Goal: Task Accomplishment & Management: Use online tool/utility

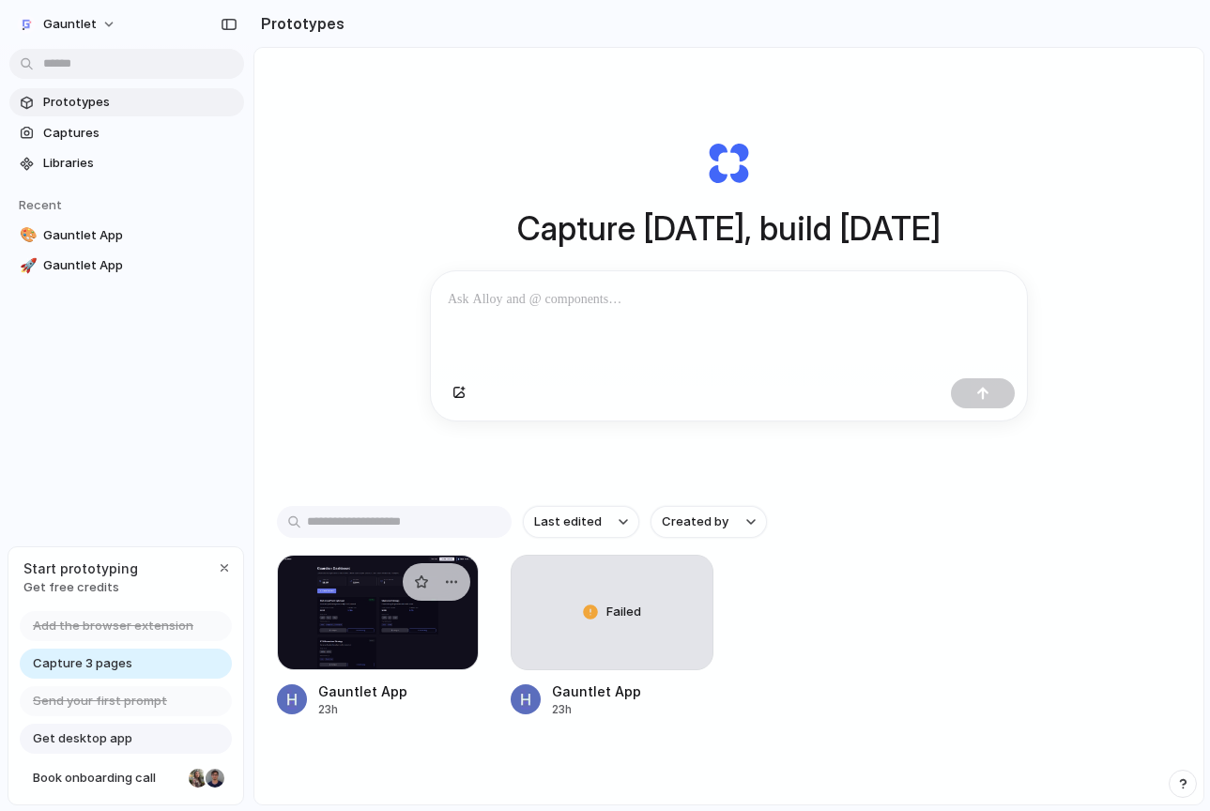
click at [370, 708] on div "23h" at bounding box center [362, 709] width 89 height 17
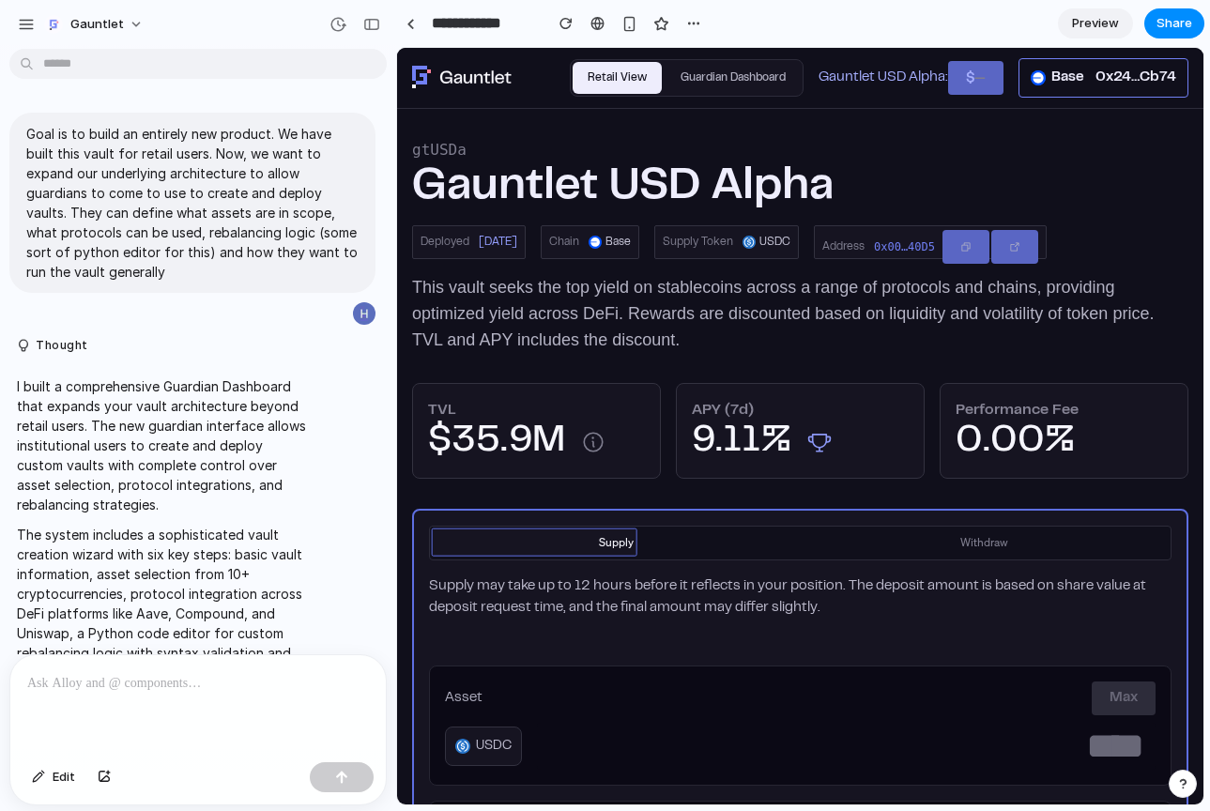
click at [747, 435] on div "9.11%" at bounding box center [741, 441] width 99 height 41
click at [725, 81] on button "Guardian Dashboard" at bounding box center [732, 78] width 135 height 33
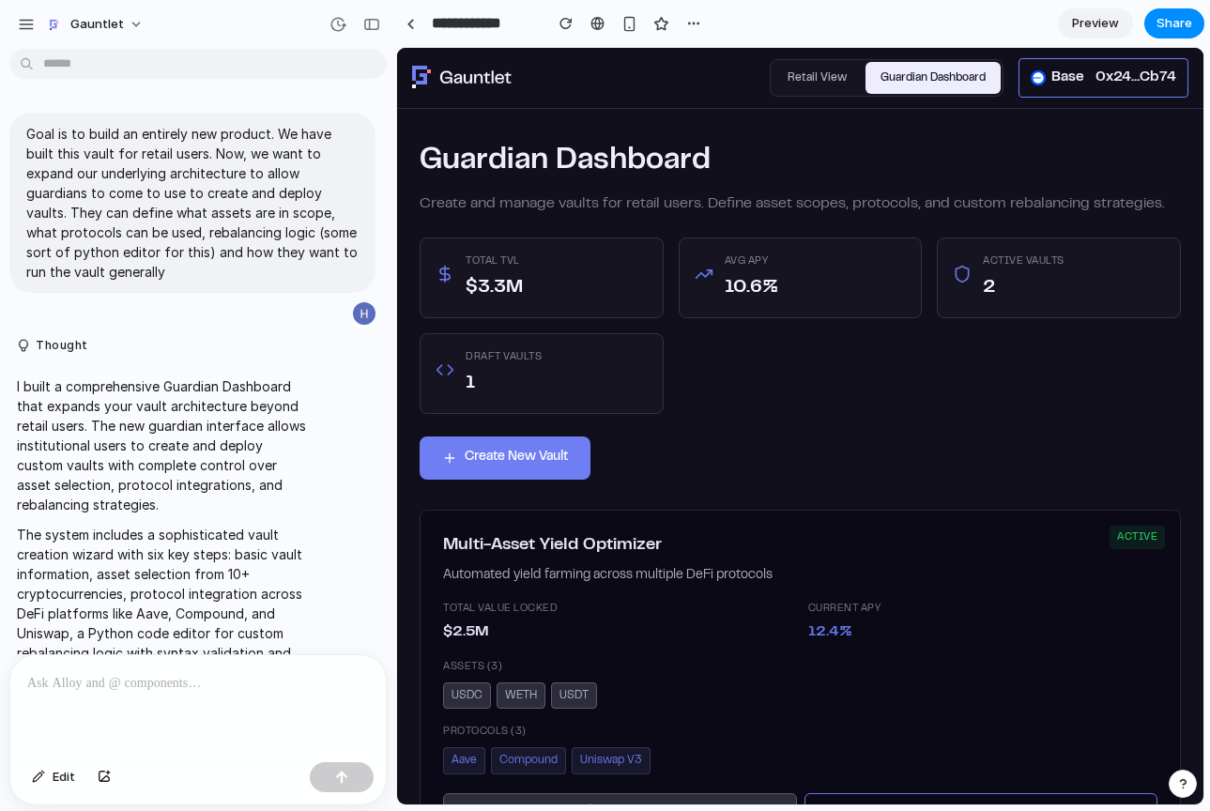
click at [536, 450] on button "Create New Vault" at bounding box center [504, 457] width 171 height 43
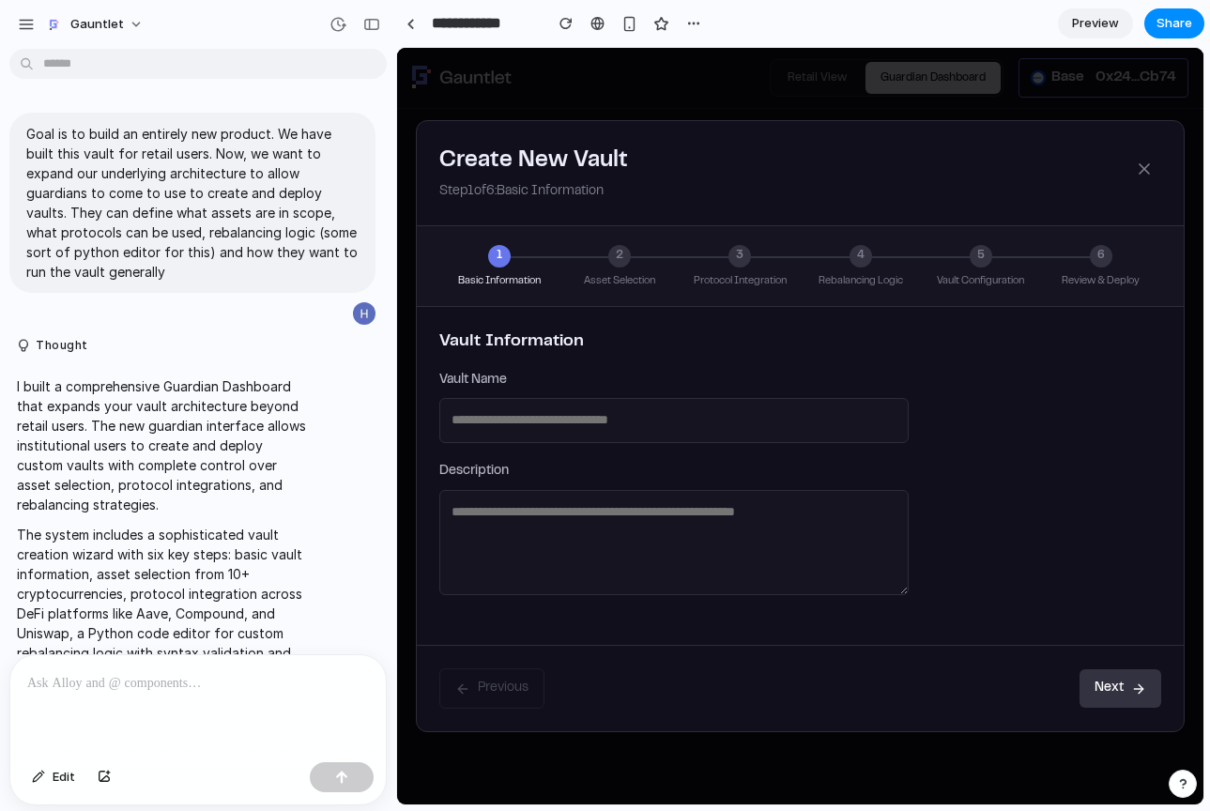
click at [597, 431] on input "text" at bounding box center [673, 420] width 469 height 45
type input "**********"
click at [551, 490] on textarea at bounding box center [673, 543] width 469 height 106
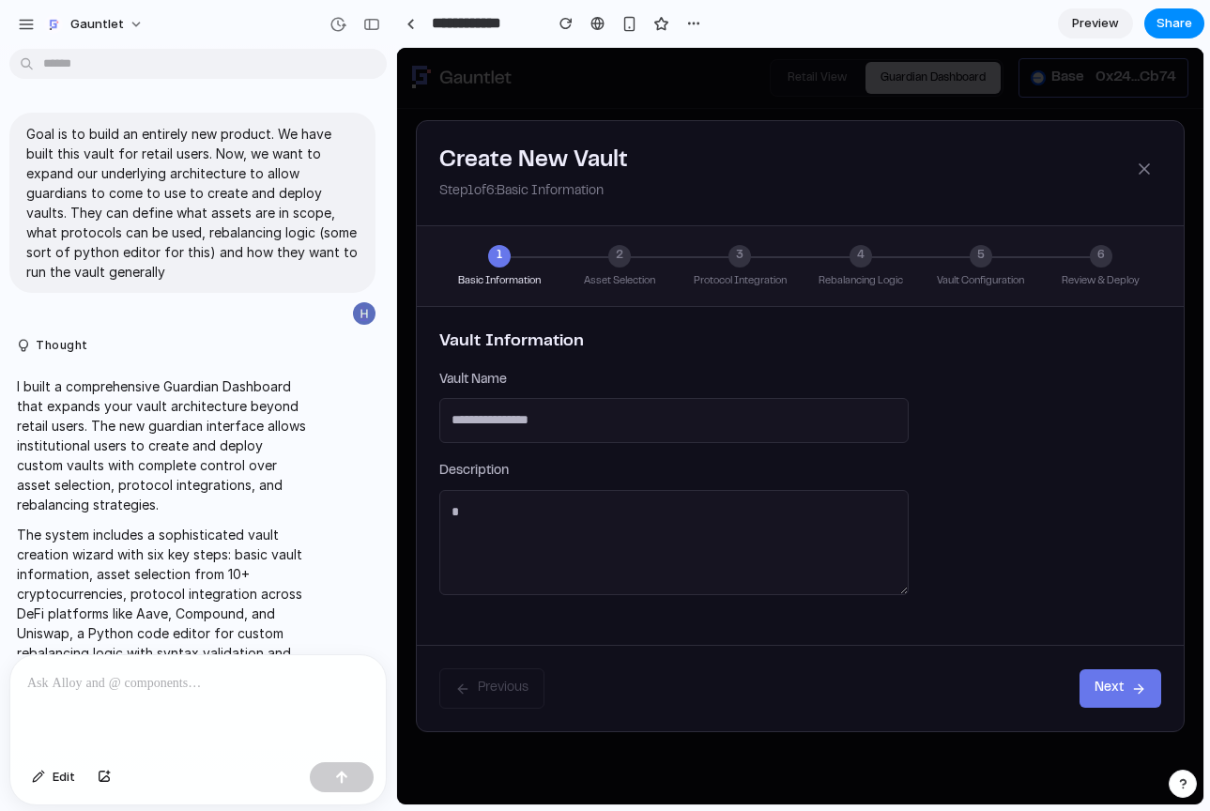
type textarea "*"
click at [1116, 701] on button "Next" at bounding box center [1120, 688] width 82 height 39
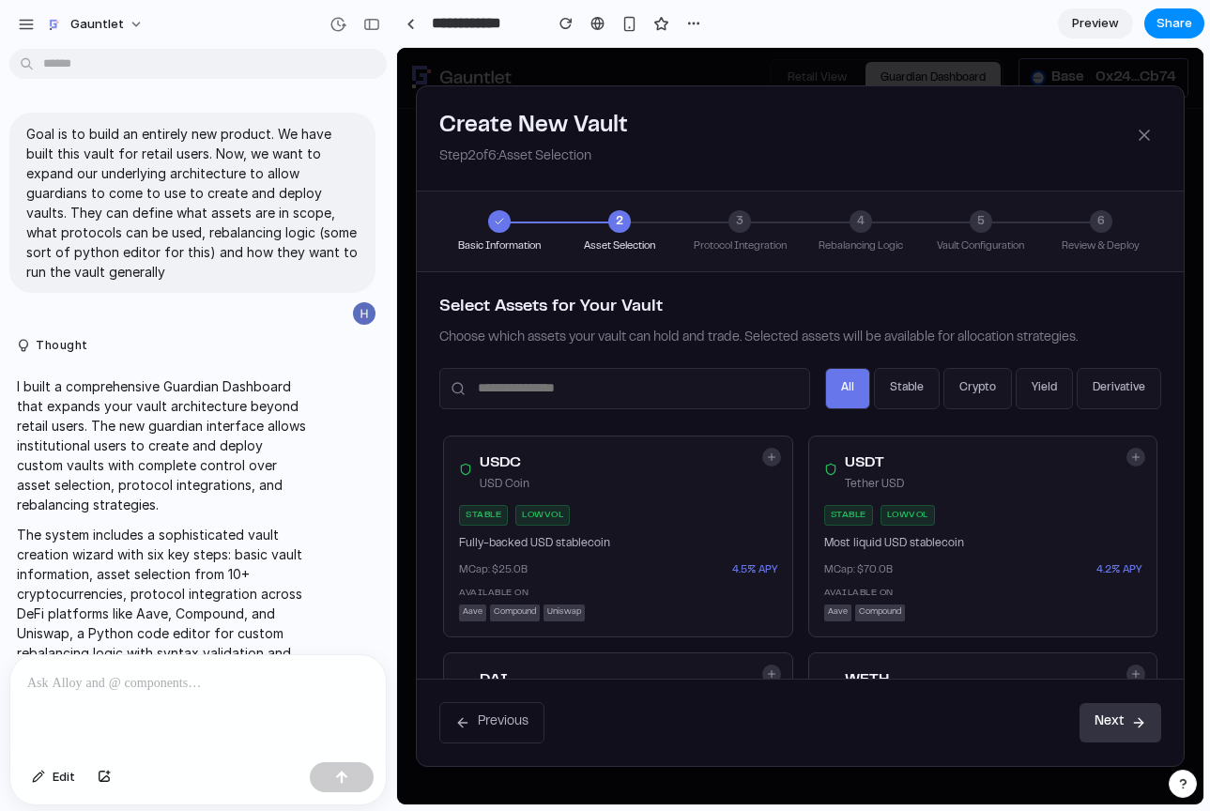
click at [748, 570] on span "4.5 % APY" at bounding box center [754, 570] width 45 height 16
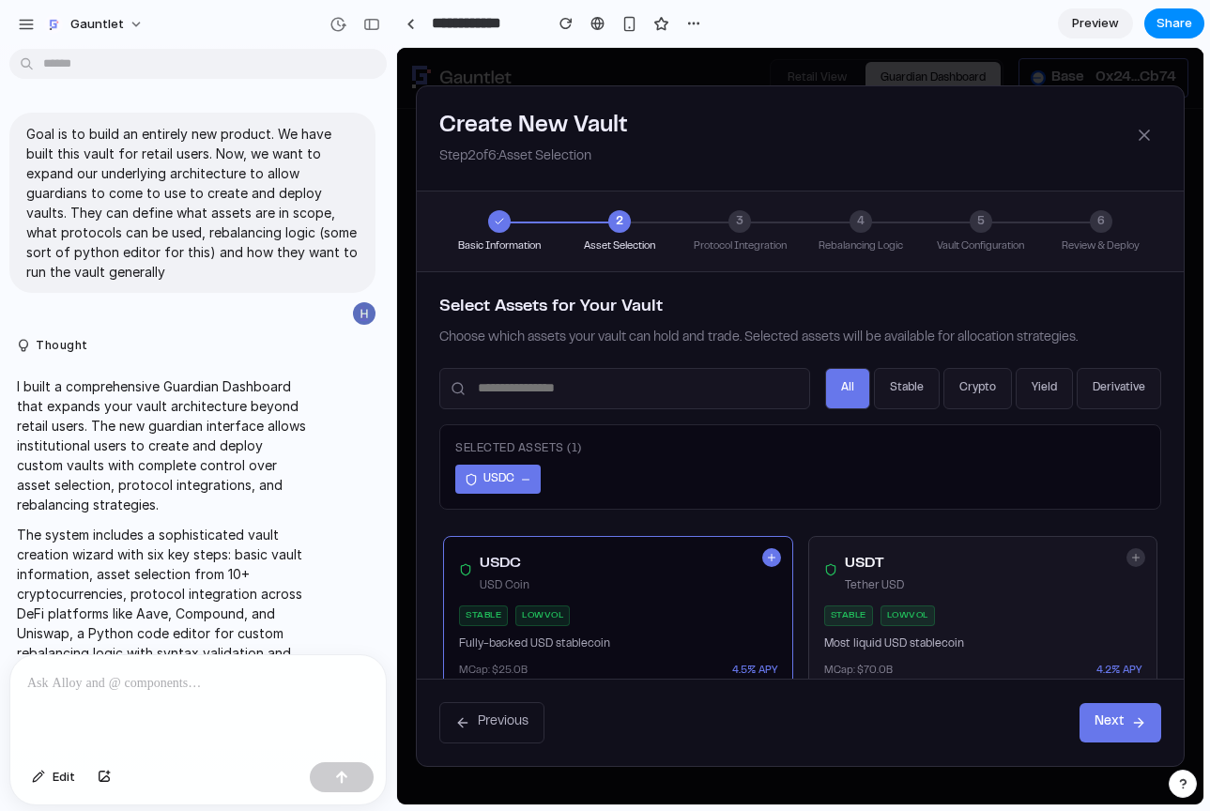
click at [1015, 589] on div "USDT Tether USD" at bounding box center [983, 573] width 318 height 42
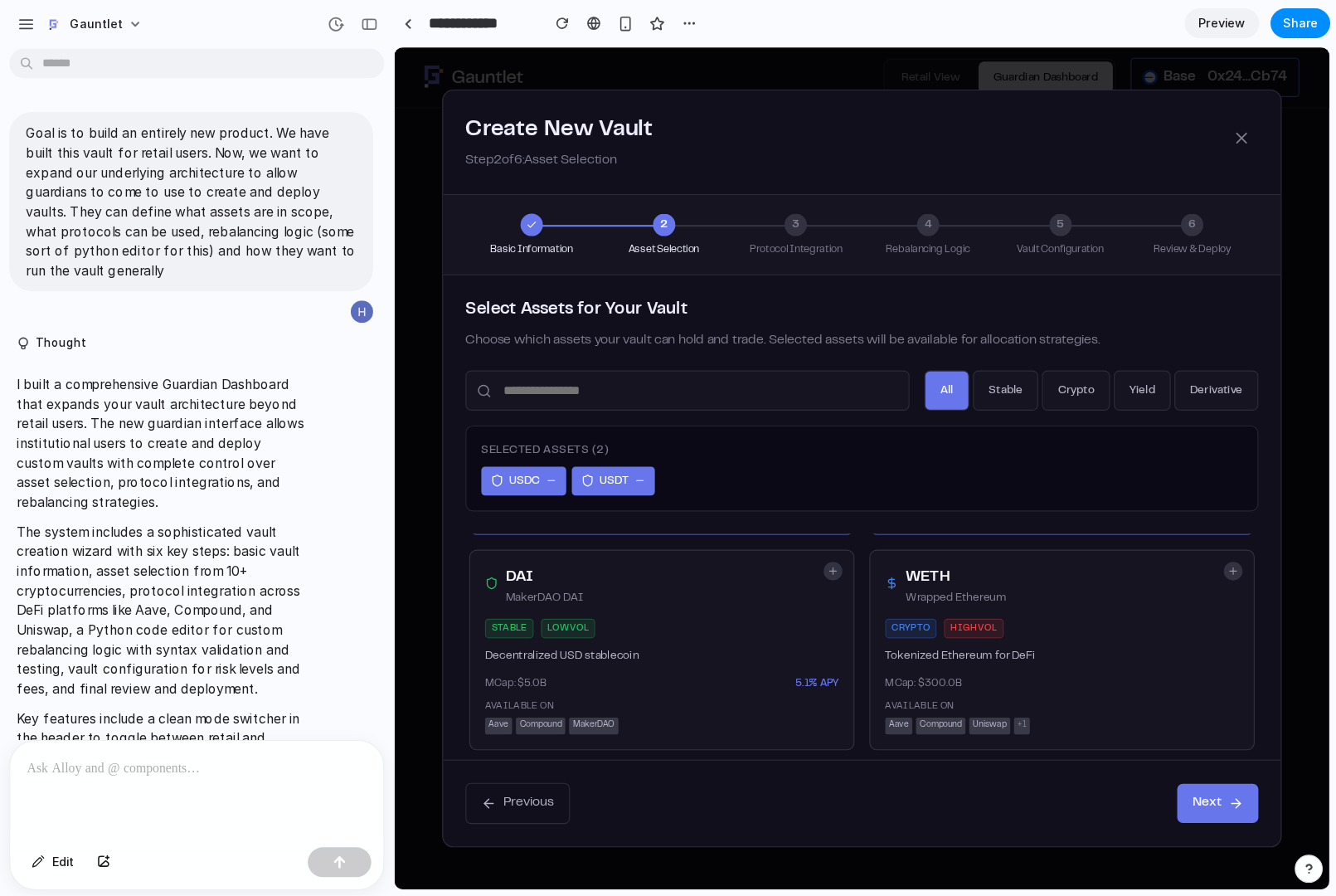
scroll to position [181, 0]
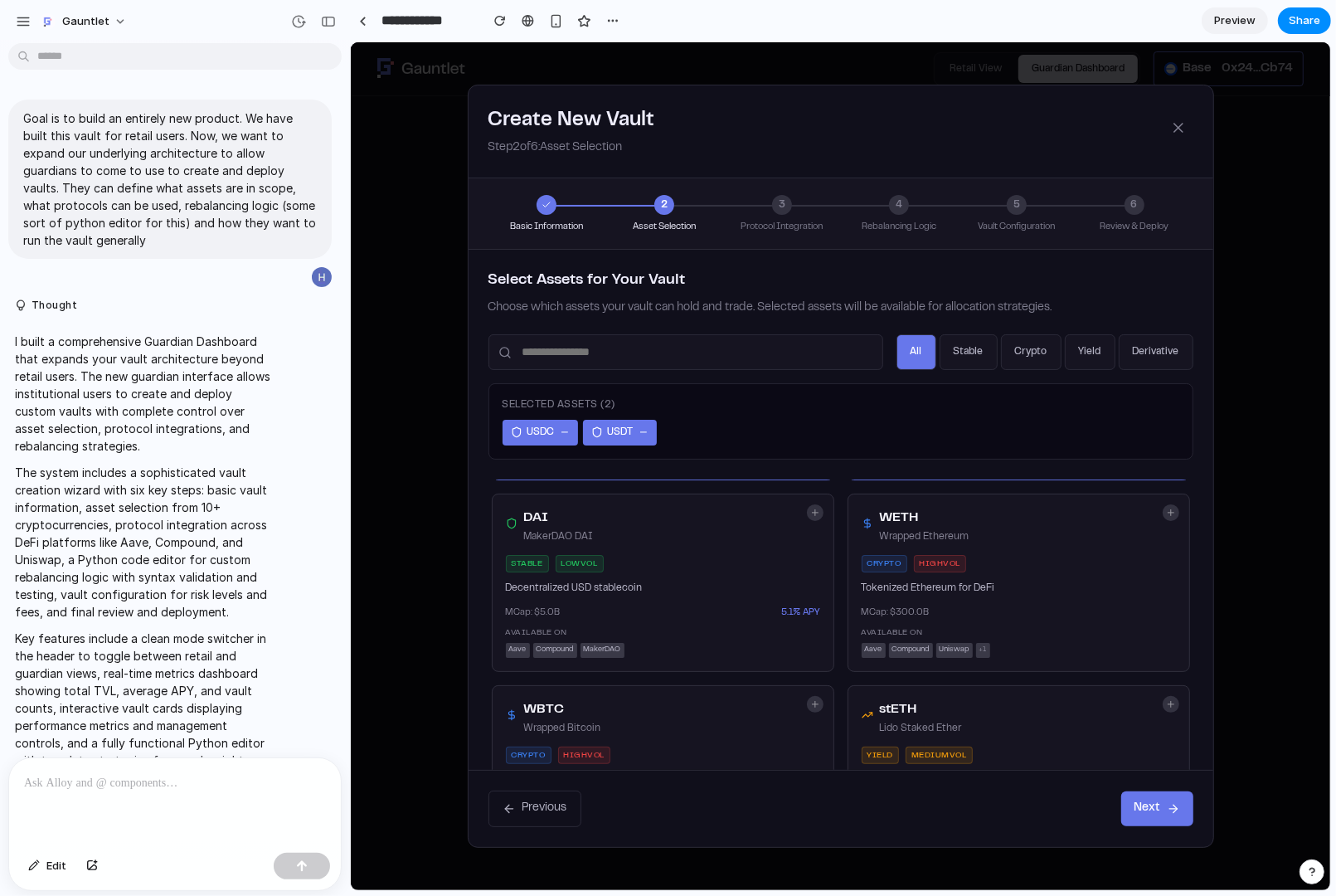
click at [725, 559] on div "stable low vol" at bounding box center [663, 563] width 315 height 19
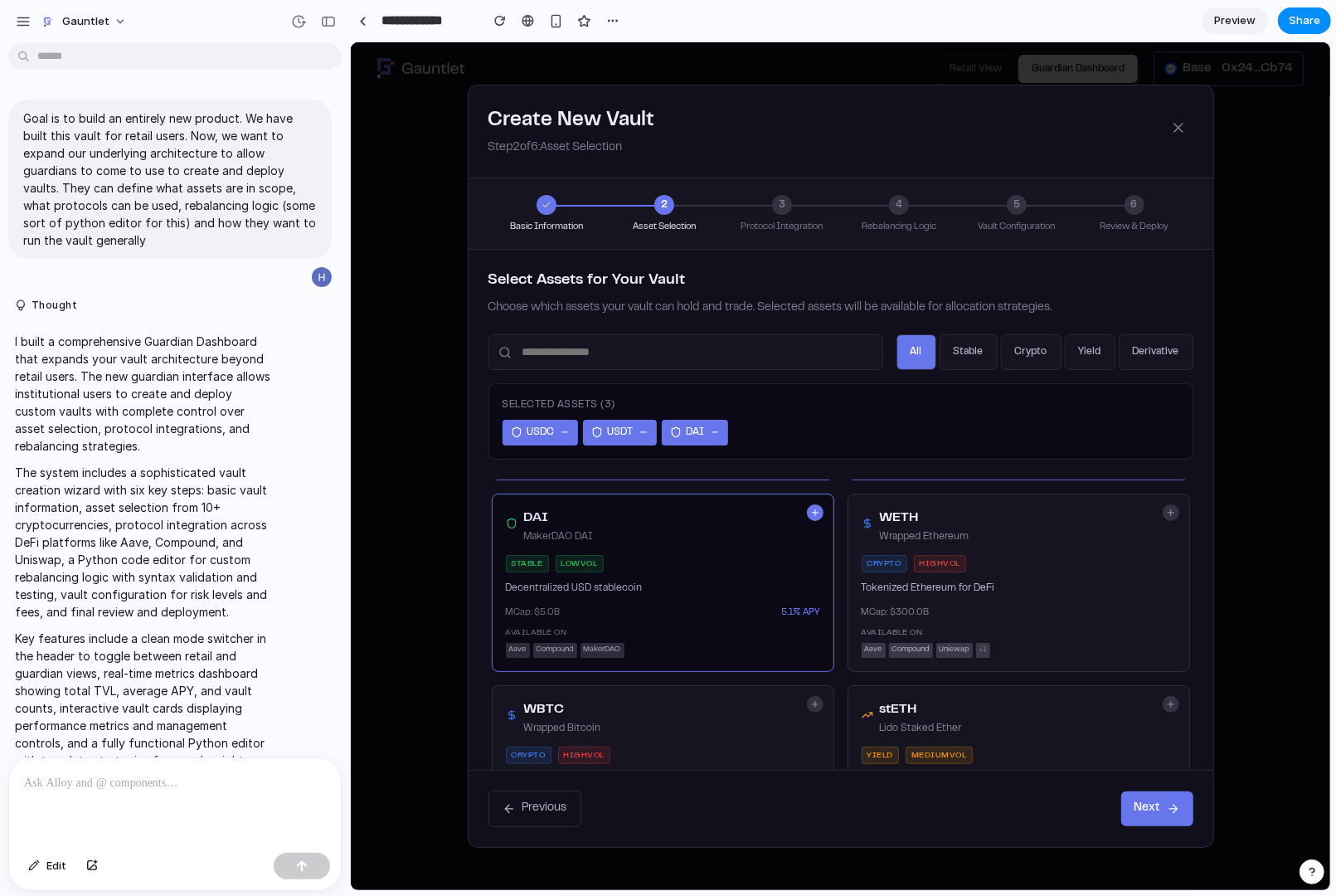
click at [950, 589] on div "WETH Wrapped Ethereum crypto high vol Tokenized Ethereum for DeFi MCap: $ 300.0…" at bounding box center [1018, 581] width 343 height 178
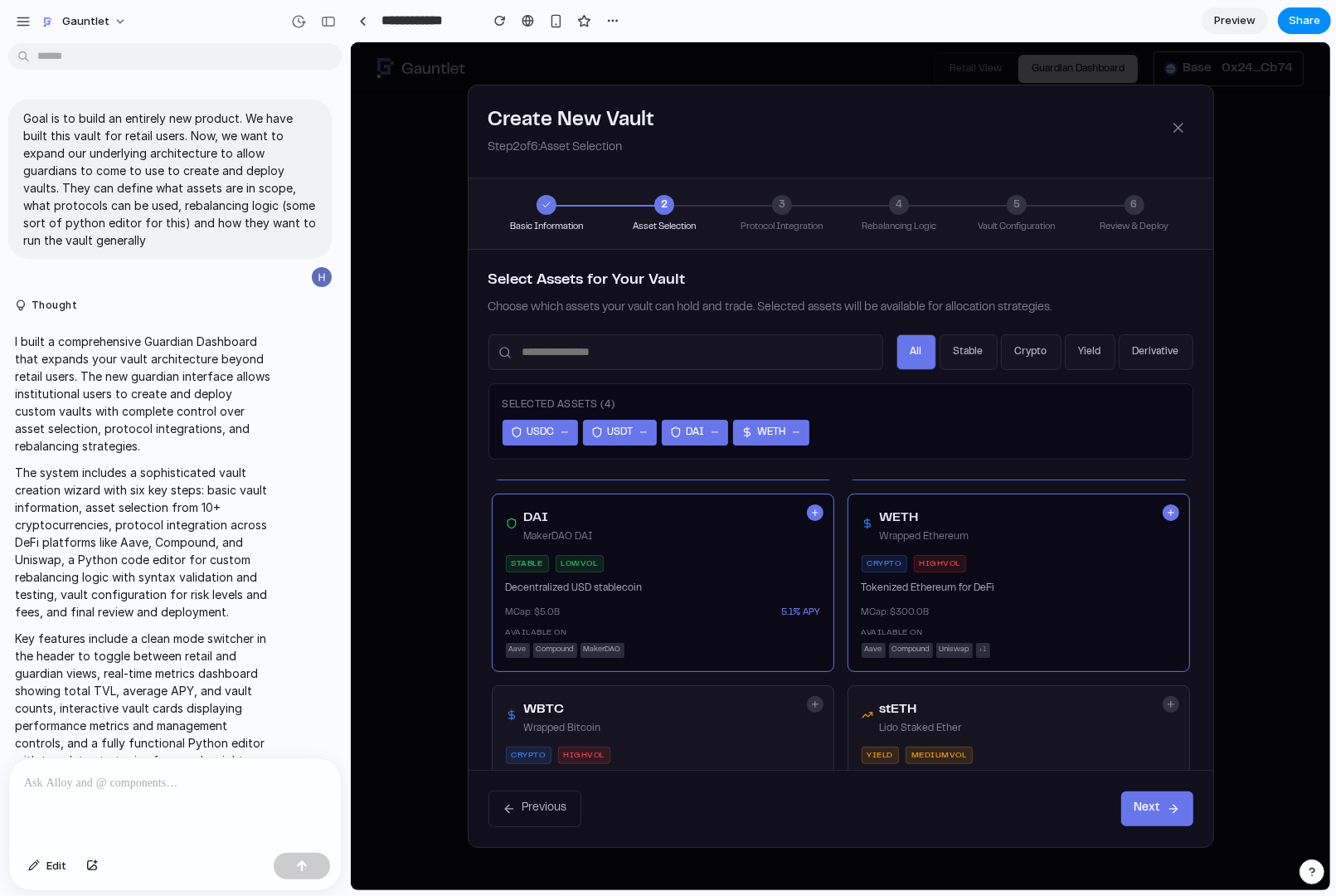
click at [995, 528] on div "WETH Wrapped Ethereum" at bounding box center [1018, 525] width 315 height 37
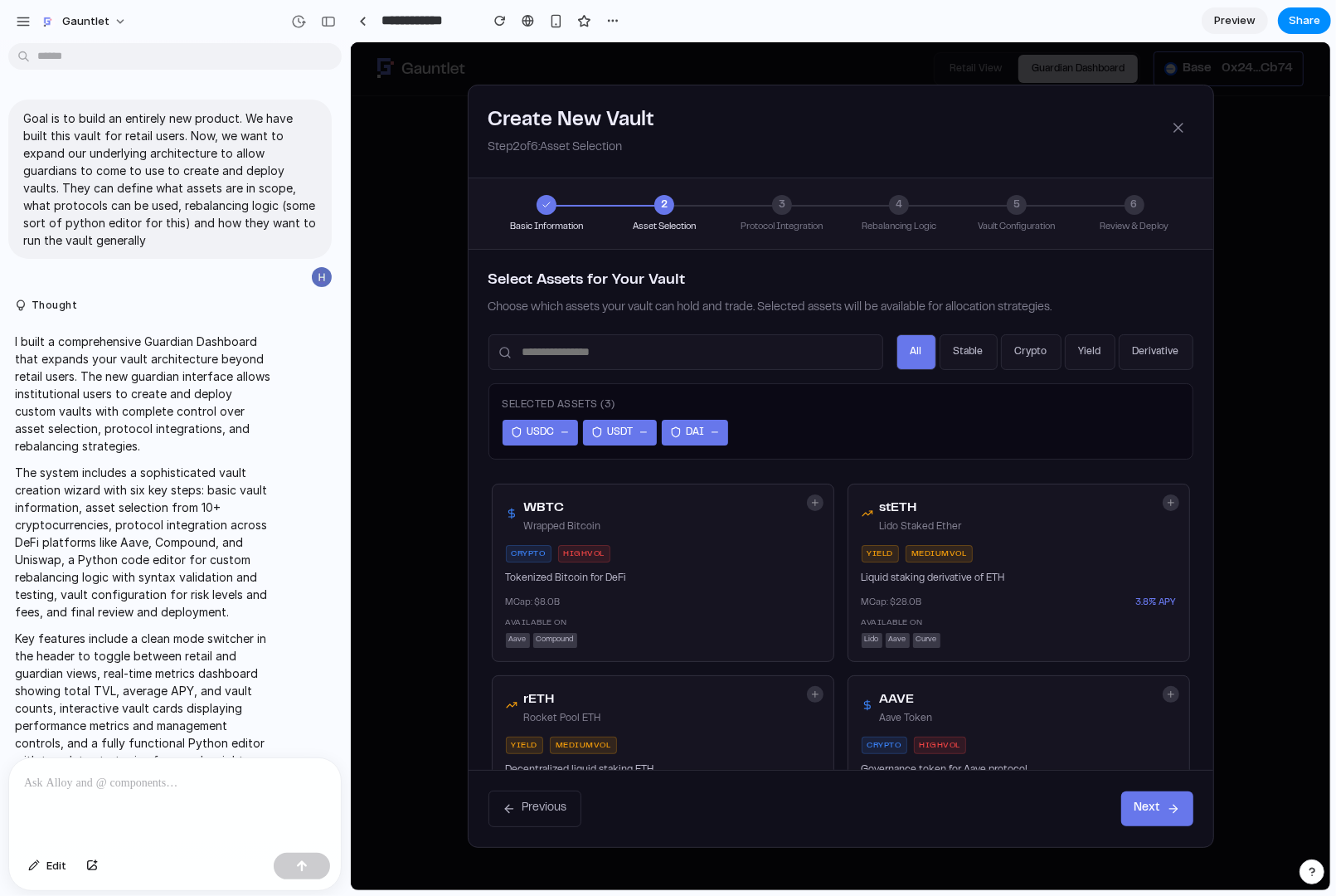
scroll to position [394, 0]
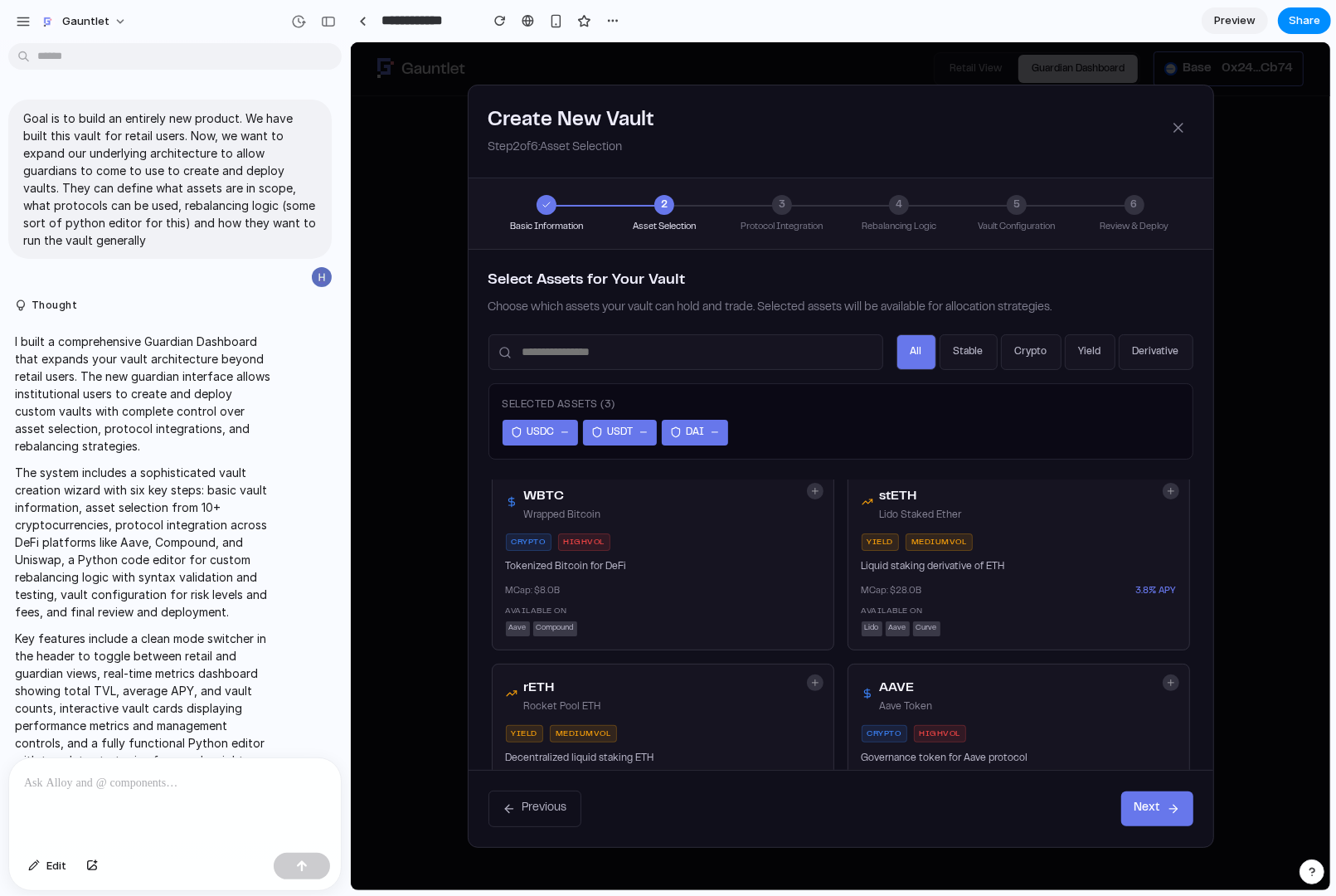
click at [1068, 716] on button "Next" at bounding box center [1157, 807] width 72 height 34
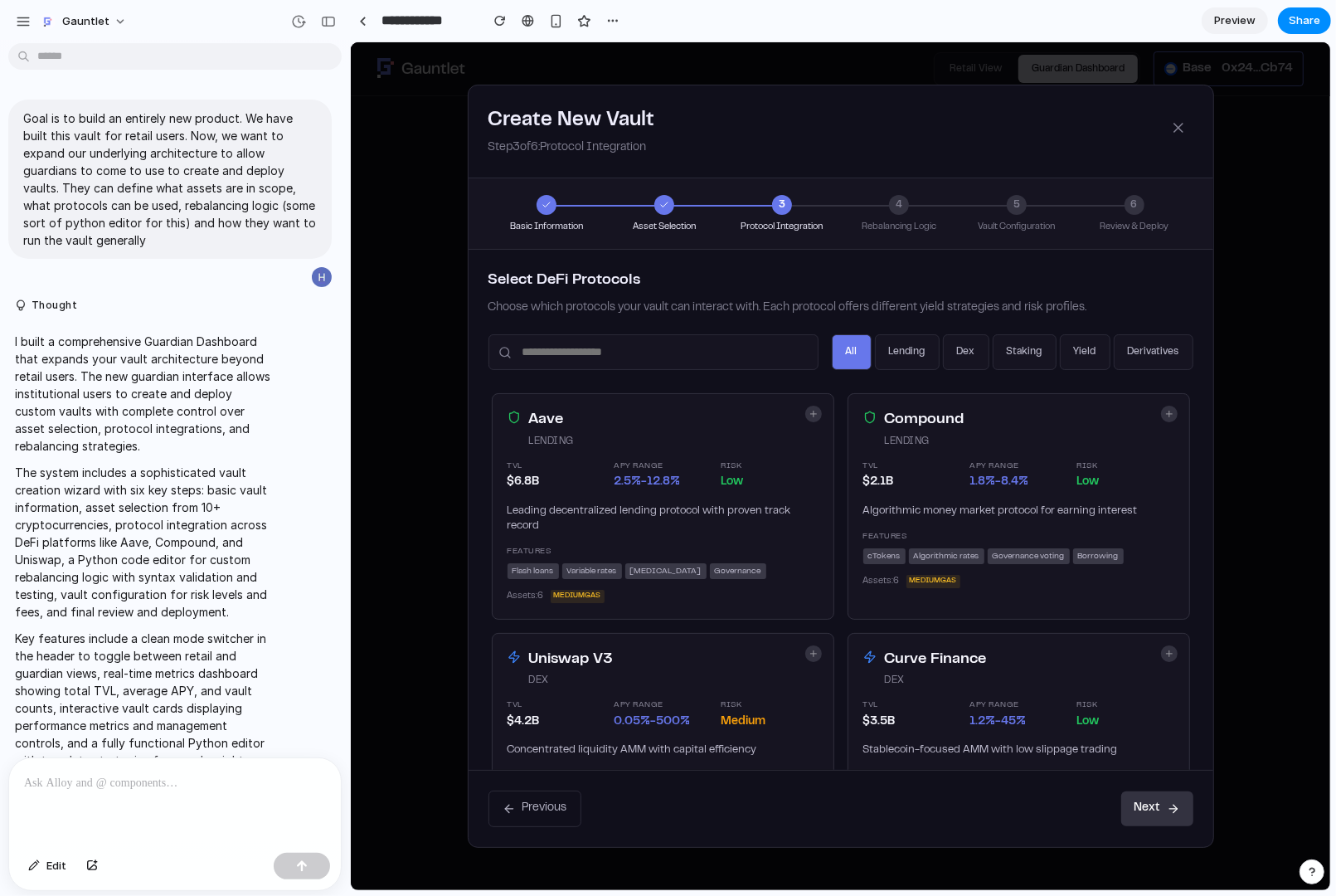
click at [710, 492] on div "Aave lending TVL $ 6.8 B APY Range 2.5 %- 12.8 % Risk low Leading decentralized…" at bounding box center [663, 505] width 343 height 225
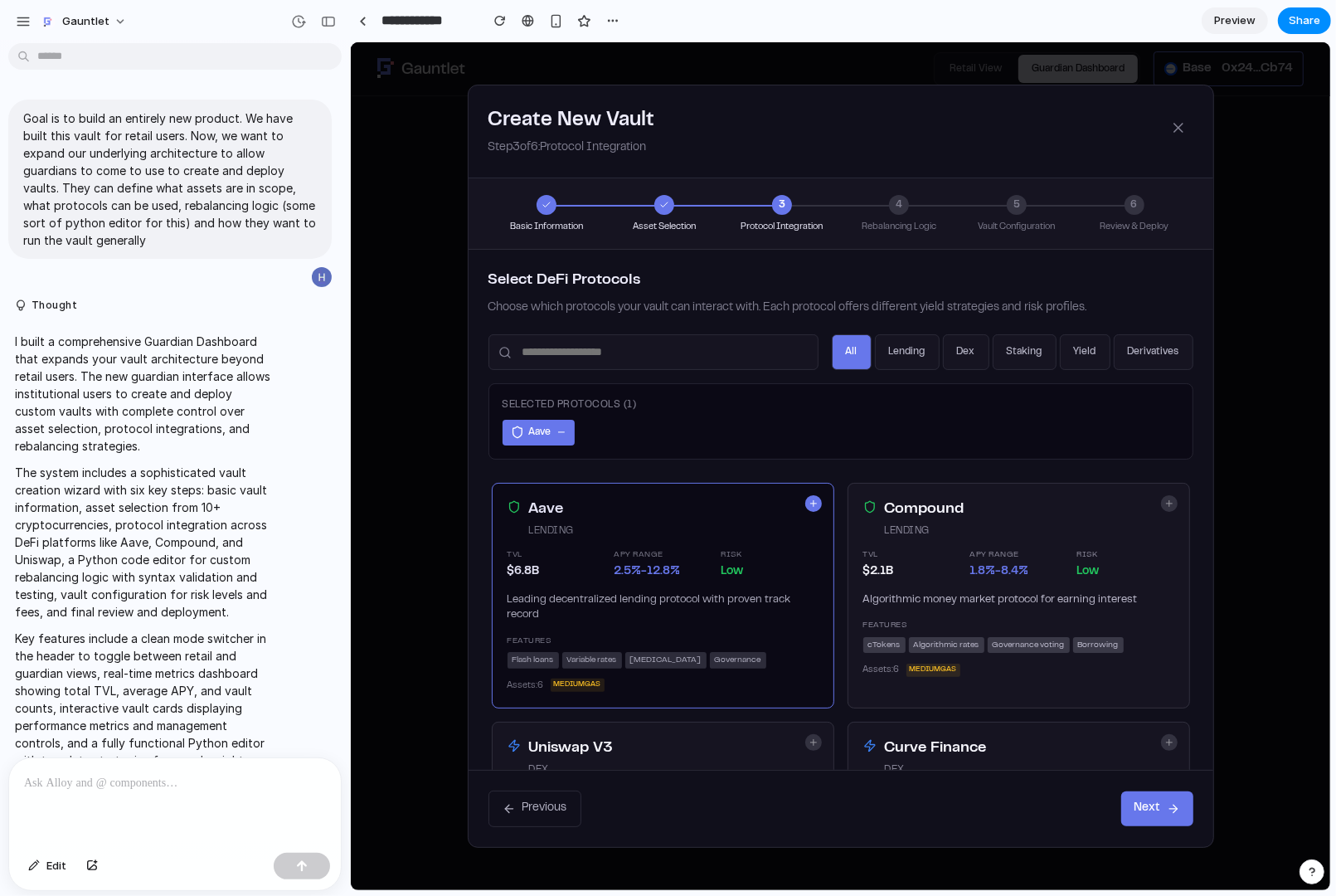
click at [1019, 513] on div "Compound" at bounding box center [1015, 509] width 264 height 23
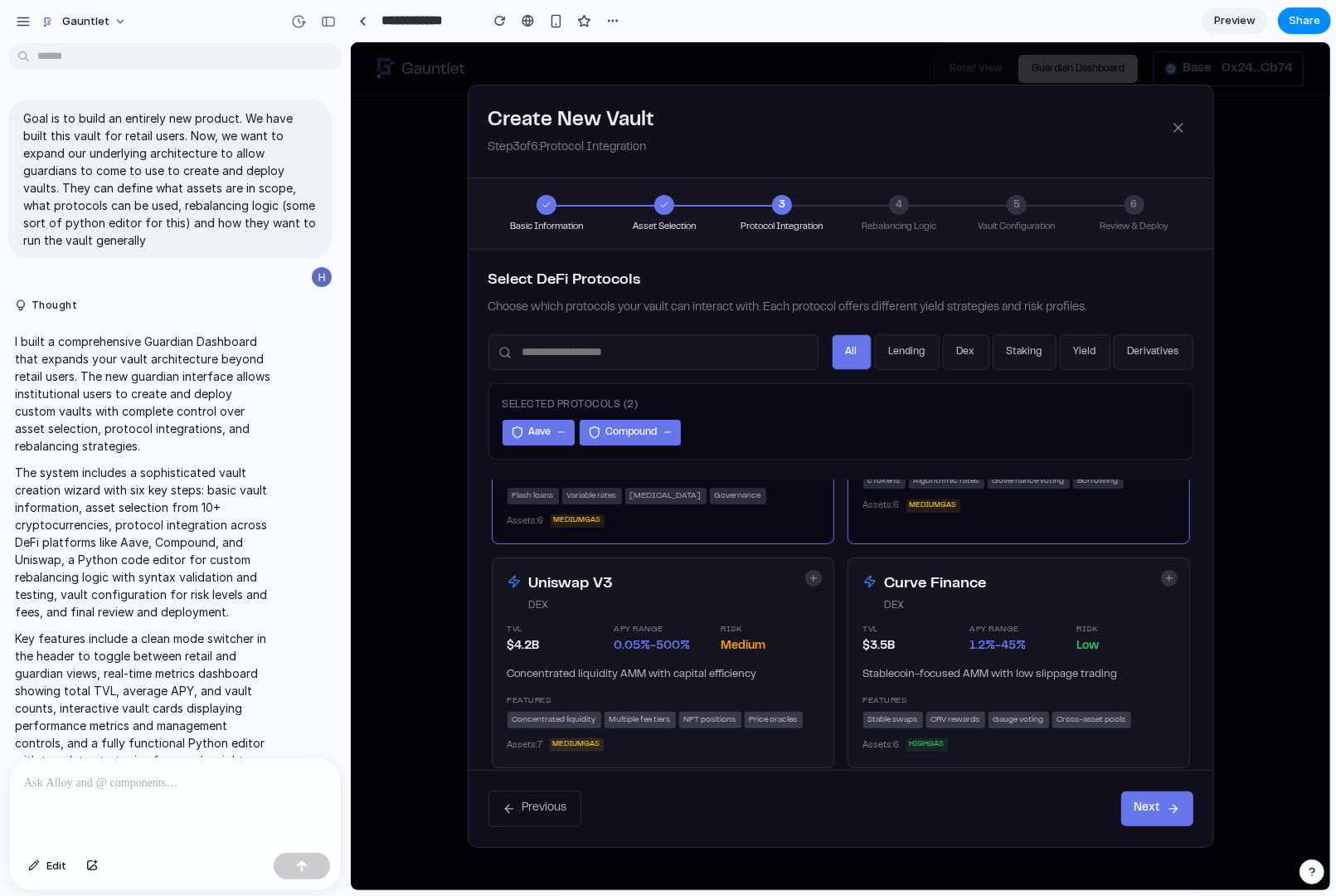
scroll to position [160, 0]
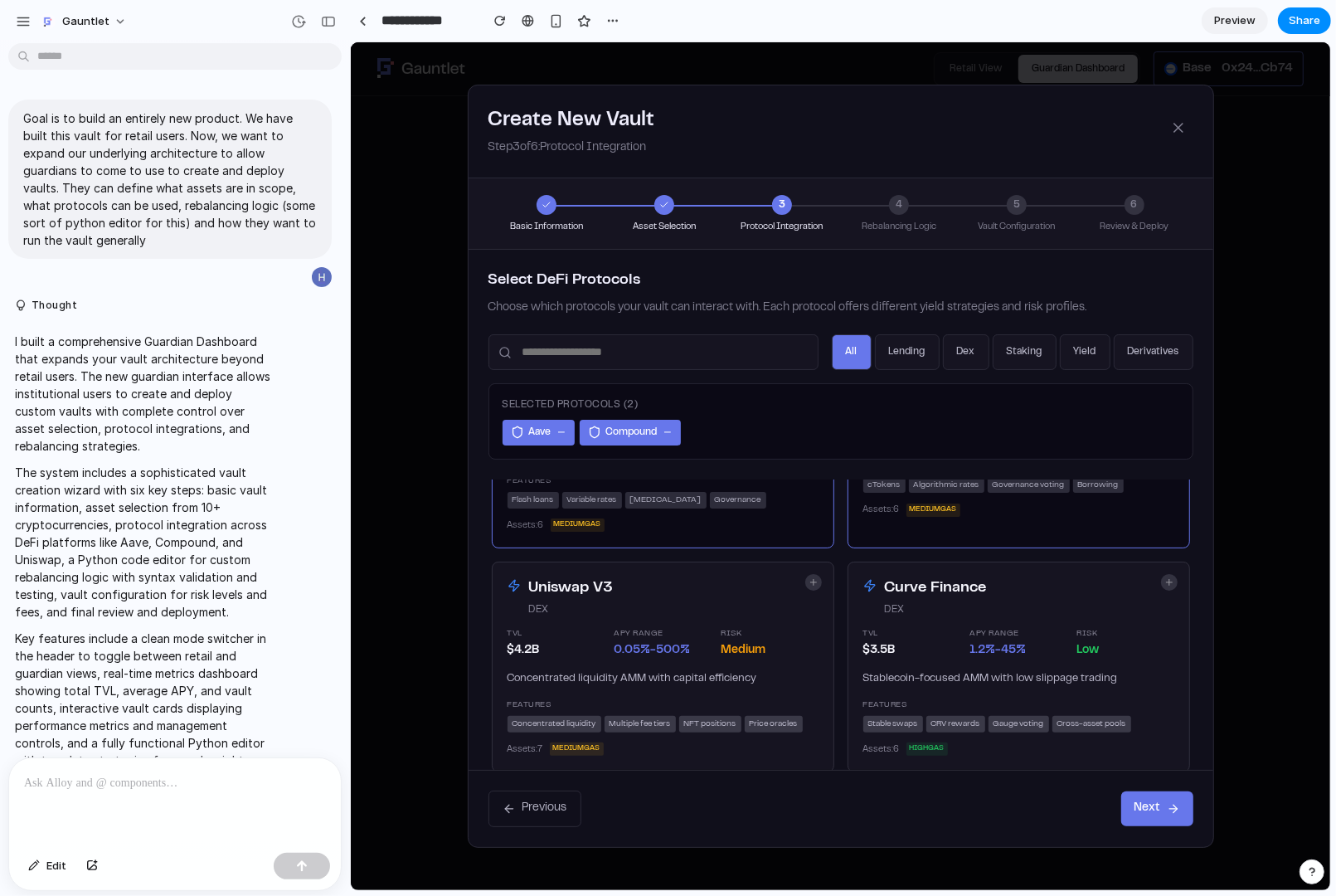
click at [778, 626] on div "Risk" at bounding box center [770, 633] width 97 height 13
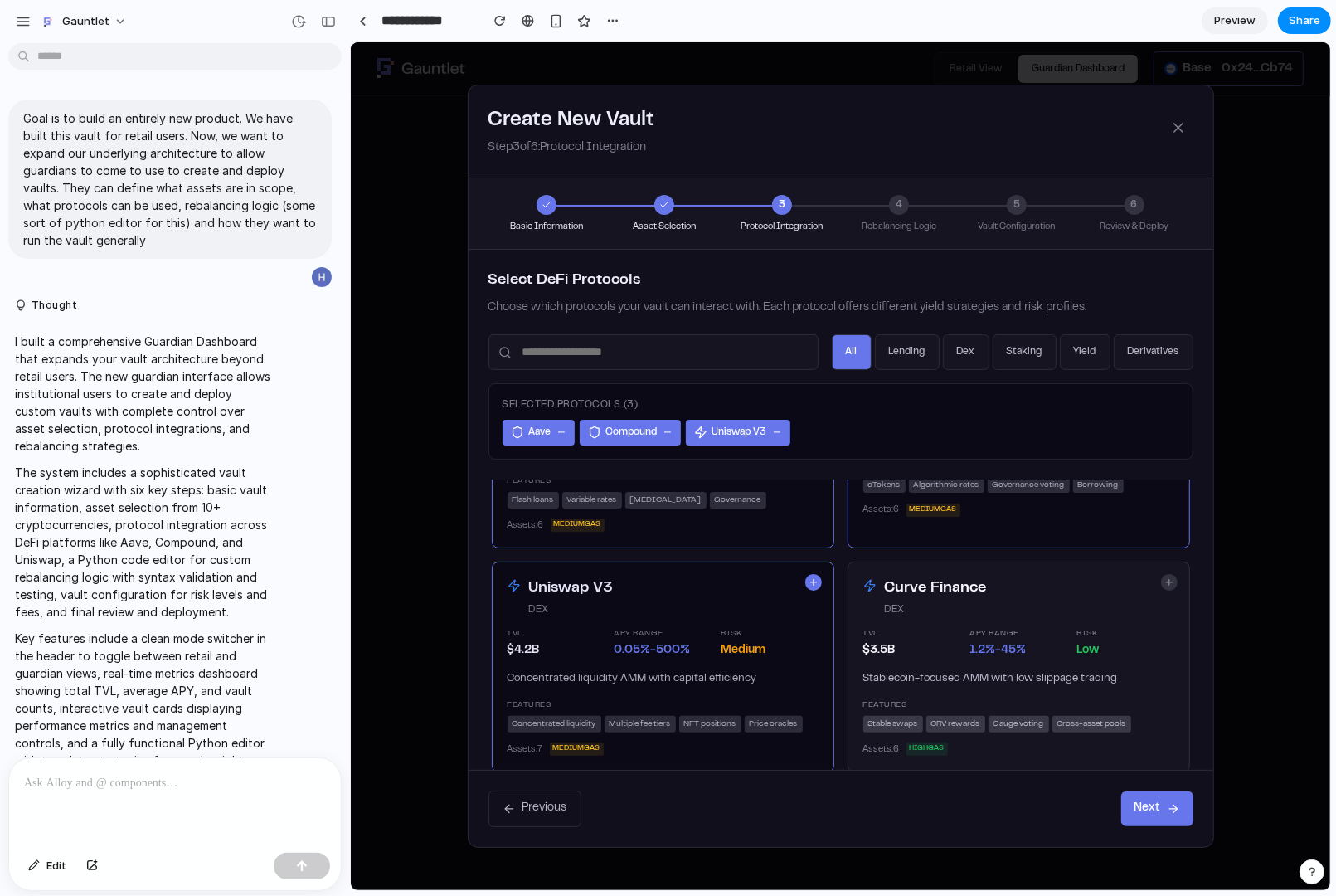
click at [918, 613] on div "Curve Finance dex TVL $ 3.5 B APY Range 1.2 %- 45 % Risk low Stablecoin-focused…" at bounding box center [1018, 665] width 343 height 210
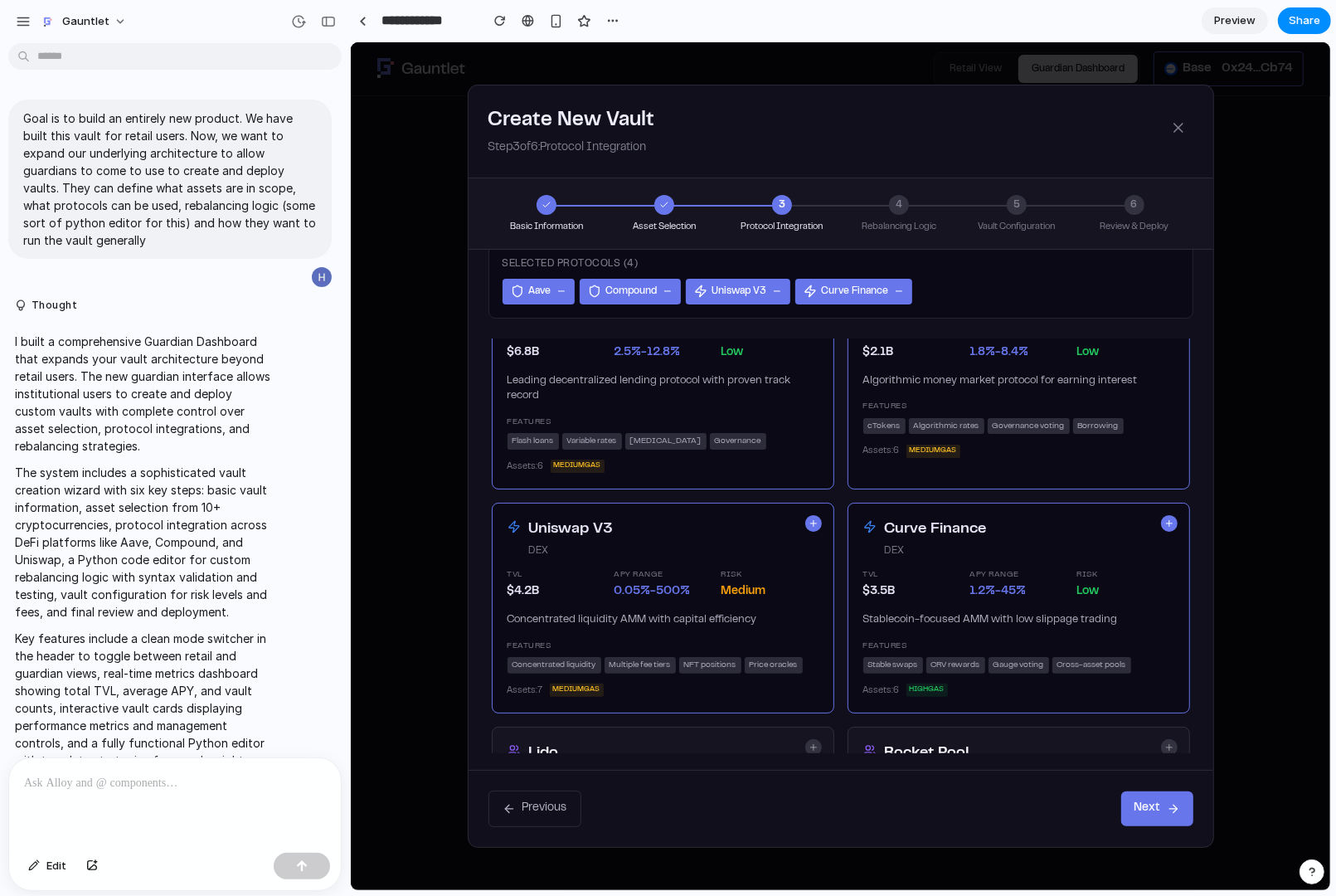
scroll to position [0, 0]
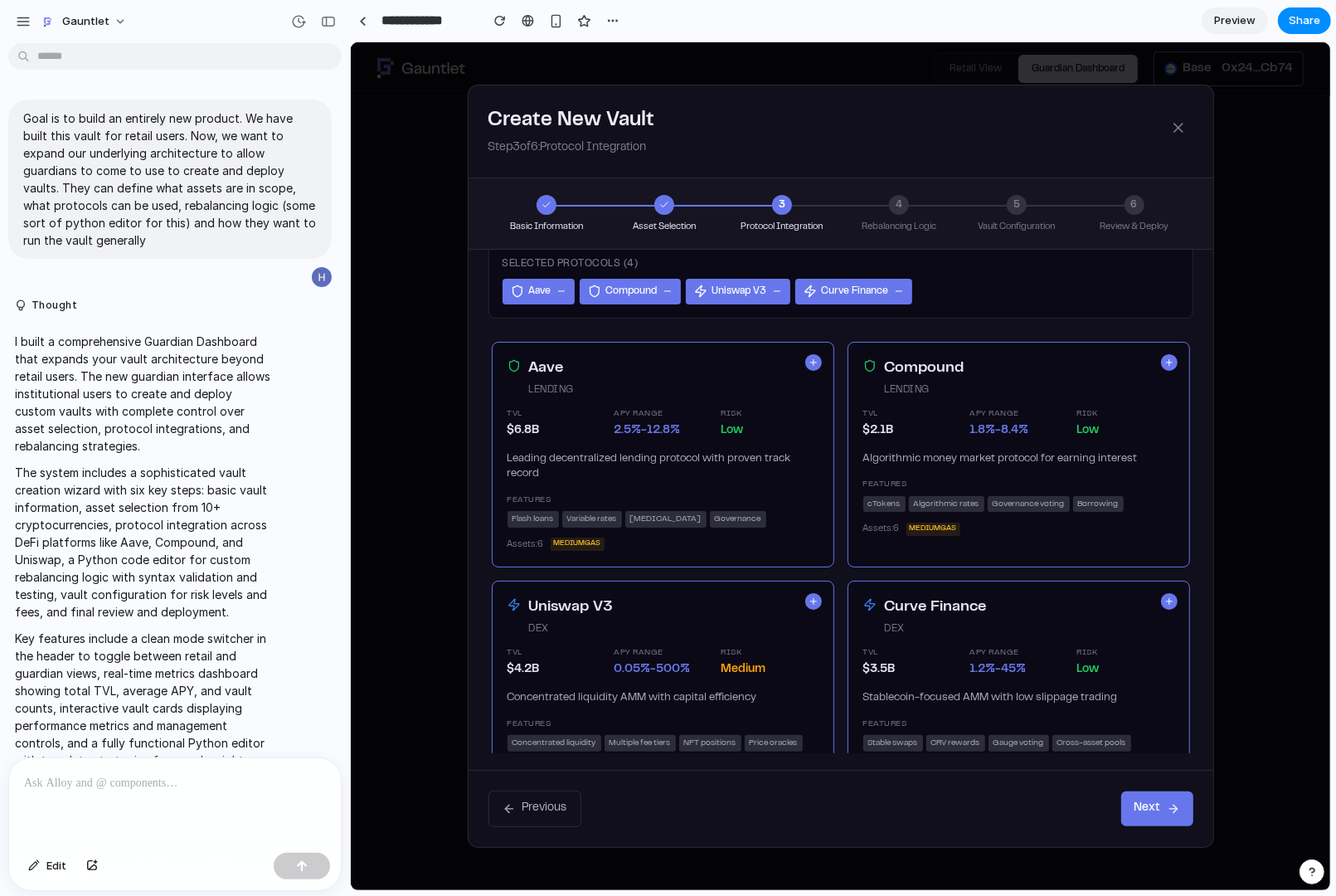
click at [1068, 716] on button "Next" at bounding box center [1157, 807] width 72 height 34
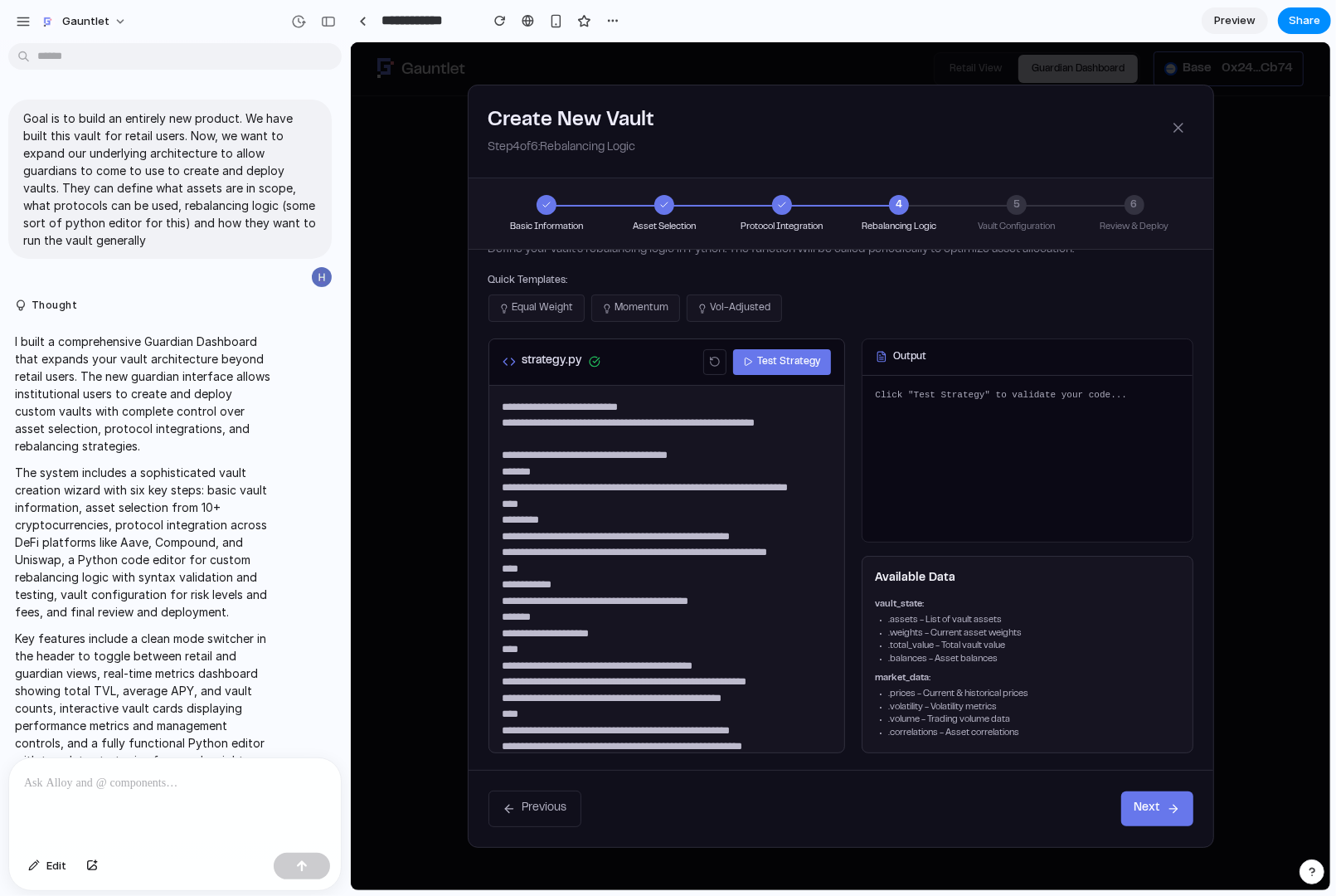
click at [1068, 716] on icon at bounding box center [1172, 808] width 13 height 13
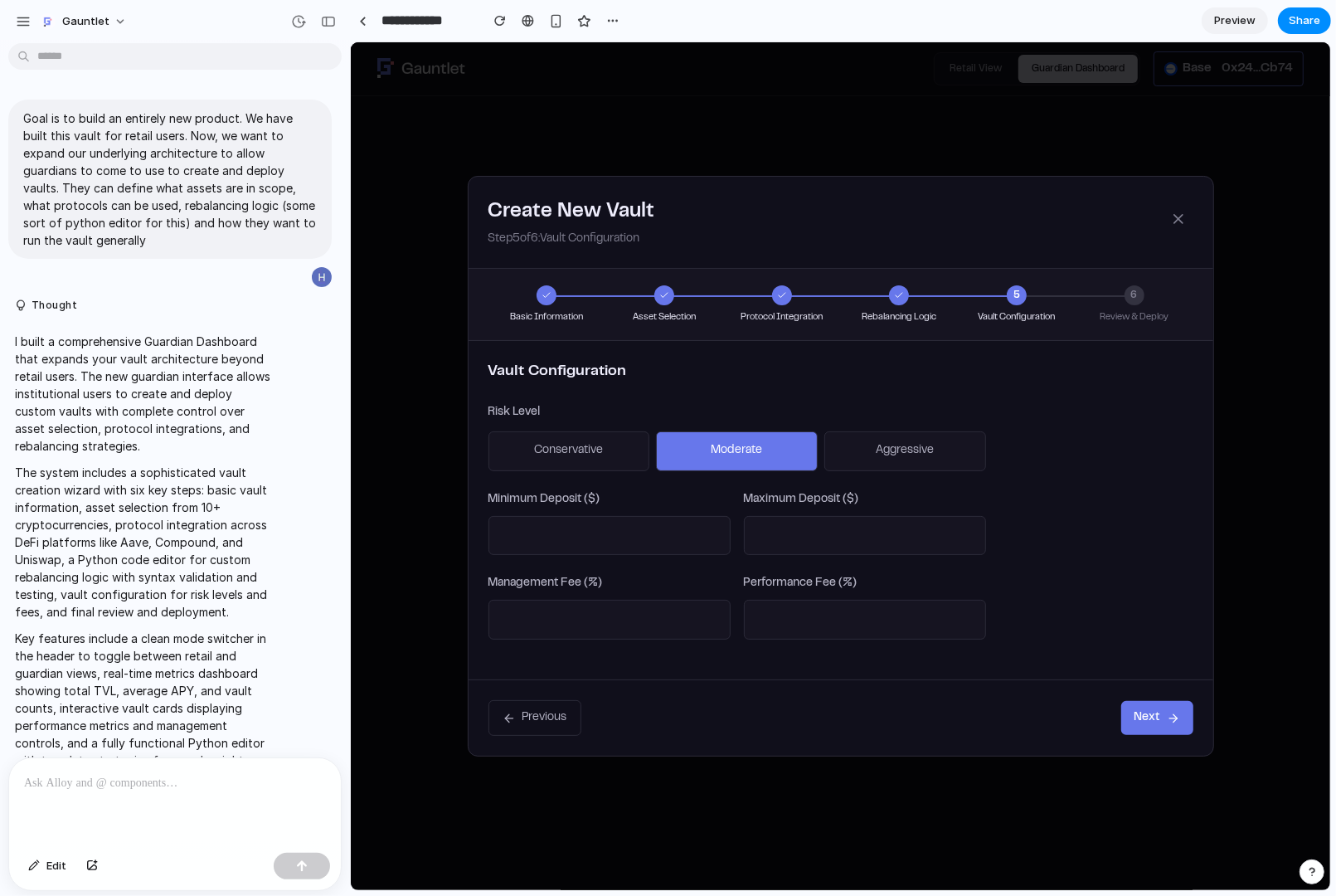
click at [1068, 716] on button "Next" at bounding box center [1157, 717] width 72 height 34
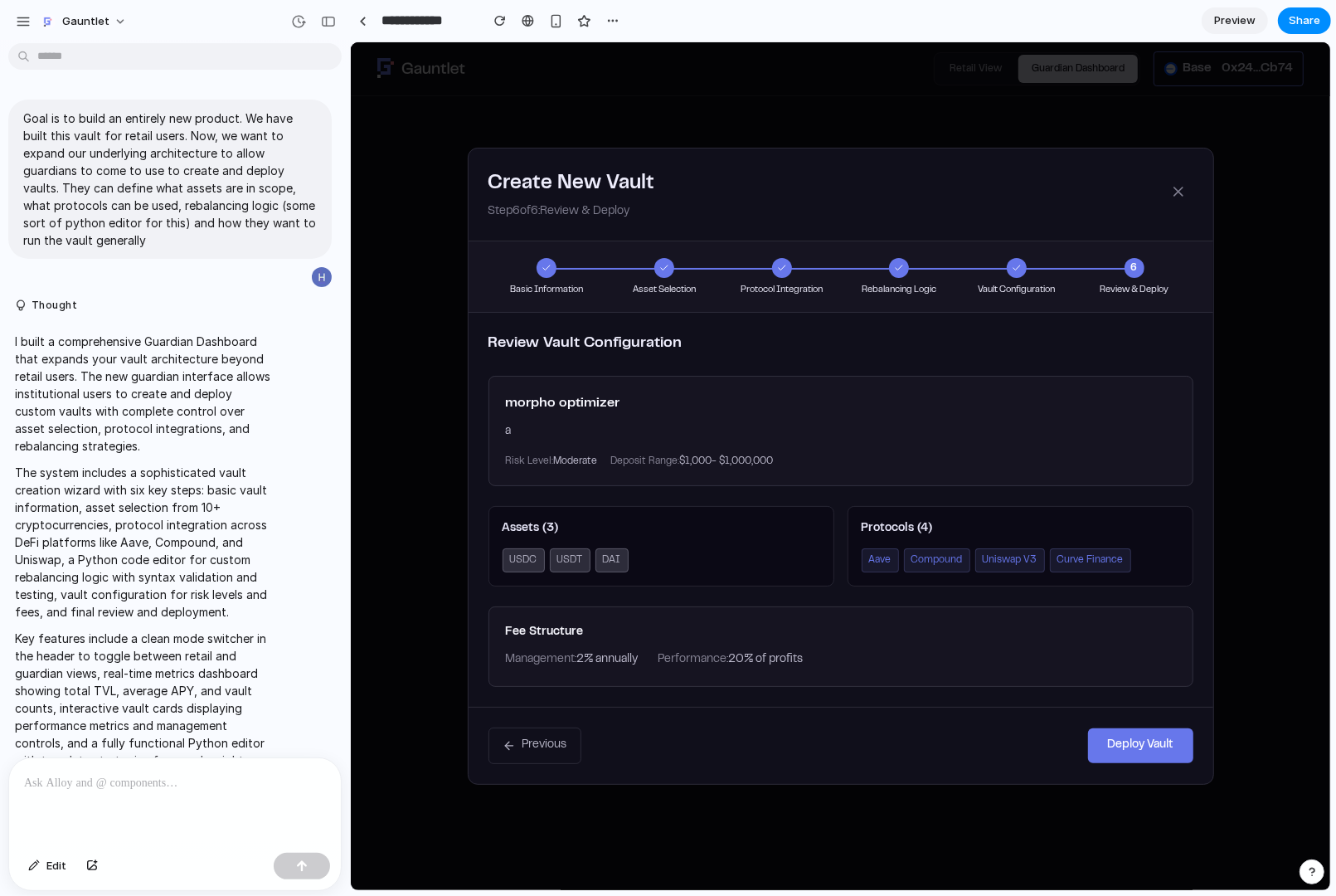
click at [1068, 716] on button "Deploy Vault" at bounding box center [1139, 744] width 105 height 34
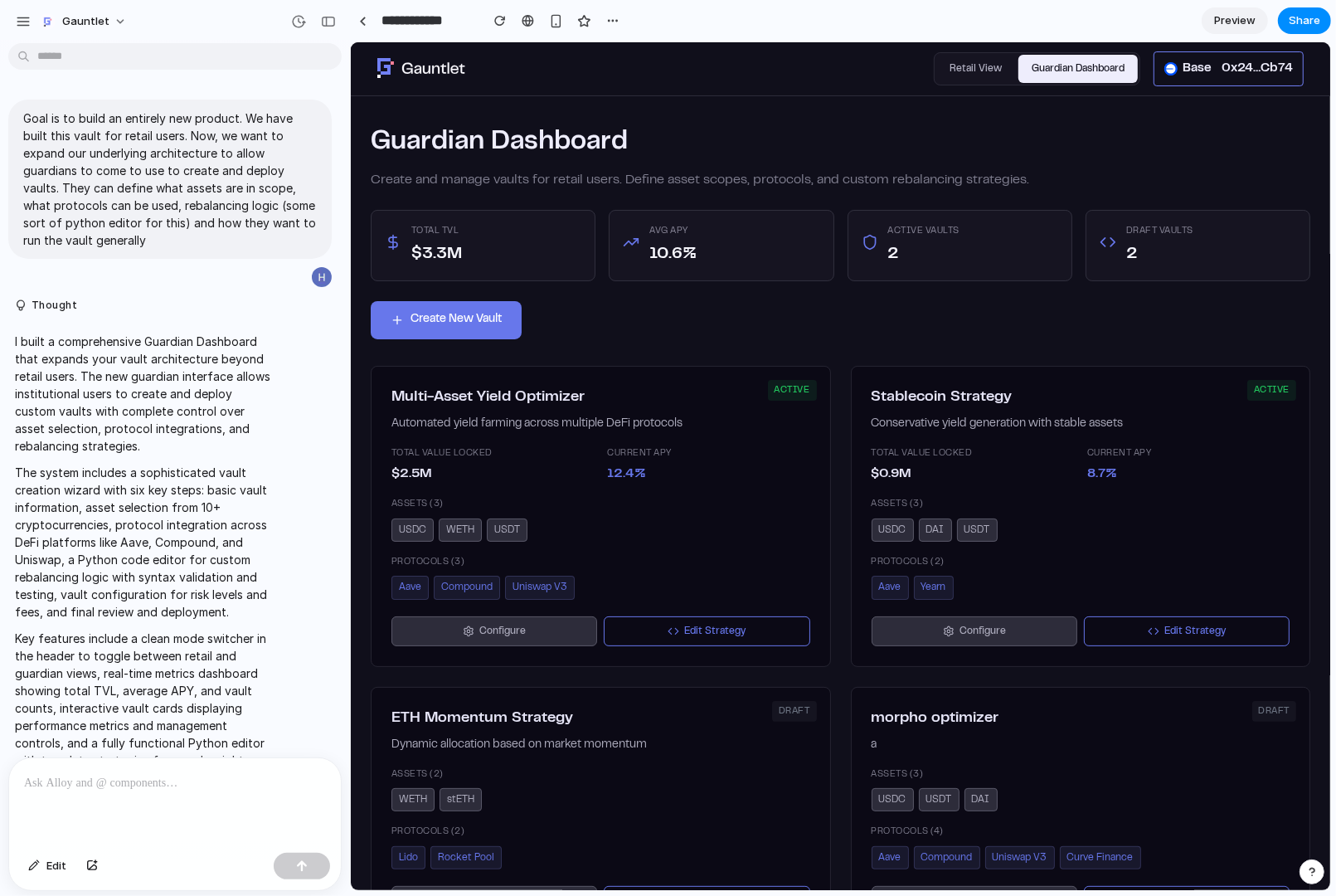
click at [652, 646] on div "active Multi-Asset Yield Optimizer Automated yield farming across multiple DeFi…" at bounding box center [600, 515] width 460 height 301
click at [663, 633] on button "Edit Strategy" at bounding box center [705, 630] width 206 height 31
click at [517, 619] on button "Configure" at bounding box center [493, 630] width 206 height 31
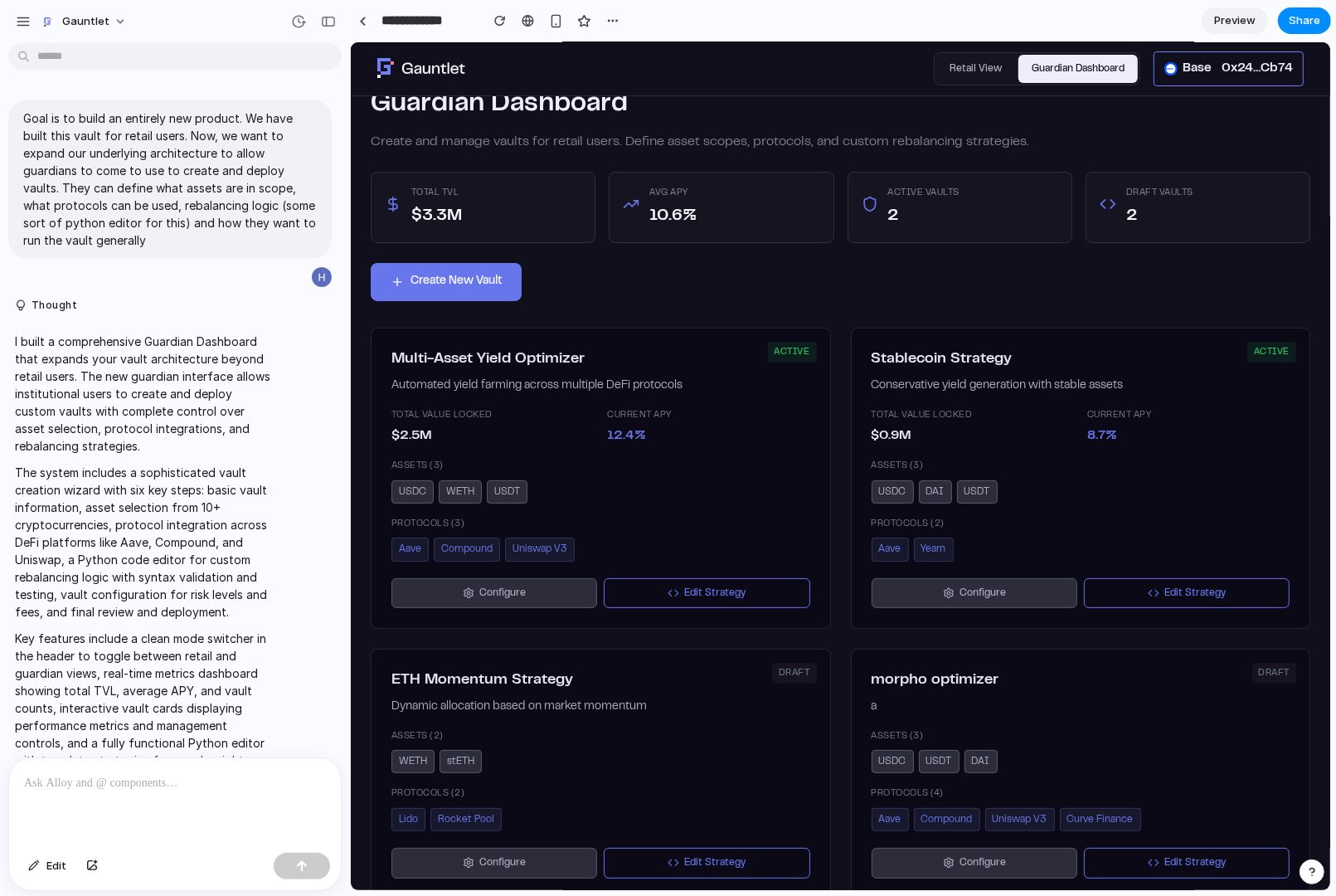
scroll to position [68, 0]
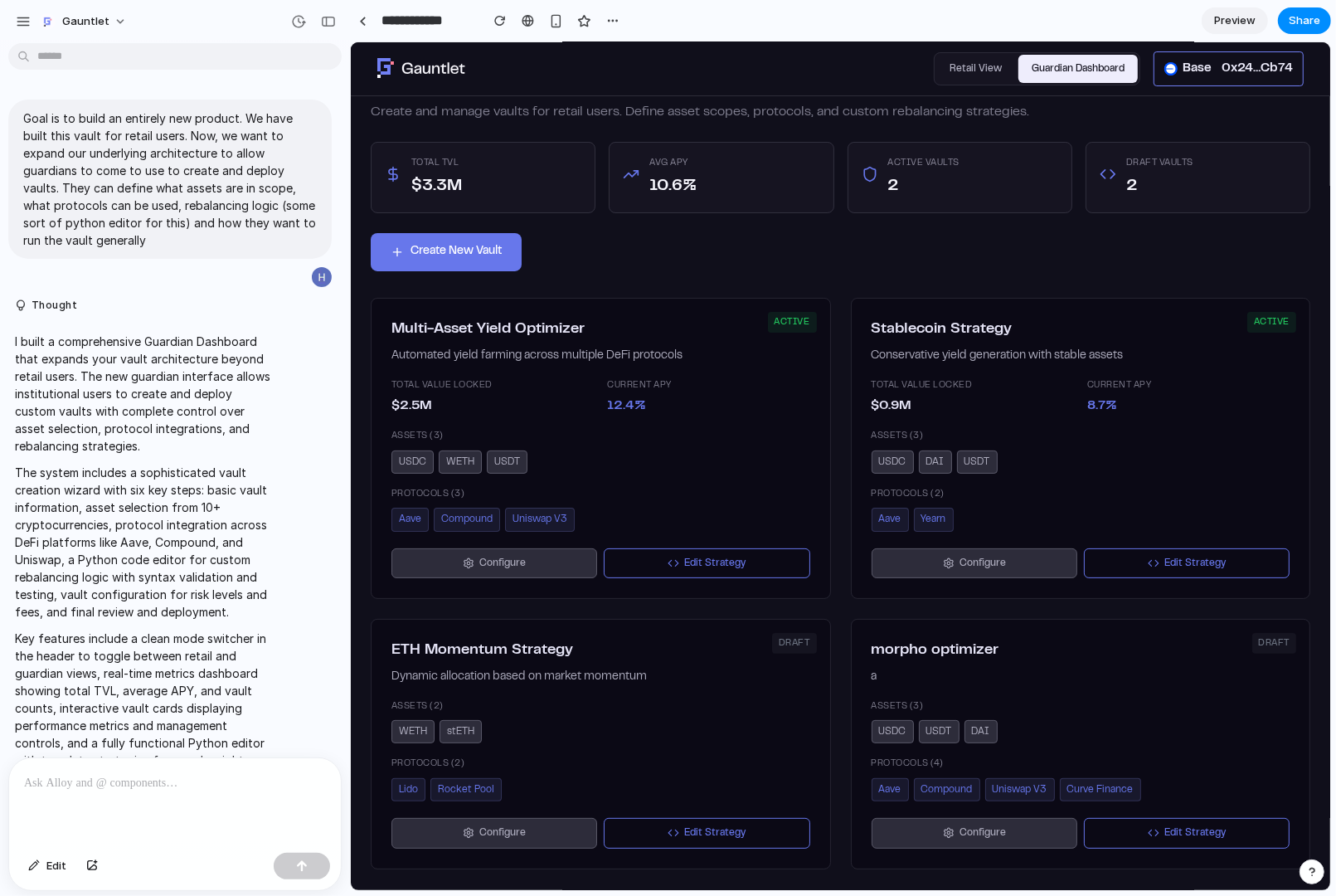
click at [907, 648] on h3 "morpho optimizer" at bounding box center [1080, 650] width 419 height 23
click at [1028, 716] on div "draft morpho optimizer a Assets ( 3 ) USDC USDT DAI Protocols ( 4 ) Aave Compou…" at bounding box center [1080, 742] width 460 height 249
click at [1068, 716] on div "draft morpho optimizer a Assets ( 3 ) USDC USDT DAI Protocols ( 4 ) Aave Compou…" at bounding box center [1080, 742] width 460 height 249
click at [1068, 716] on button "Edit Strategy" at bounding box center [1186, 831] width 206 height 31
click at [1026, 716] on button "Configure" at bounding box center [973, 831] width 206 height 31
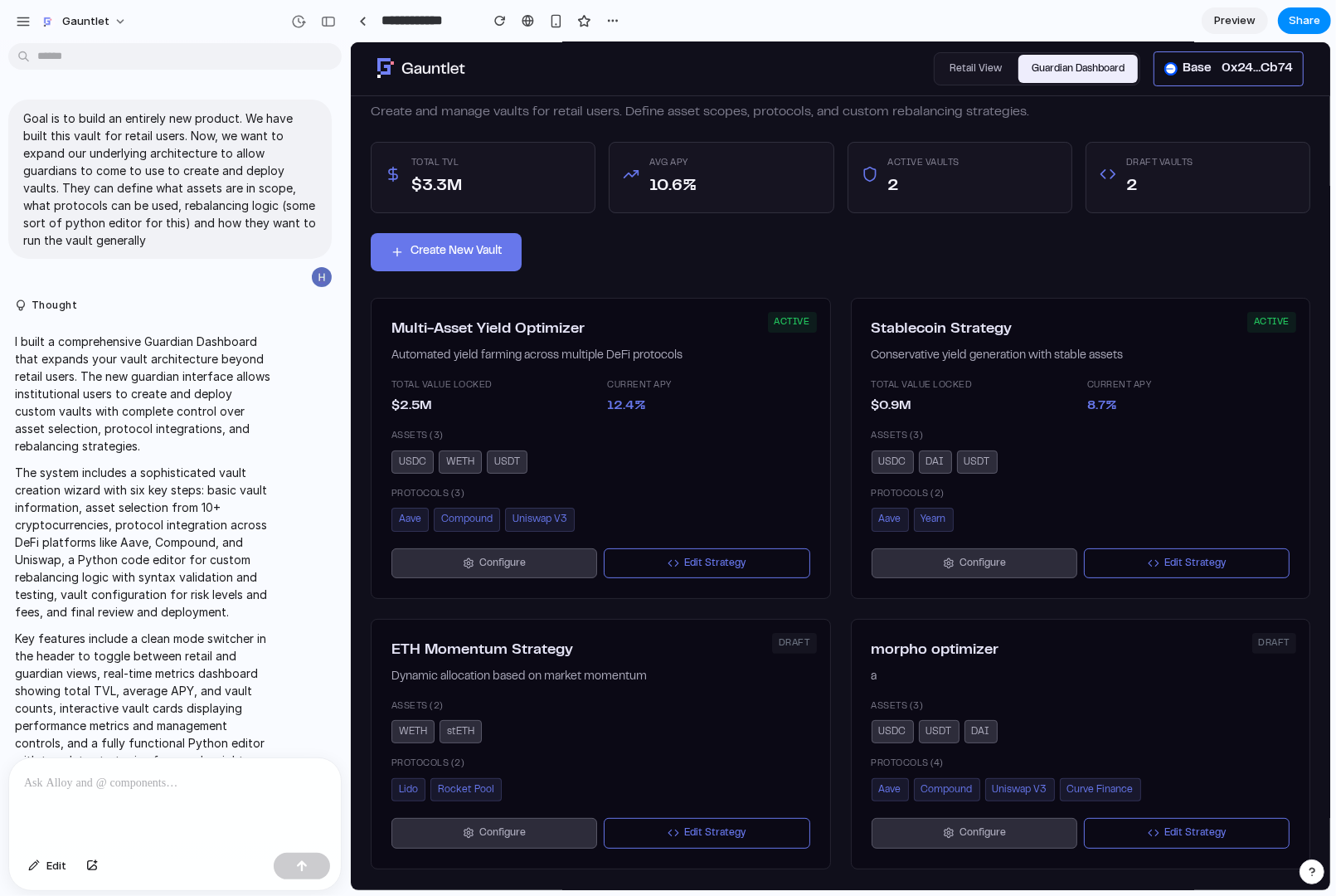
scroll to position [0, 0]
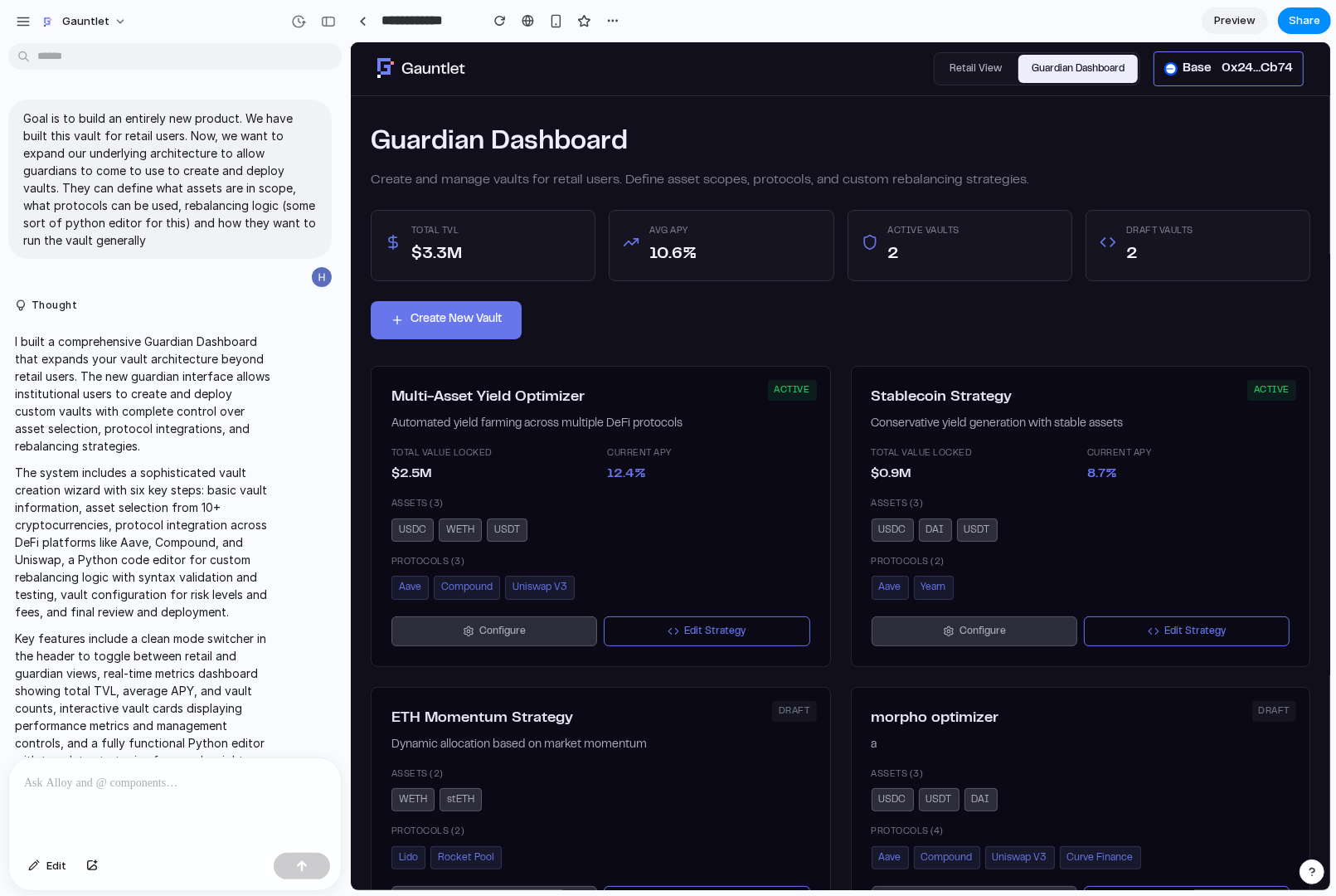
click at [71, 716] on div at bounding box center [174, 801] width 331 height 87
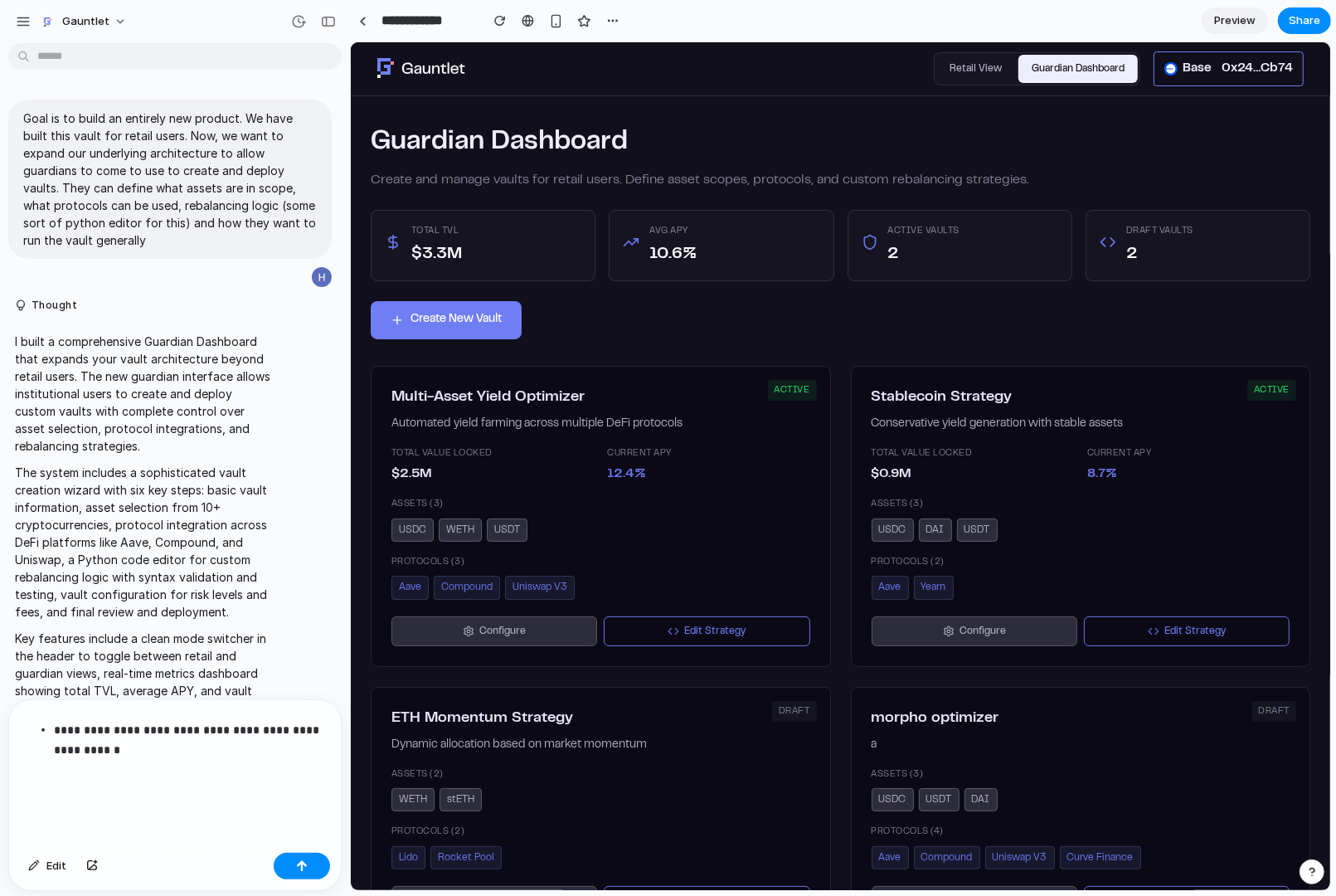
click at [473, 323] on button "Create New Vault" at bounding box center [445, 319] width 151 height 38
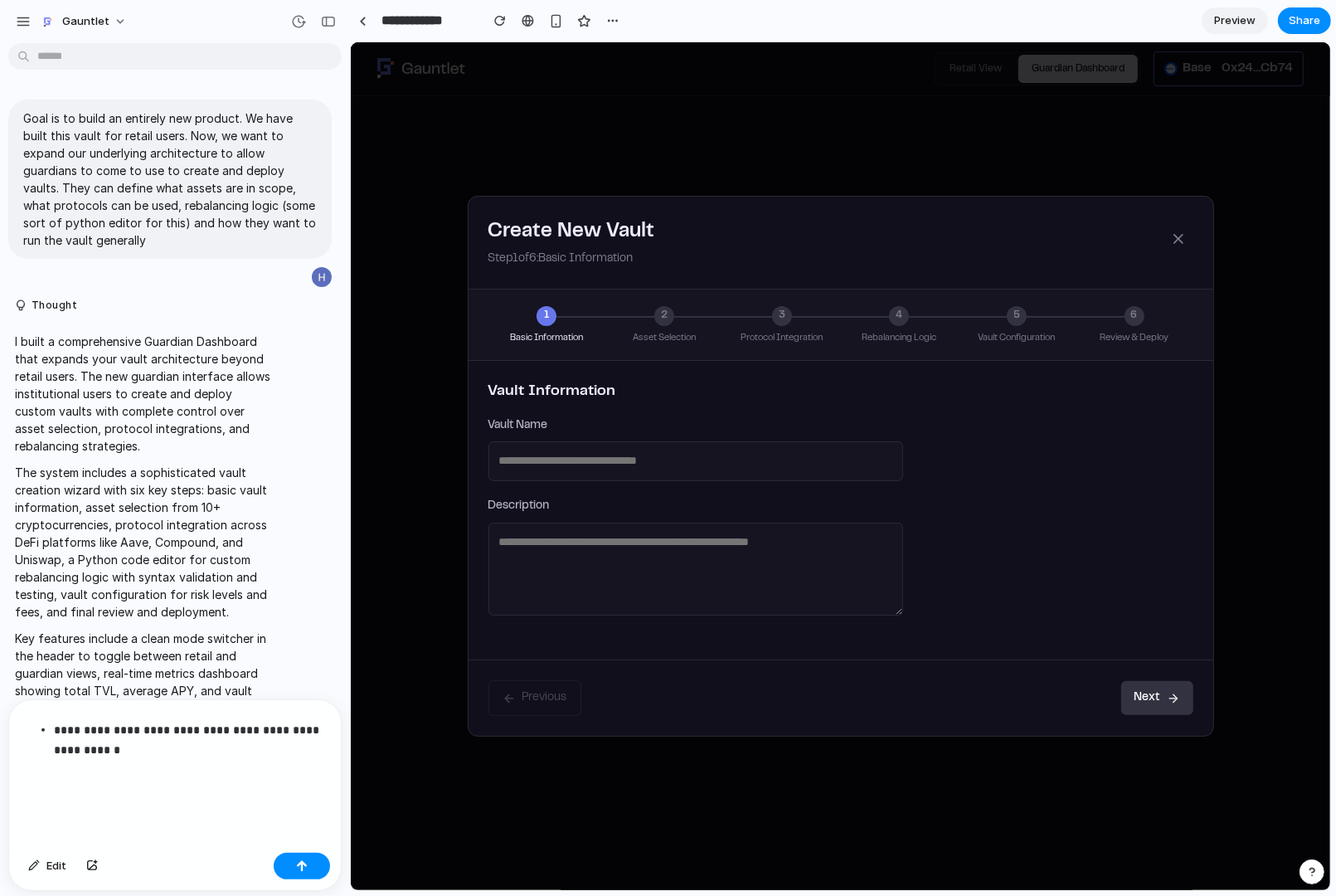
click at [654, 456] on input "text" at bounding box center [695, 459] width 414 height 40
type input "*"
click at [657, 551] on textarea at bounding box center [695, 568] width 414 height 94
type textarea "*"
click at [1068, 695] on button "Next" at bounding box center [1157, 696] width 72 height 34
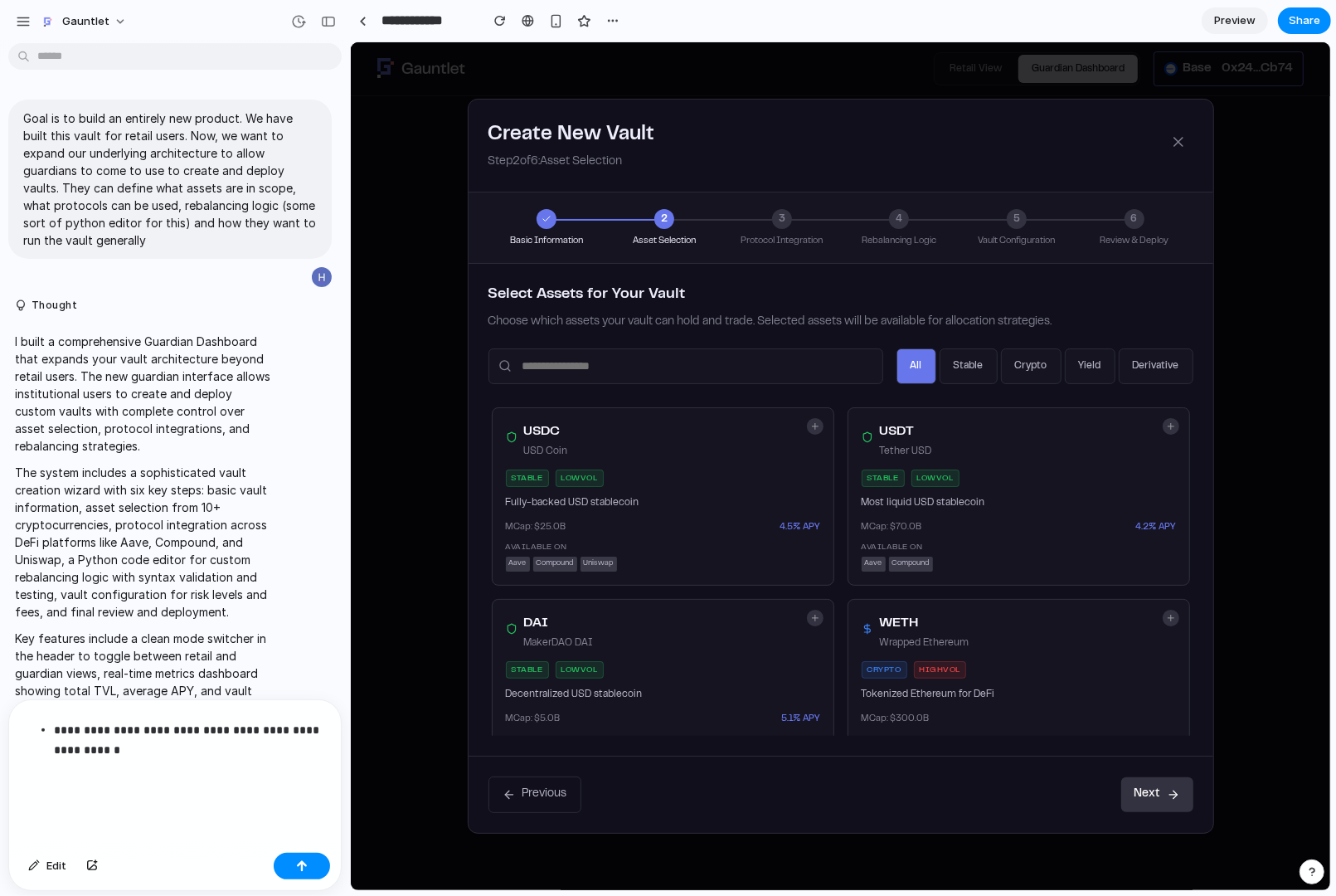
click at [124, 716] on p "**********" at bounding box center [190, 760] width 272 height 80
click at [152, 716] on p "**********" at bounding box center [190, 760] width 272 height 80
click at [208, 716] on p "**********" at bounding box center [190, 749] width 272 height 100
click at [217, 711] on p "**********" at bounding box center [190, 740] width 272 height 119
click at [158, 716] on p "**********" at bounding box center [190, 740] width 272 height 119
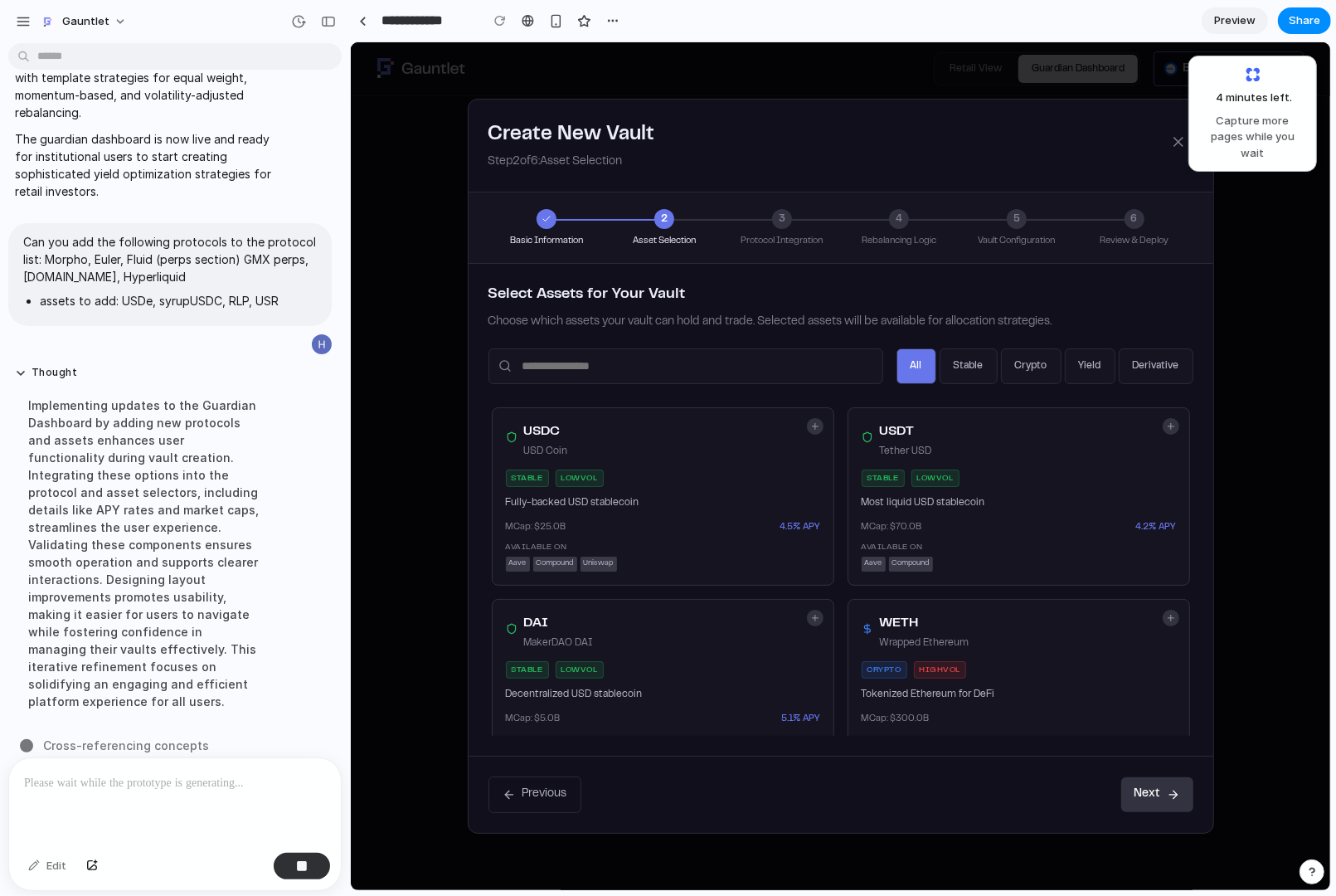
click at [964, 378] on button "stable" at bounding box center [968, 365] width 58 height 36
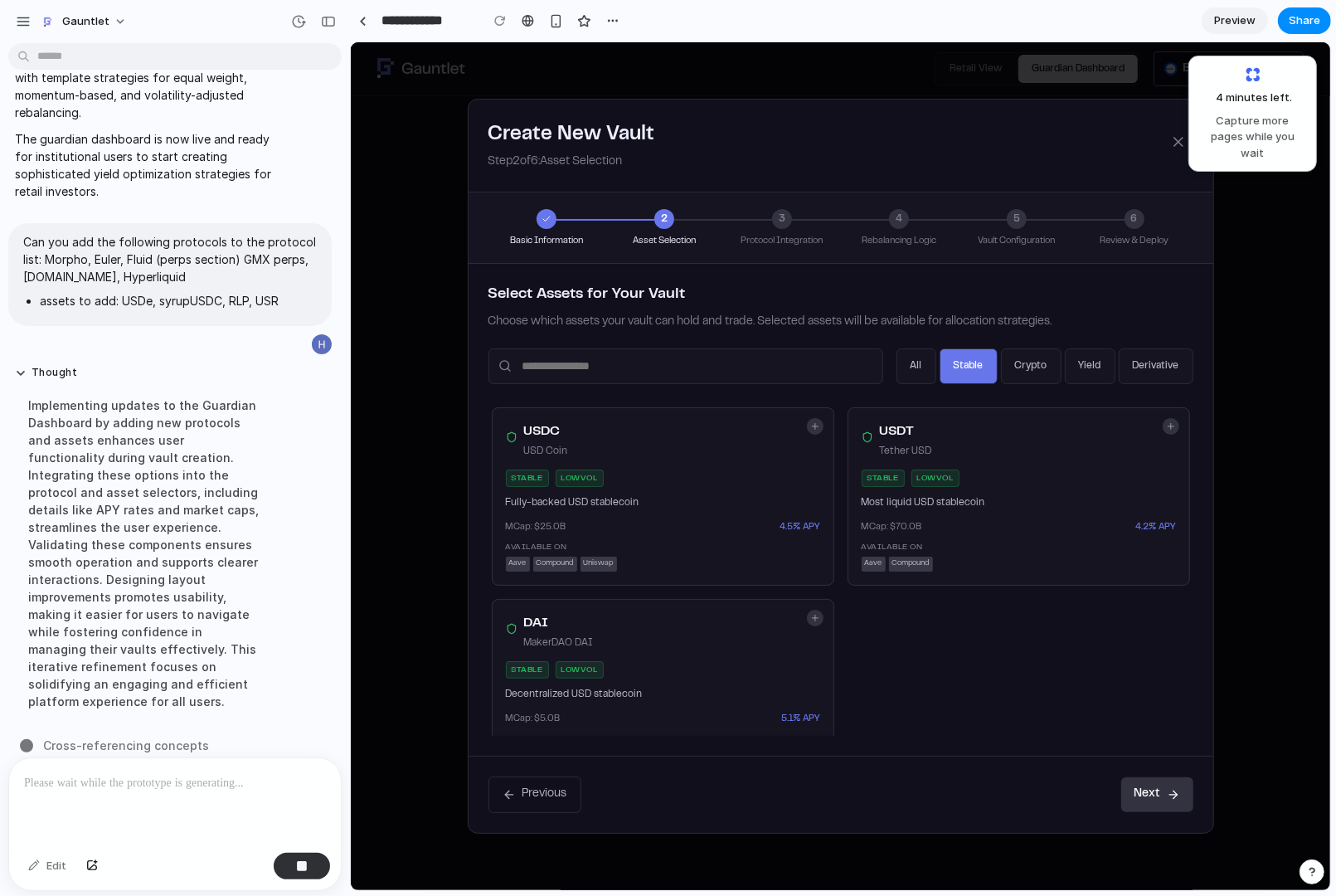
click at [1036, 376] on button "crypto" at bounding box center [1030, 365] width 61 height 36
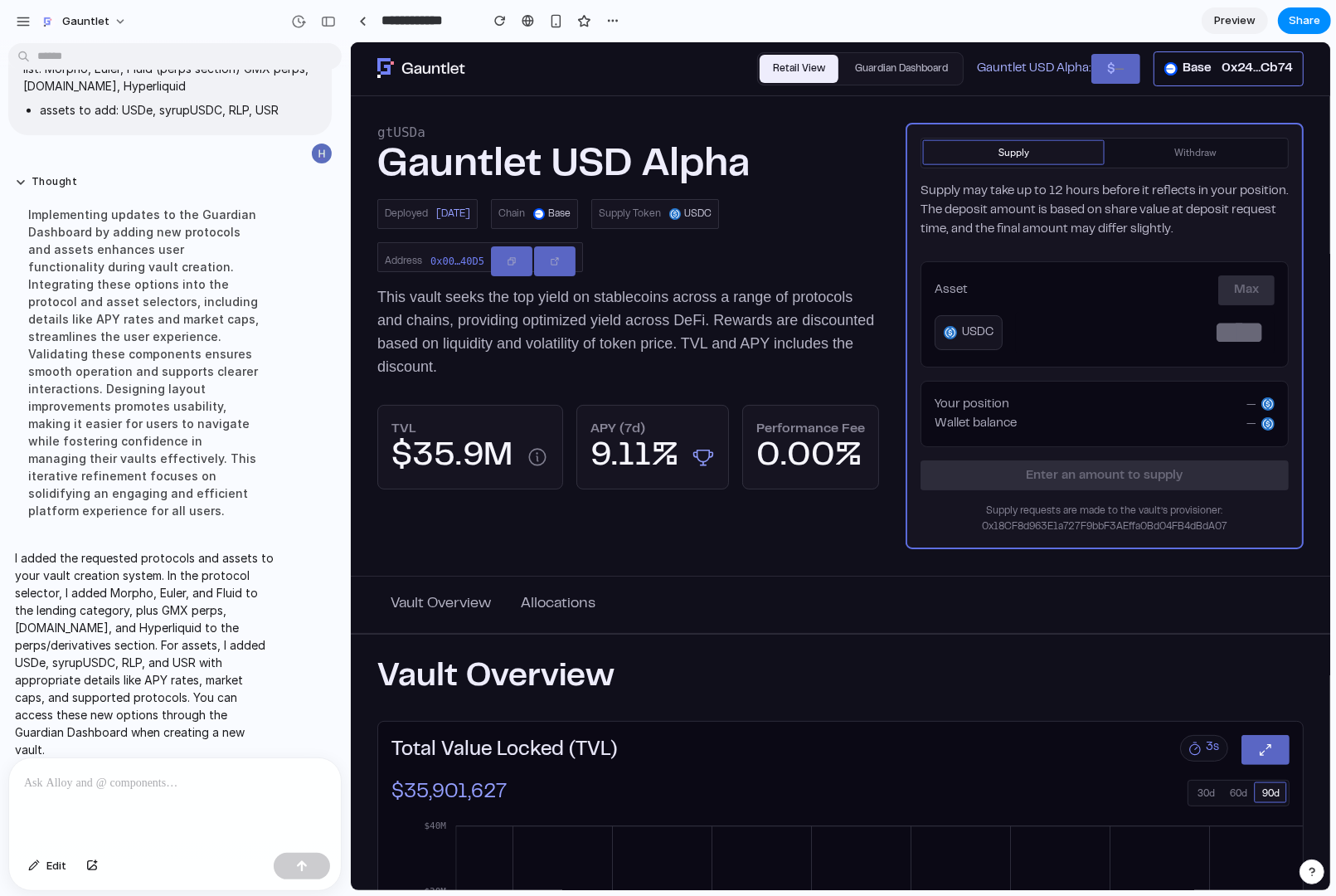
click at [350, 304] on section "gtUSDa Gauntlet USD Alpha Deployed [DATE] Chain Base Supply Token USDC Address …" at bounding box center [839, 334] width 979 height 480
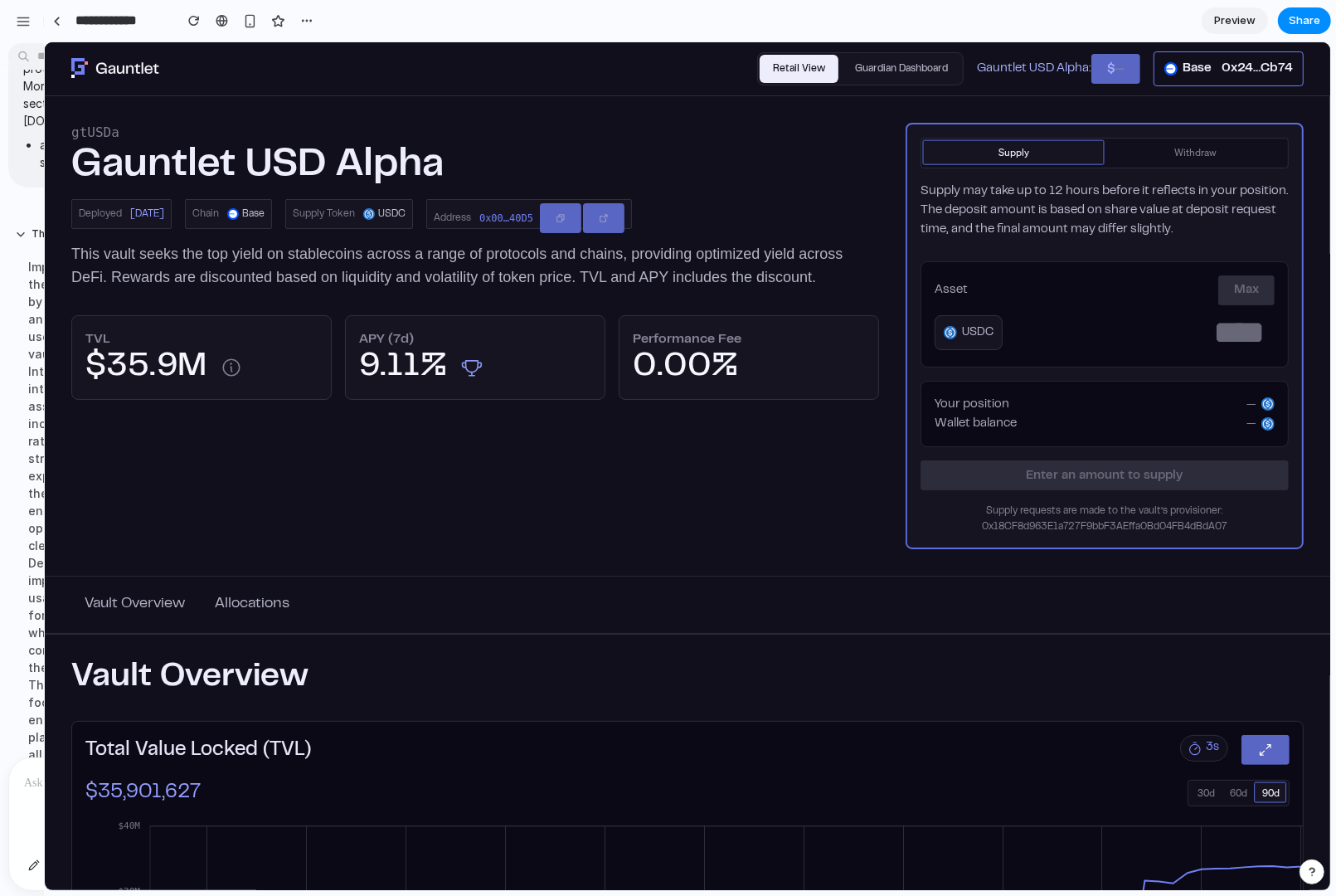
drag, startPoint x: 348, startPoint y: 61, endPoint x: 20, endPoint y: 1, distance: 333.4
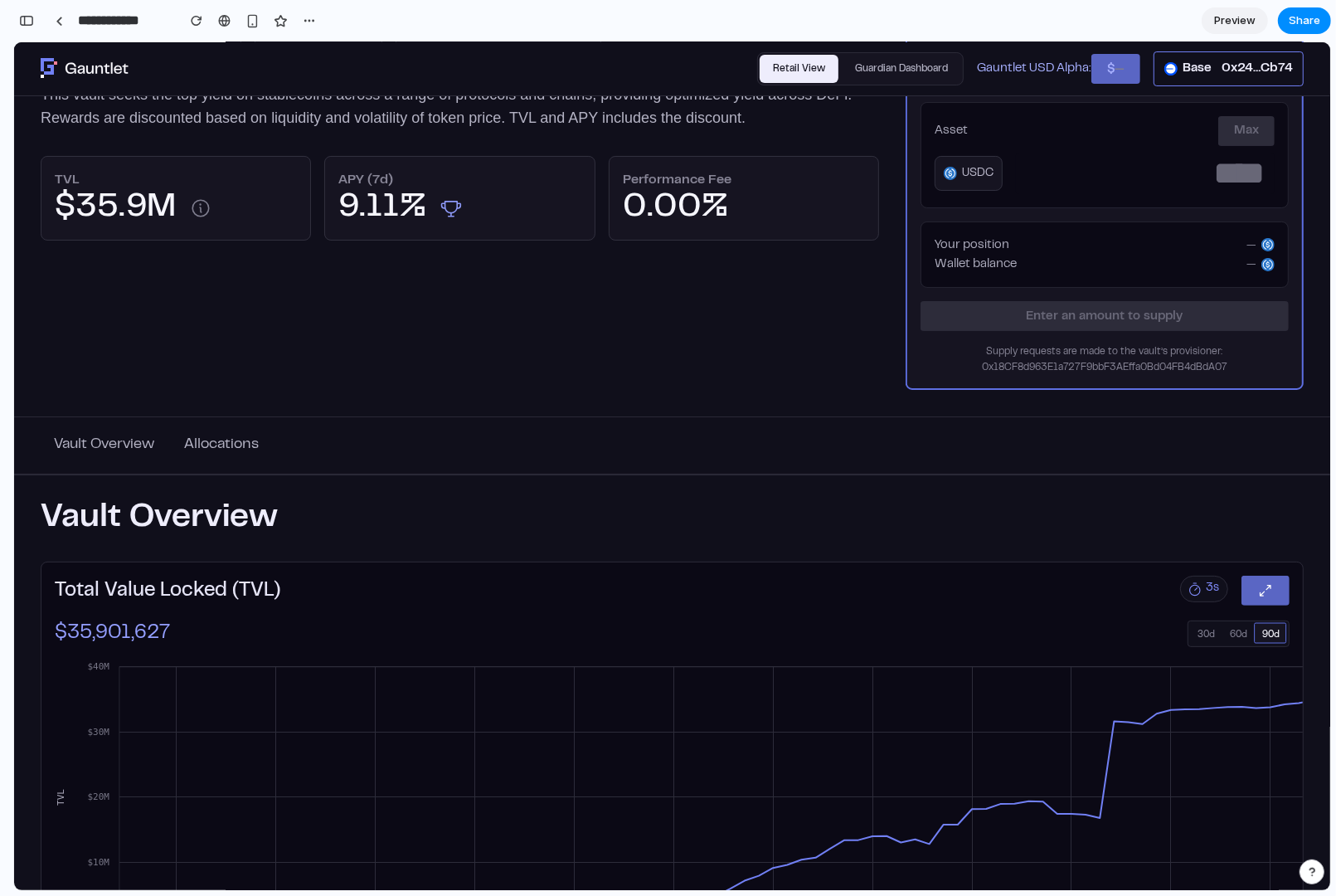
scroll to position [0, 0]
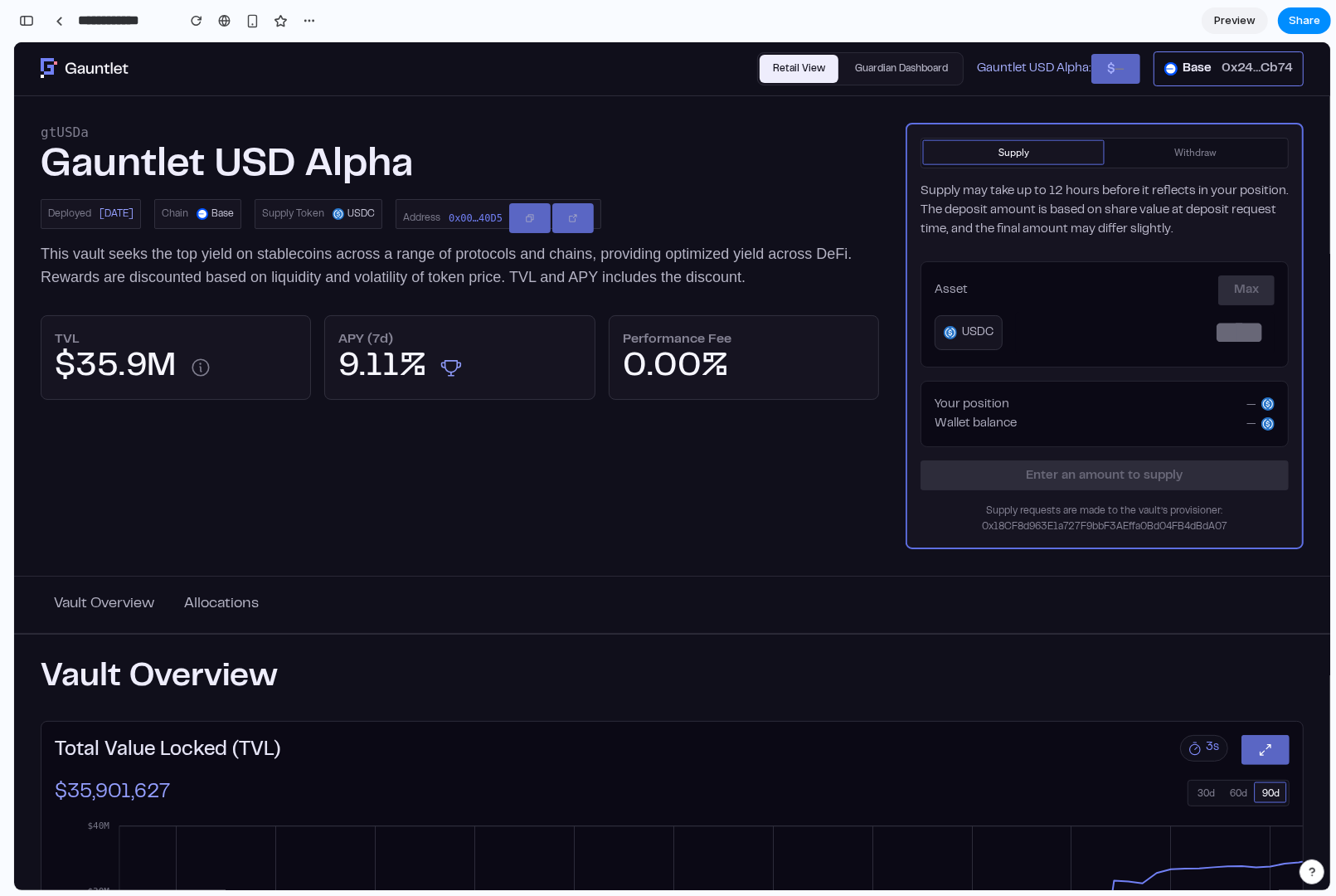
click at [1068, 71] on div "0x24…Cb74" at bounding box center [1256, 68] width 72 height 19
click at [1068, 68] on div "Base" at bounding box center [1196, 68] width 29 height 19
click at [886, 65] on button "Guardian Dashboard" at bounding box center [901, 68] width 119 height 29
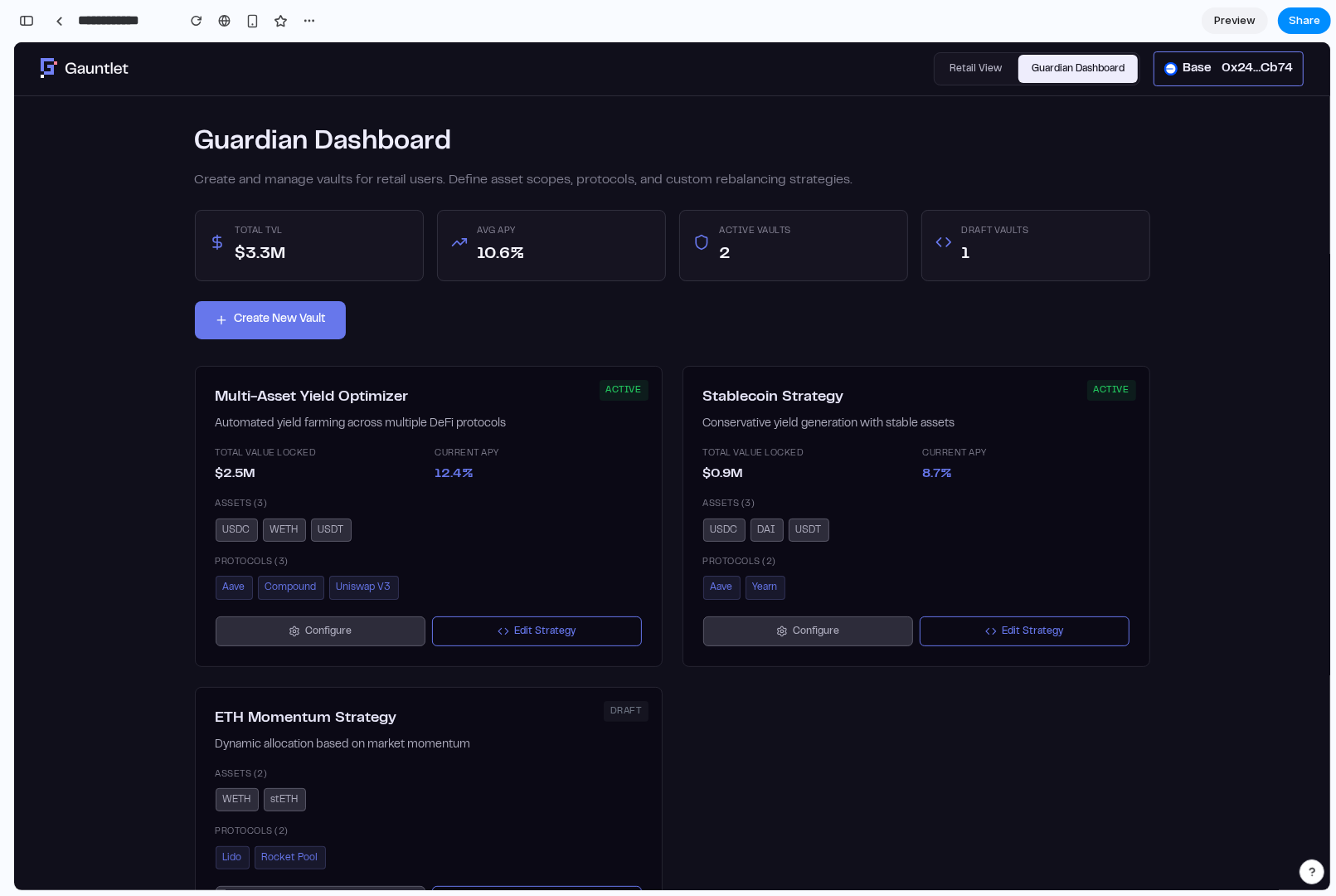
click at [505, 626] on icon at bounding box center [503, 630] width 11 height 11
click at [351, 625] on button "Configure" at bounding box center [320, 630] width 209 height 31
click at [931, 630] on button "Edit Strategy" at bounding box center [1024, 630] width 209 height 31
click at [856, 630] on button "Configure" at bounding box center [808, 630] width 209 height 31
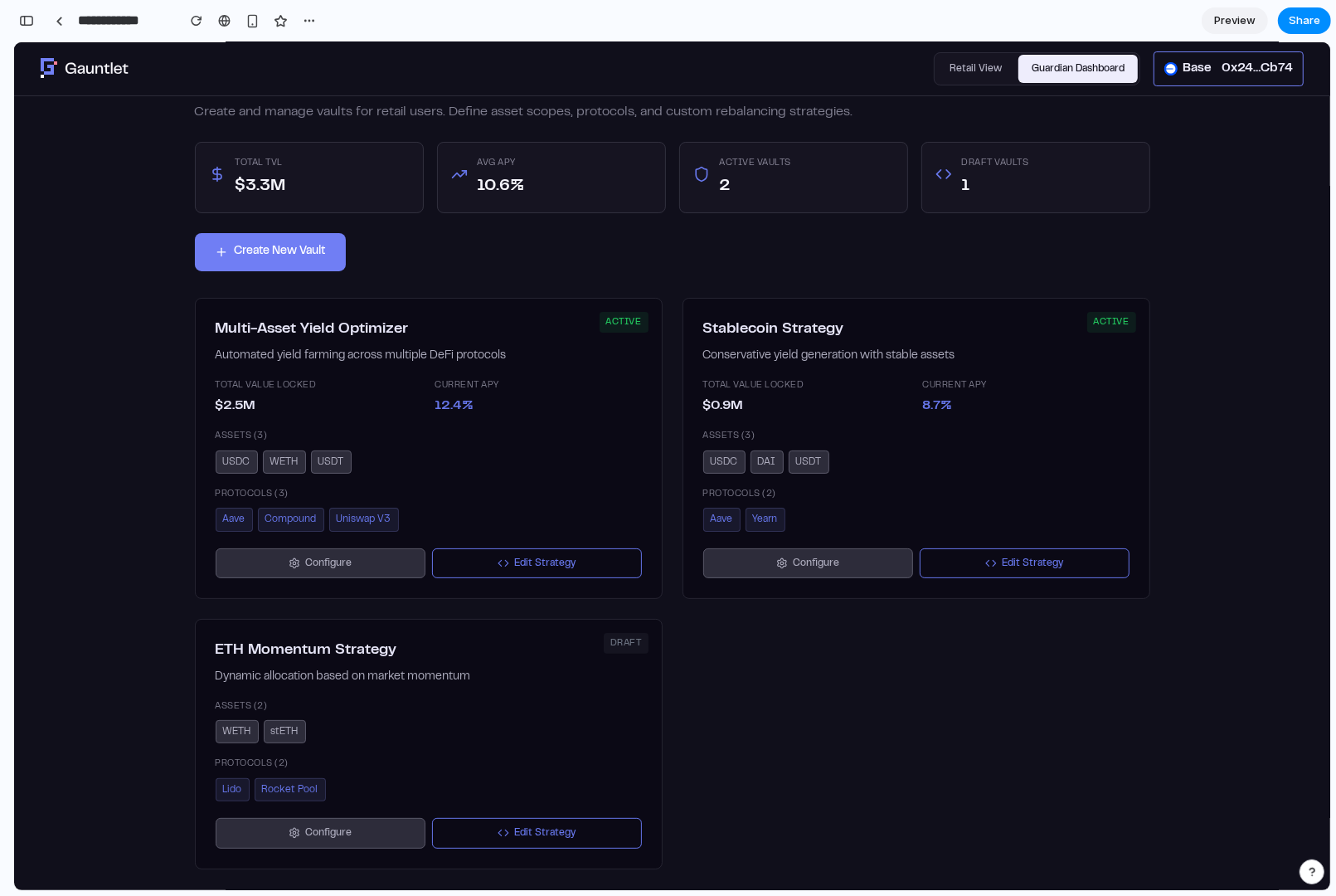
click at [292, 252] on button "Create New Vault" at bounding box center [270, 251] width 151 height 38
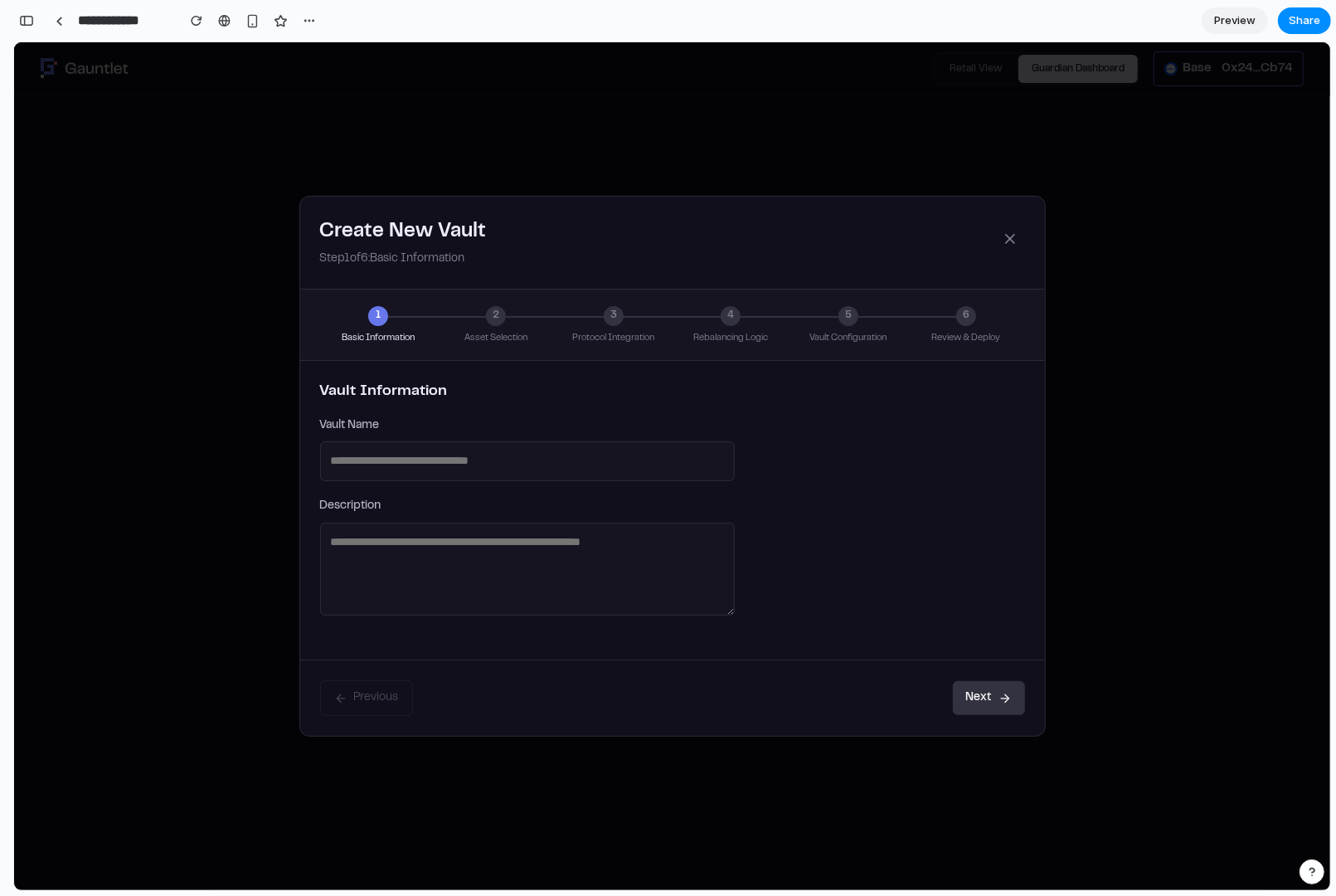
click at [406, 465] on input "text" at bounding box center [527, 459] width 414 height 40
click at [1004, 235] on icon at bounding box center [1010, 238] width 17 height 17
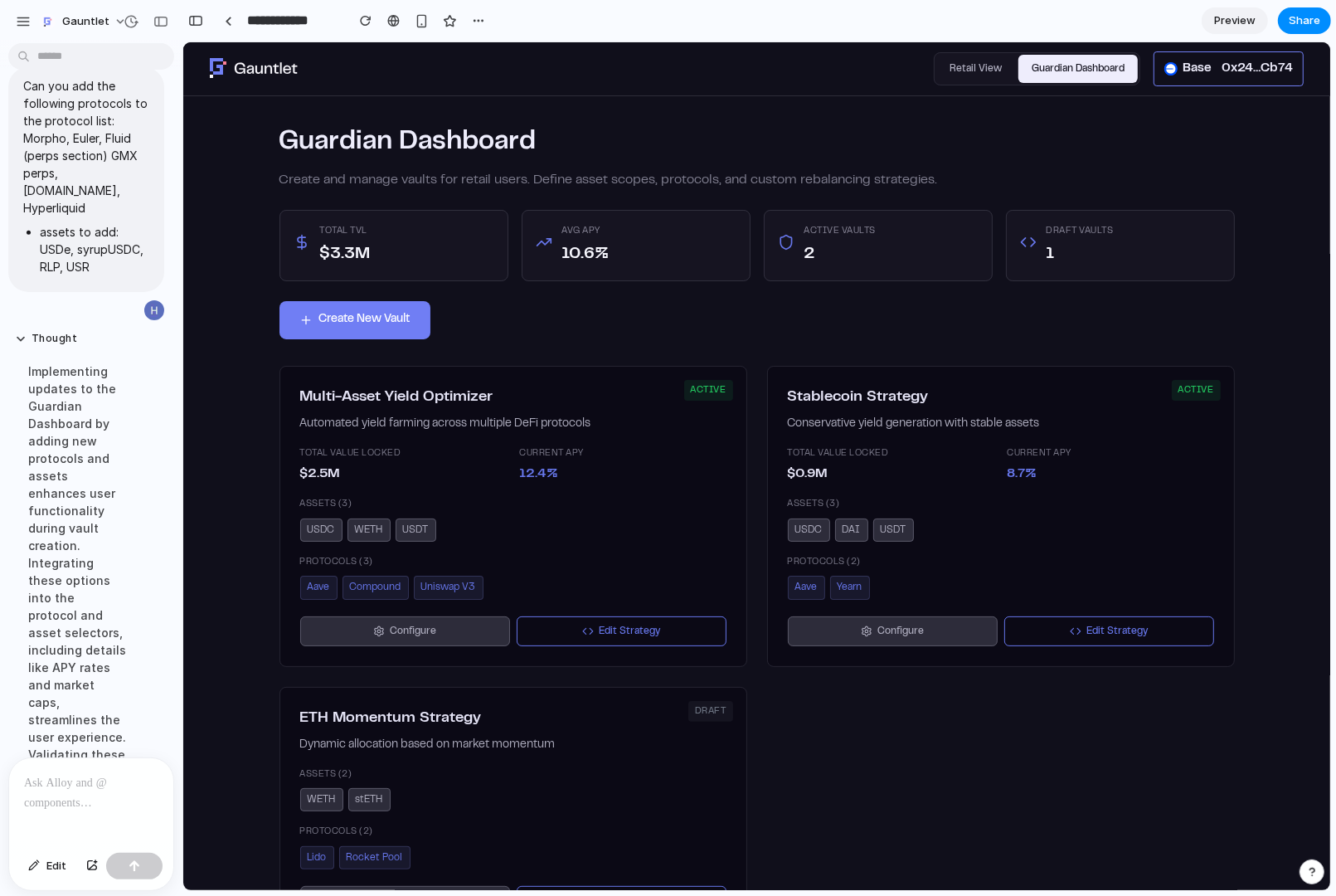
click at [342, 328] on button "Create New Vault" at bounding box center [353, 319] width 151 height 38
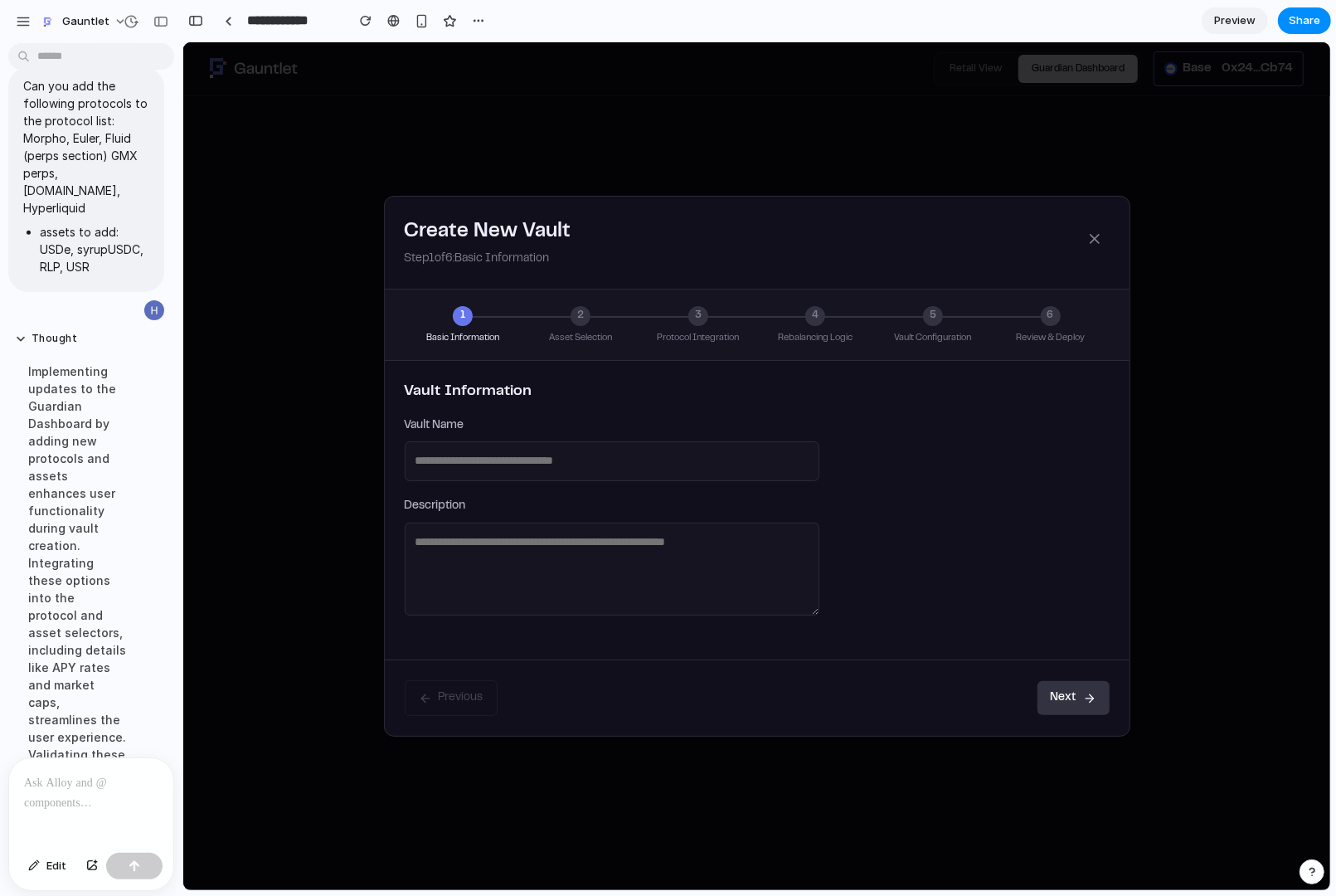
click at [485, 447] on input "text" at bounding box center [611, 459] width 414 height 40
type input "**********"
click at [616, 559] on textarea at bounding box center [611, 568] width 414 height 94
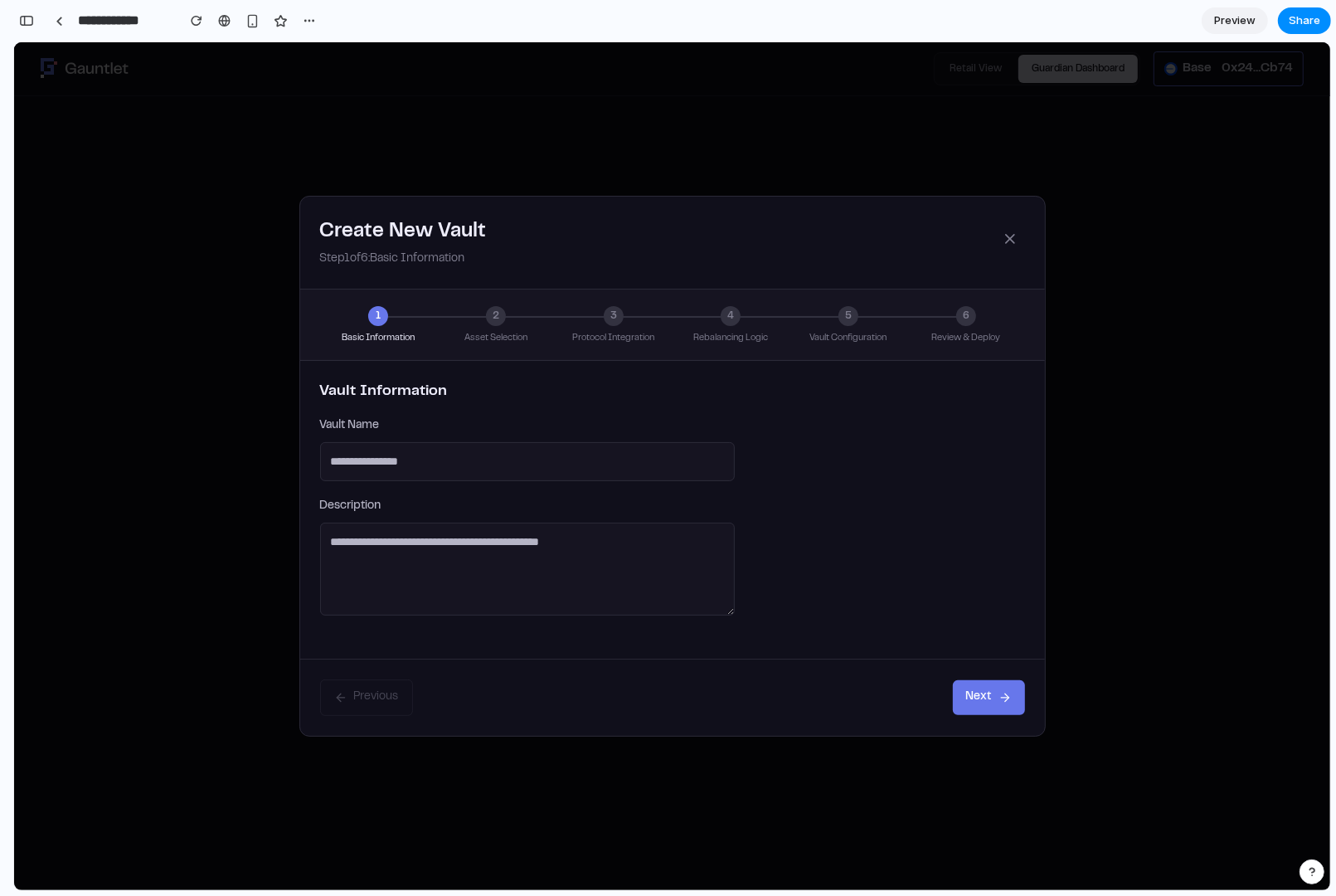
type textarea "**********"
click at [988, 695] on button "Next" at bounding box center [989, 696] width 72 height 34
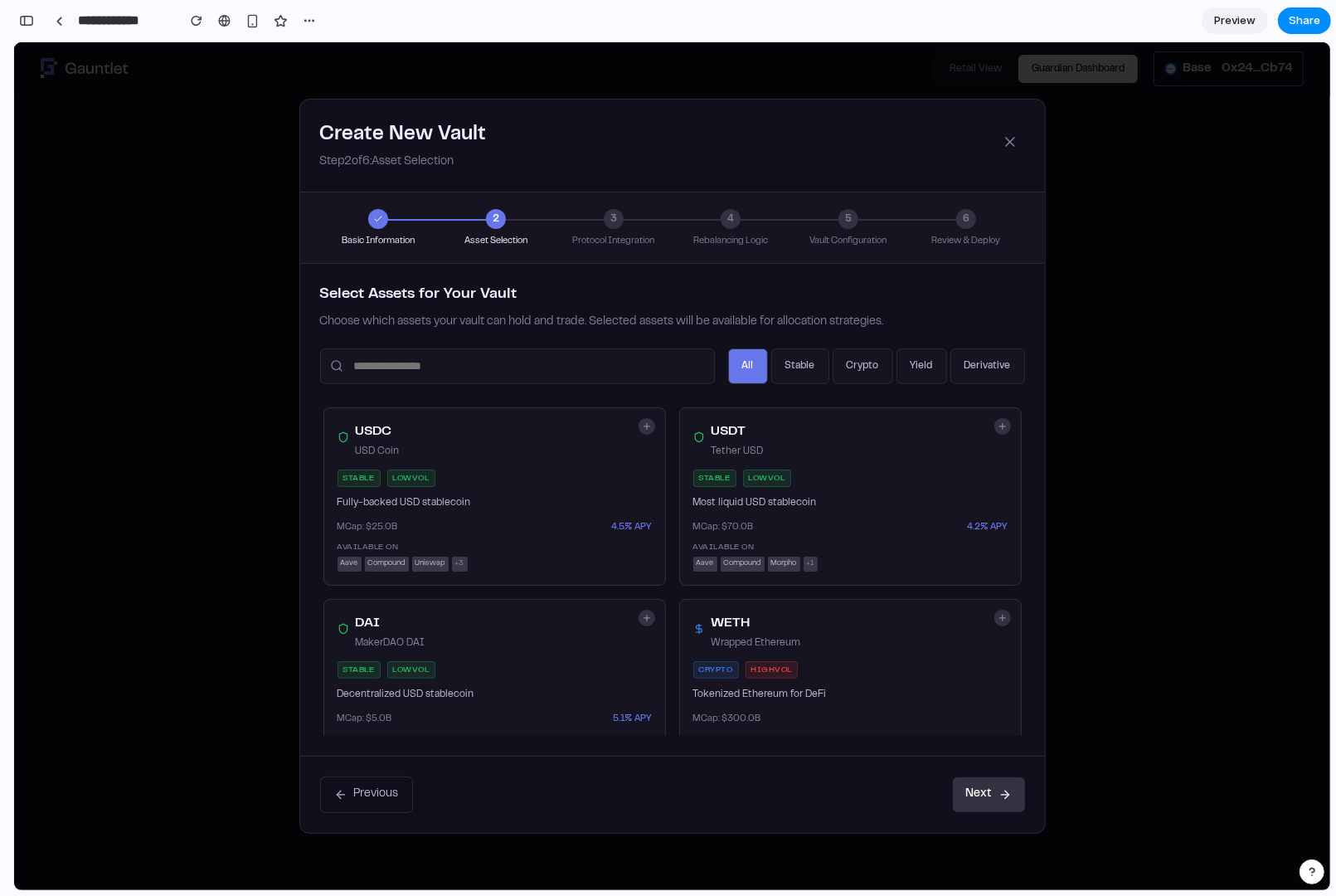
click at [564, 497] on p "Fully-backed USD stablecoin" at bounding box center [495, 502] width 315 height 13
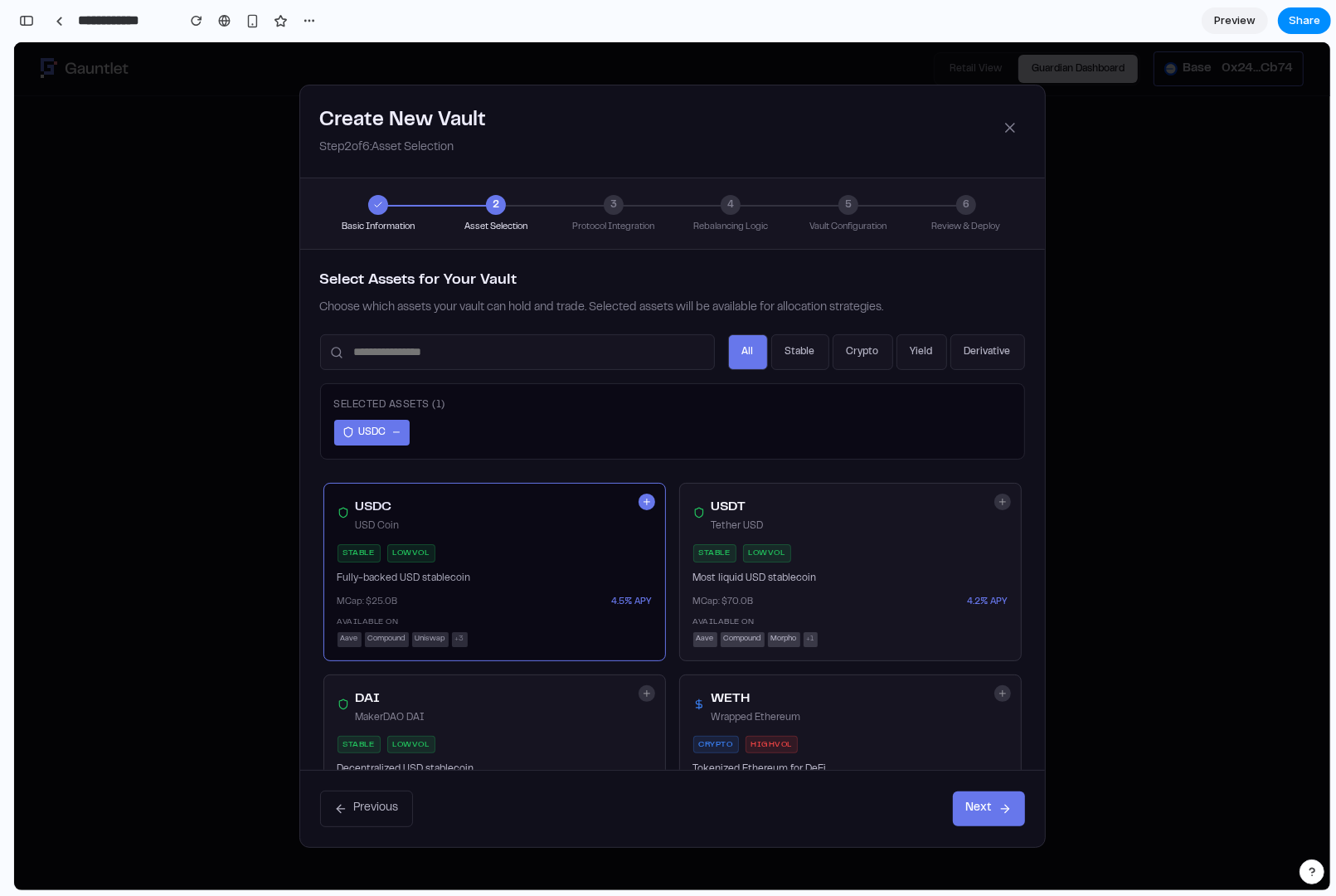
click at [880, 546] on div "stable low vol" at bounding box center [851, 552] width 315 height 19
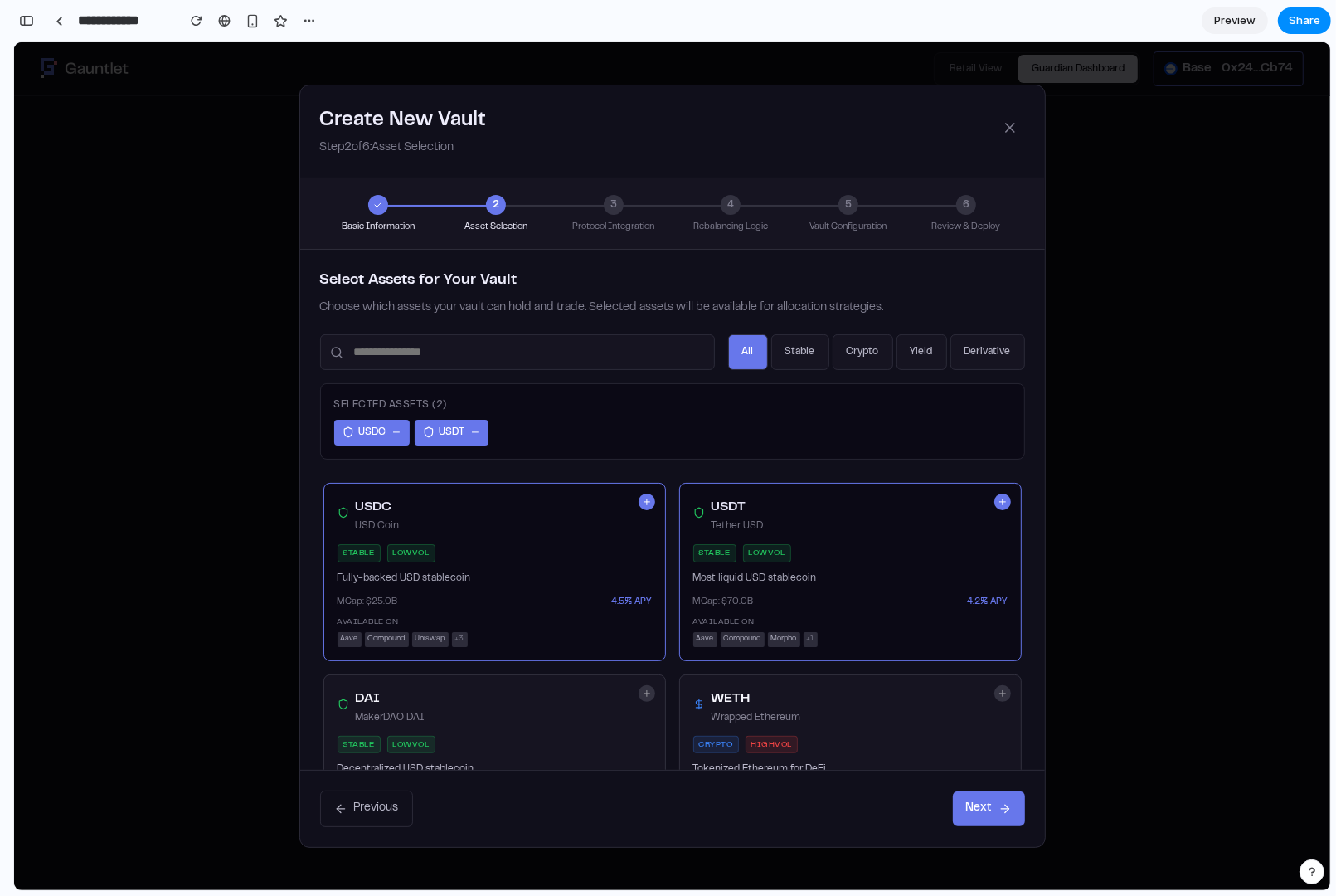
click at [575, 695] on div "DAI MakerDAO DAI" at bounding box center [495, 706] width 315 height 37
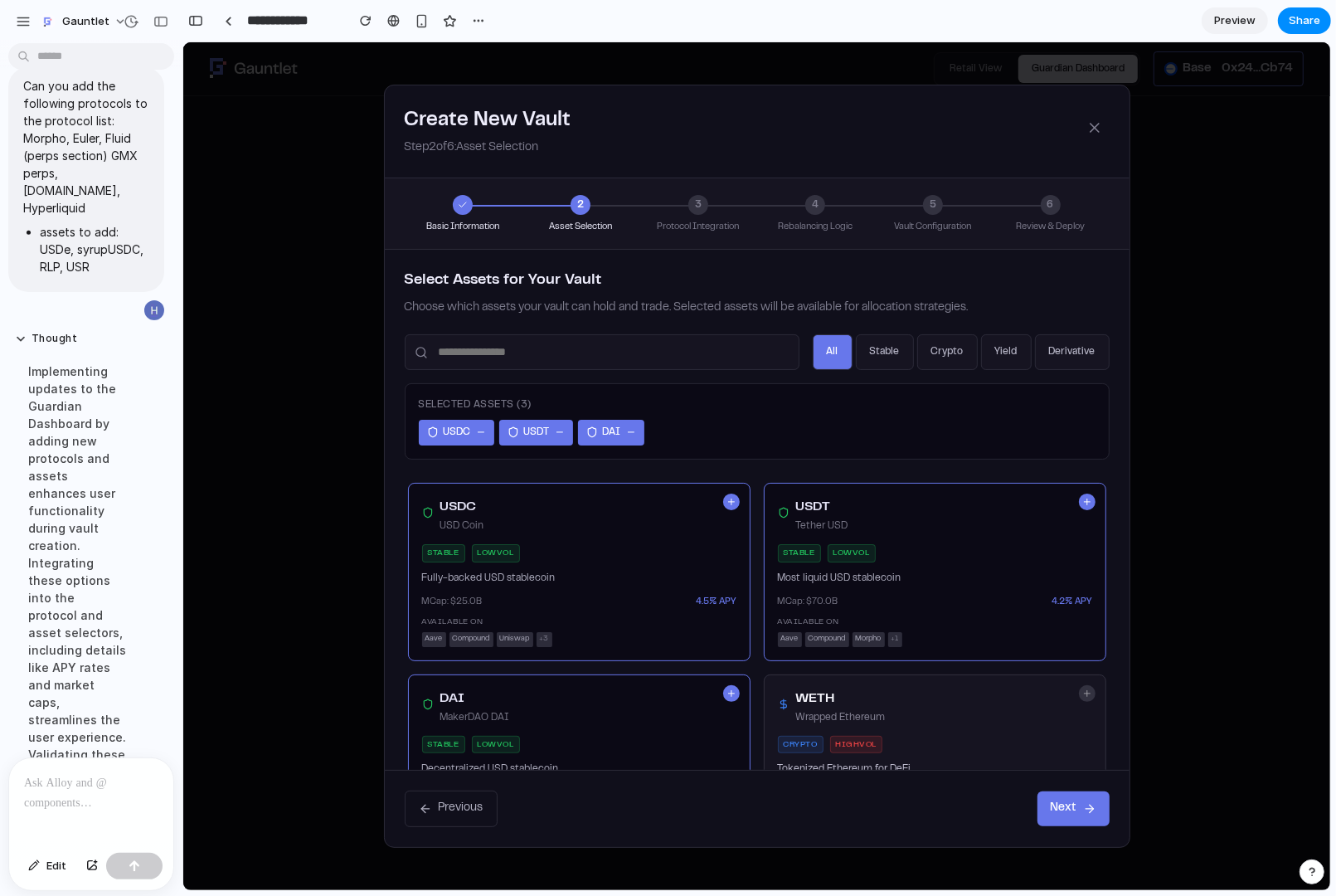
click at [1068, 716] on button "Next" at bounding box center [1073, 807] width 72 height 34
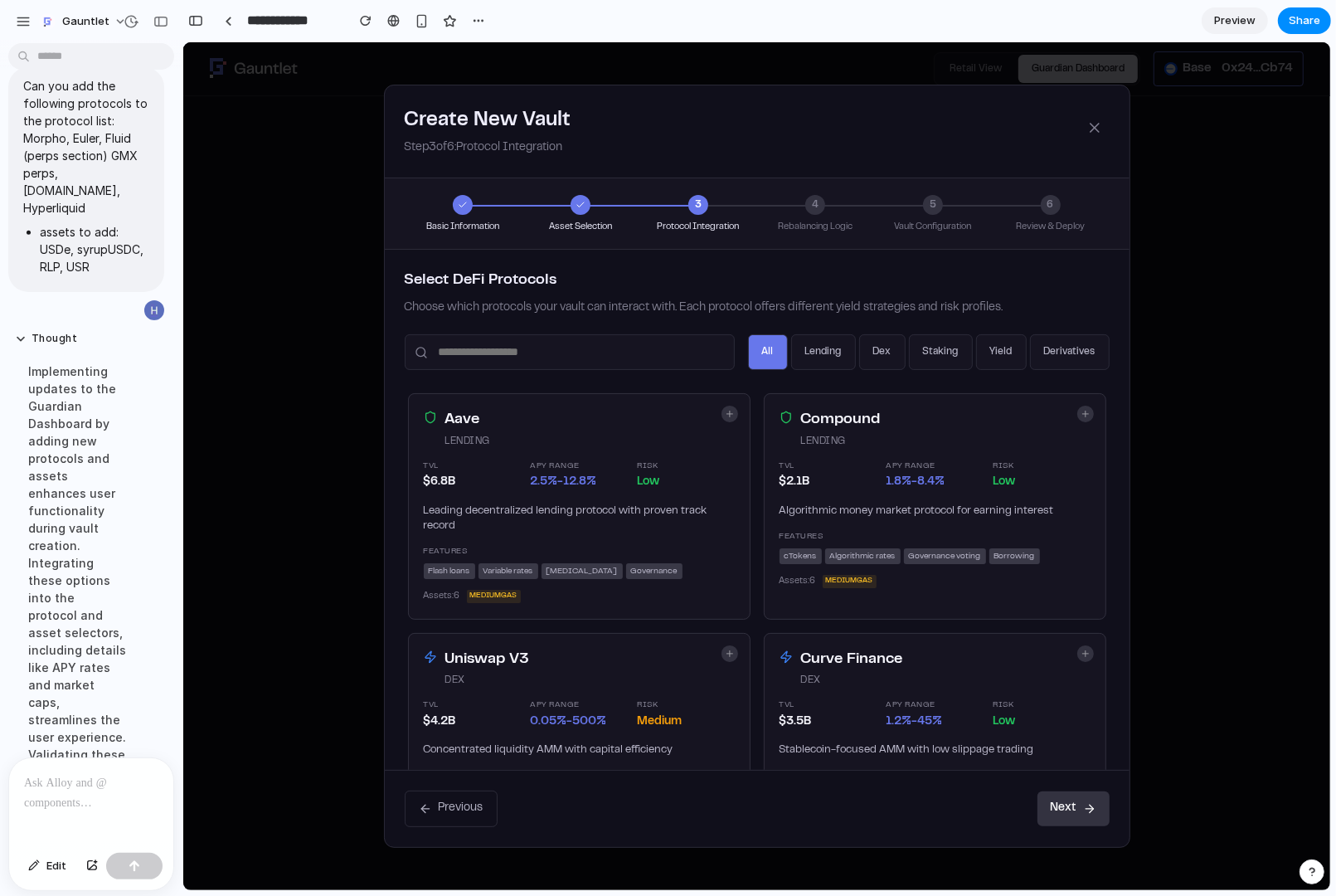
click at [879, 477] on div "TVL $ 2.1 B APY Range 1.8 %- 8.4 % Risk low" at bounding box center [934, 475] width 311 height 33
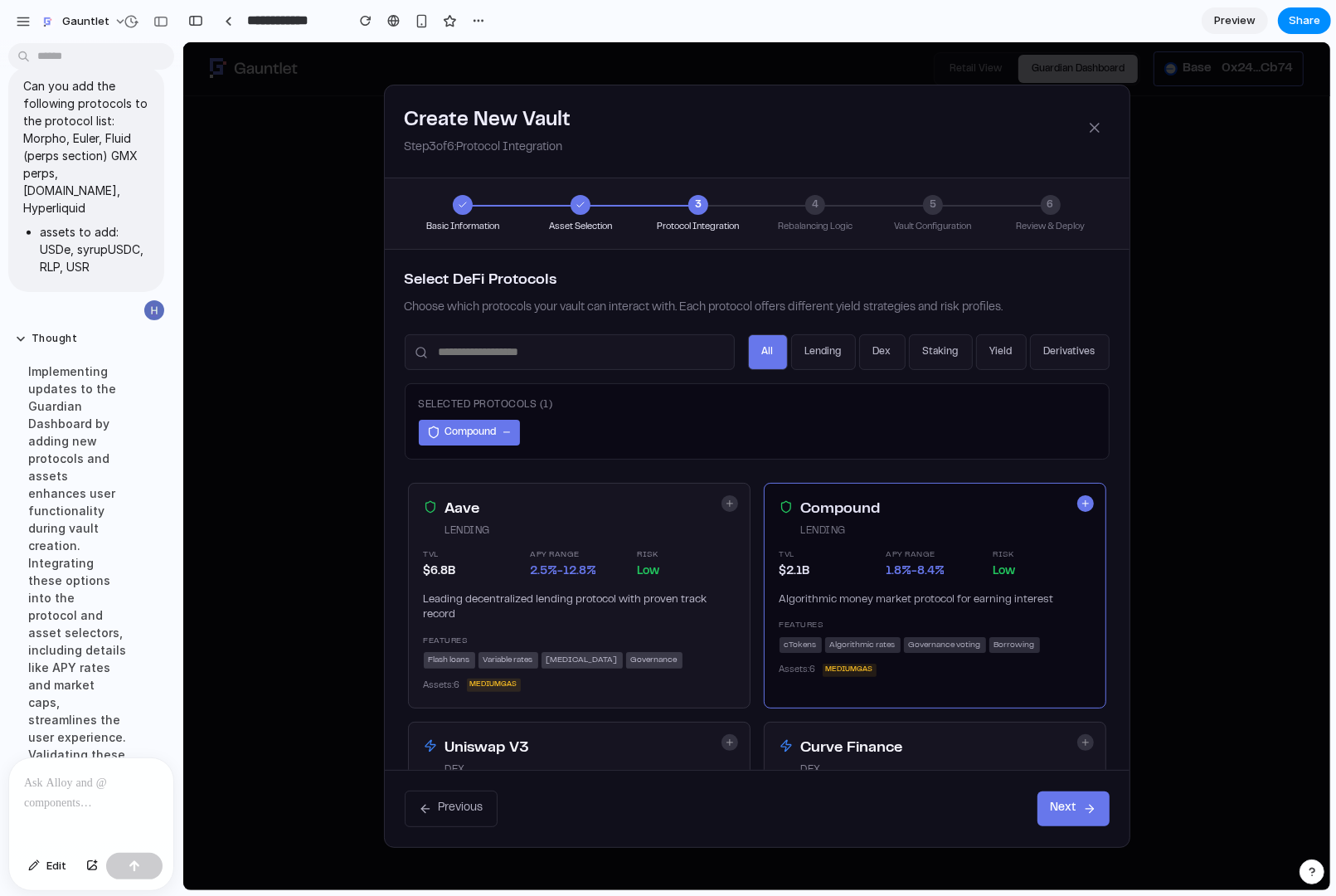
click at [611, 552] on div "APY Range" at bounding box center [579, 553] width 97 height 13
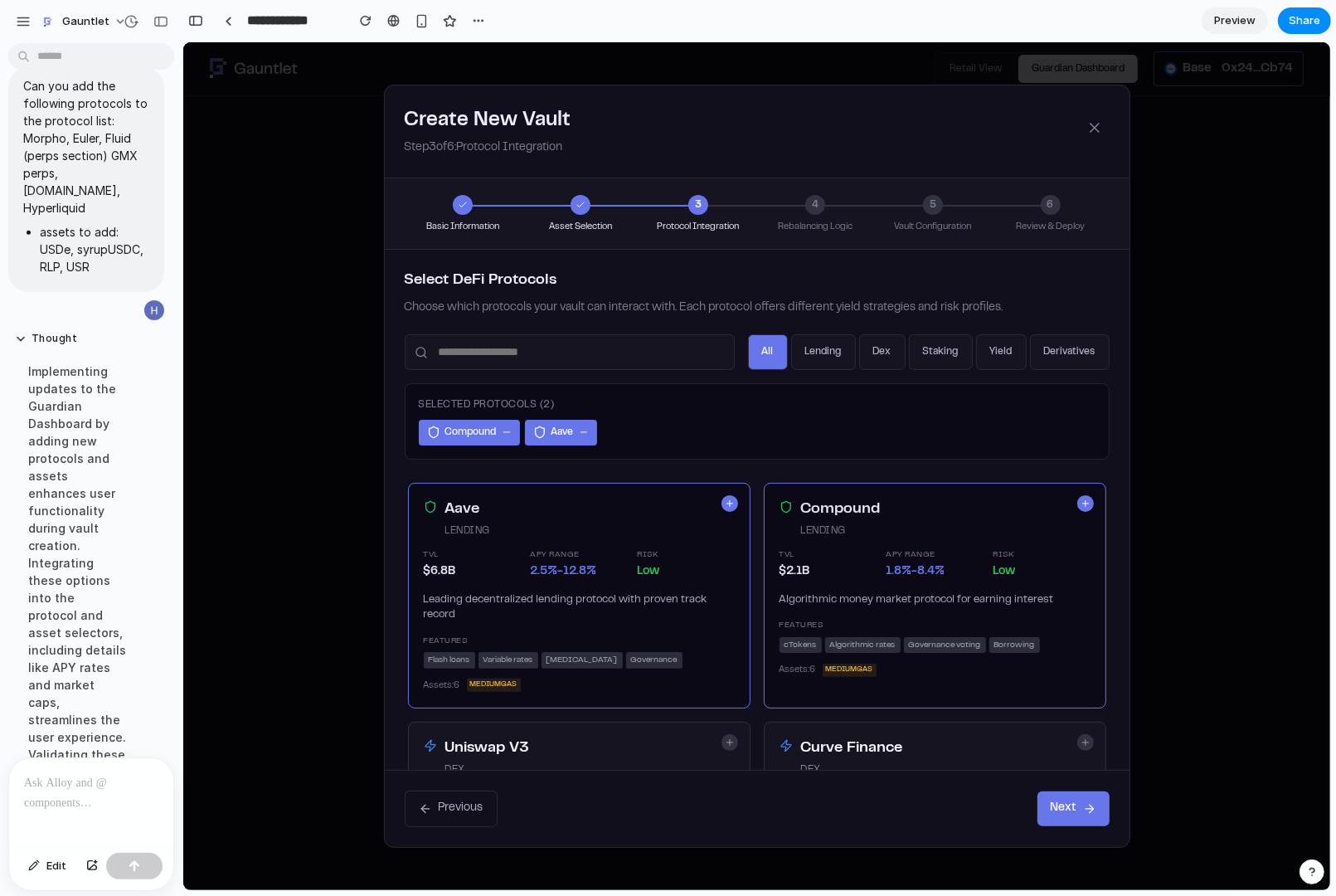
click at [823, 353] on button "lending" at bounding box center [822, 351] width 65 height 36
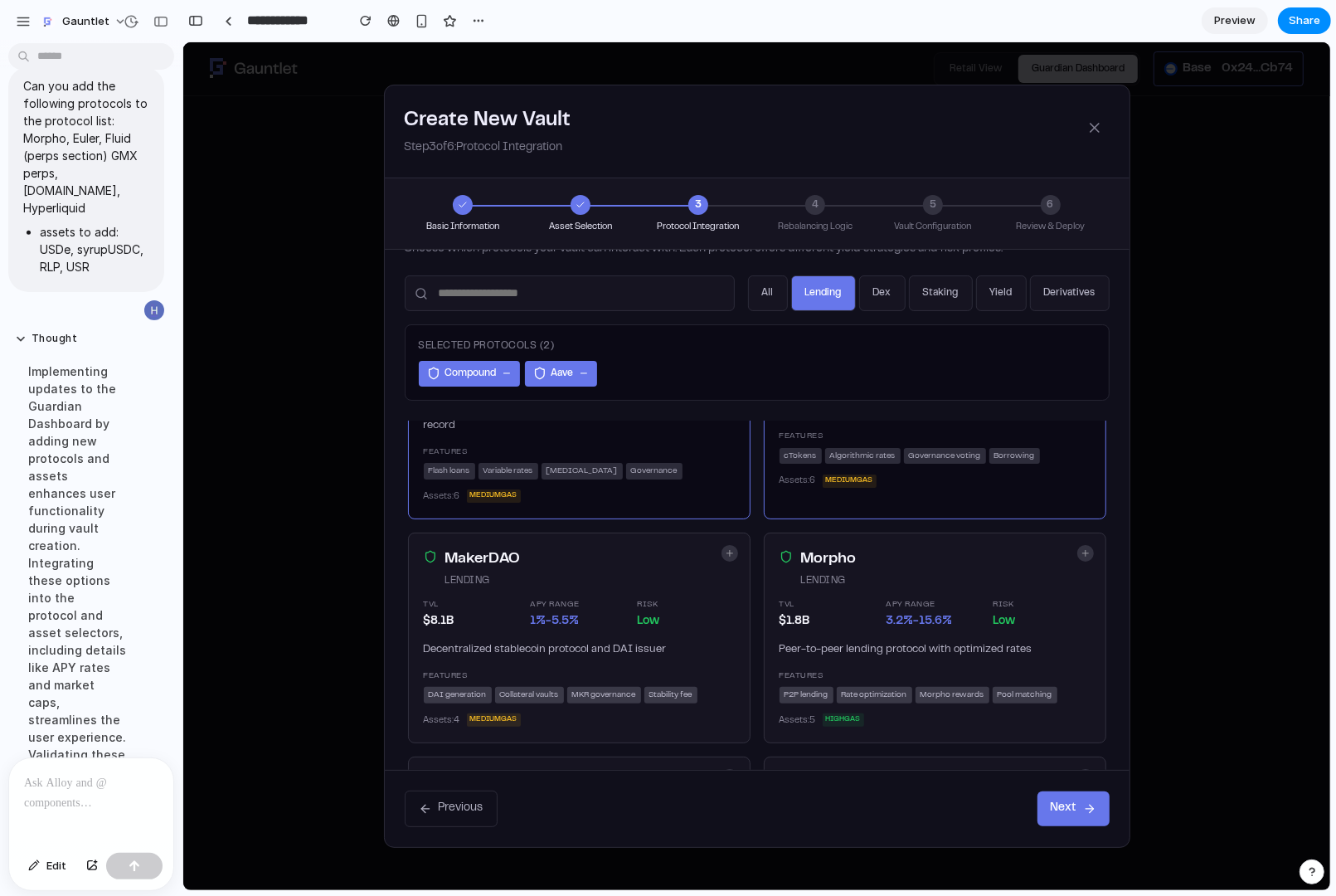
click at [839, 566] on div "Morpho lending" at bounding box center [945, 566] width 290 height 40
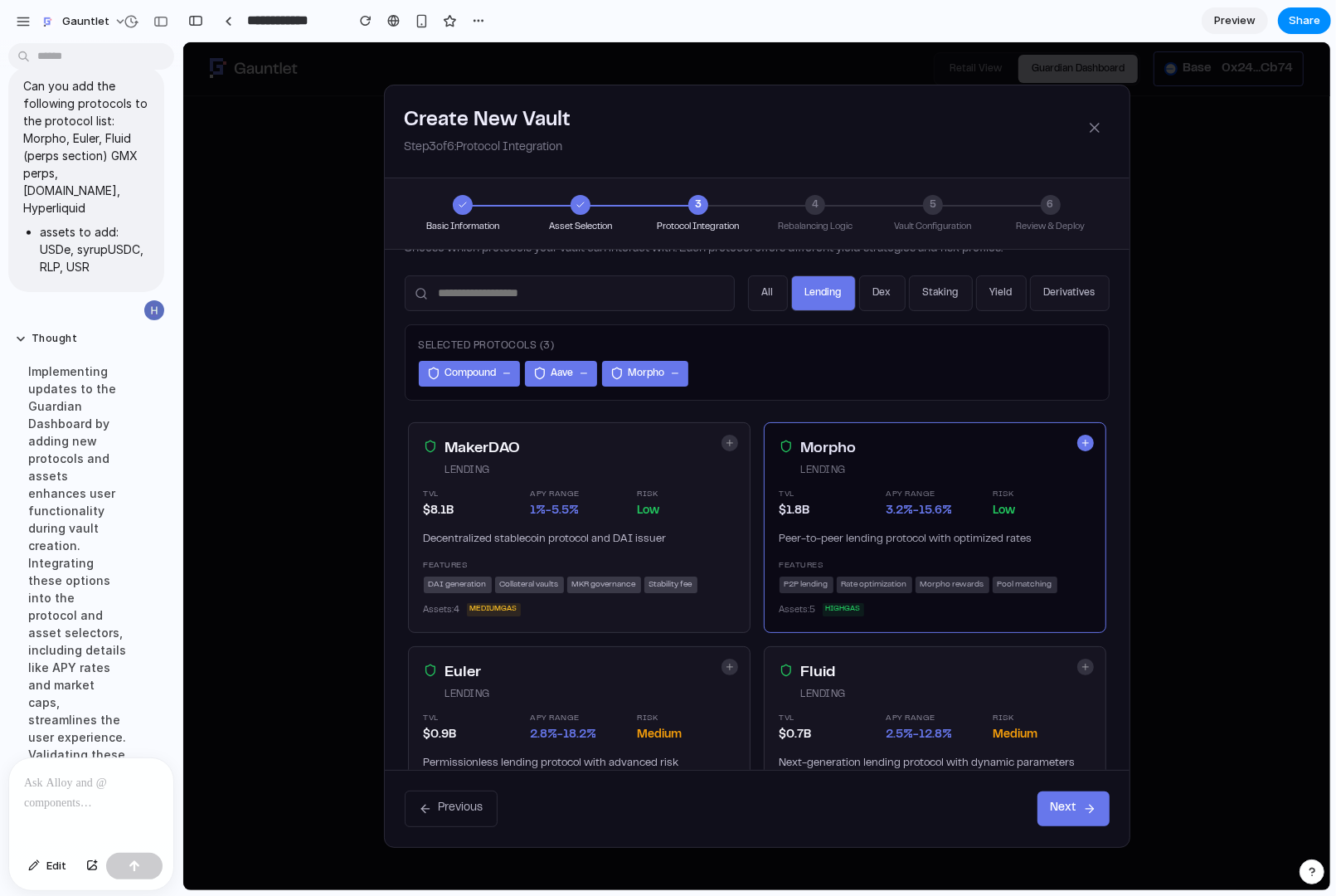
scroll to position [298, 0]
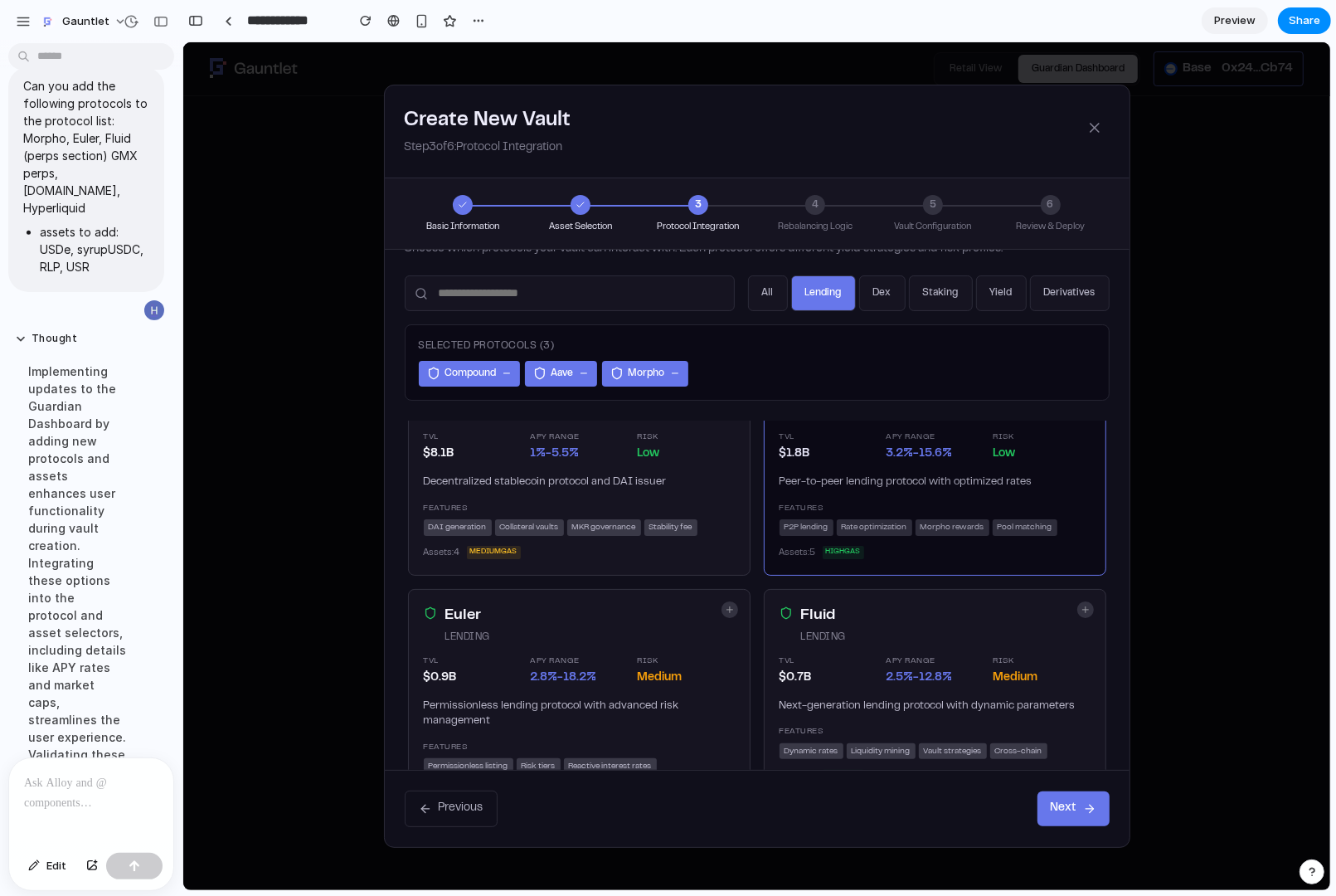
click at [839, 619] on div "Fluid" at bounding box center [932, 615] width 264 height 23
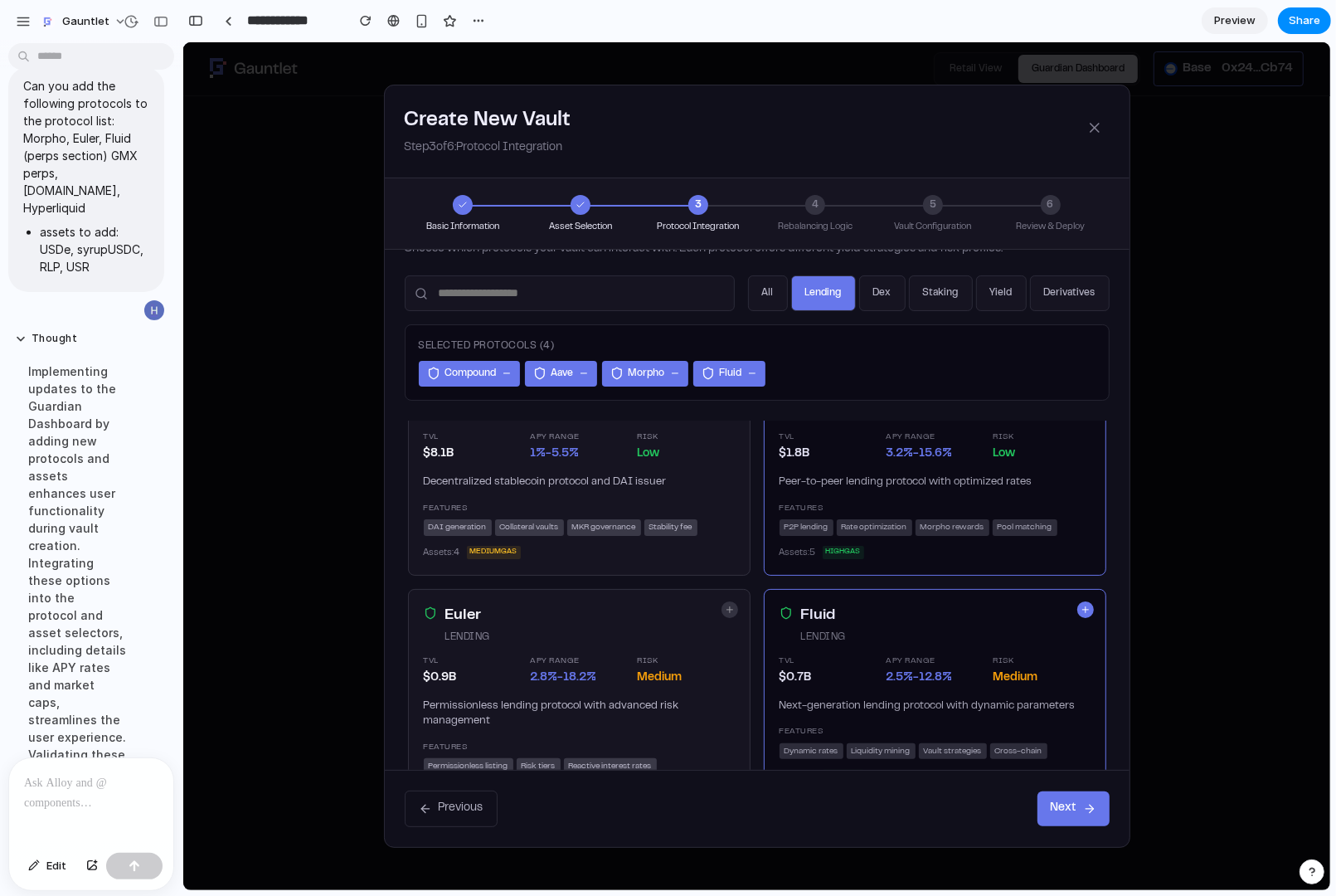
click at [654, 628] on div "lending" at bounding box center [576, 636] width 264 height 16
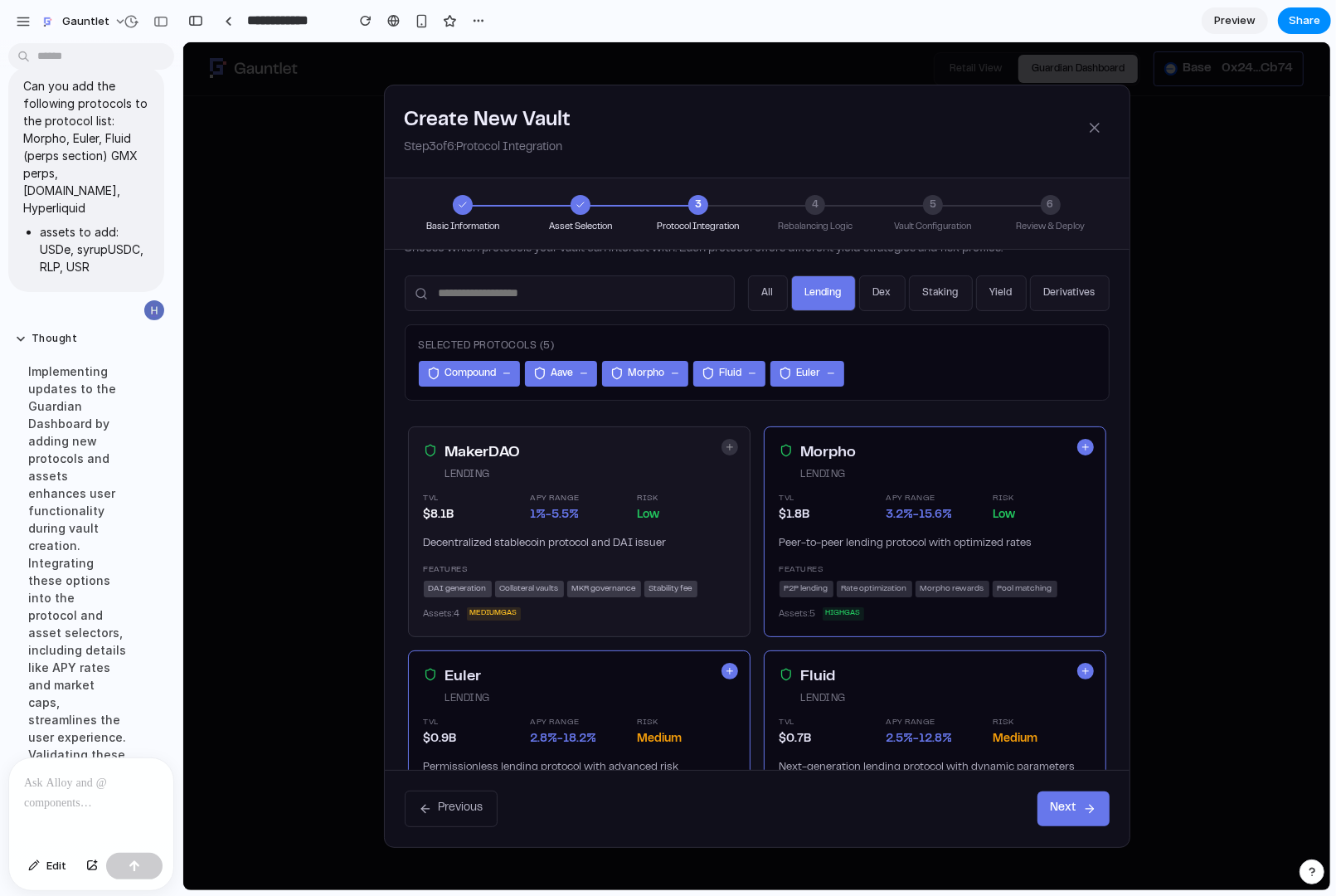
scroll to position [232, 0]
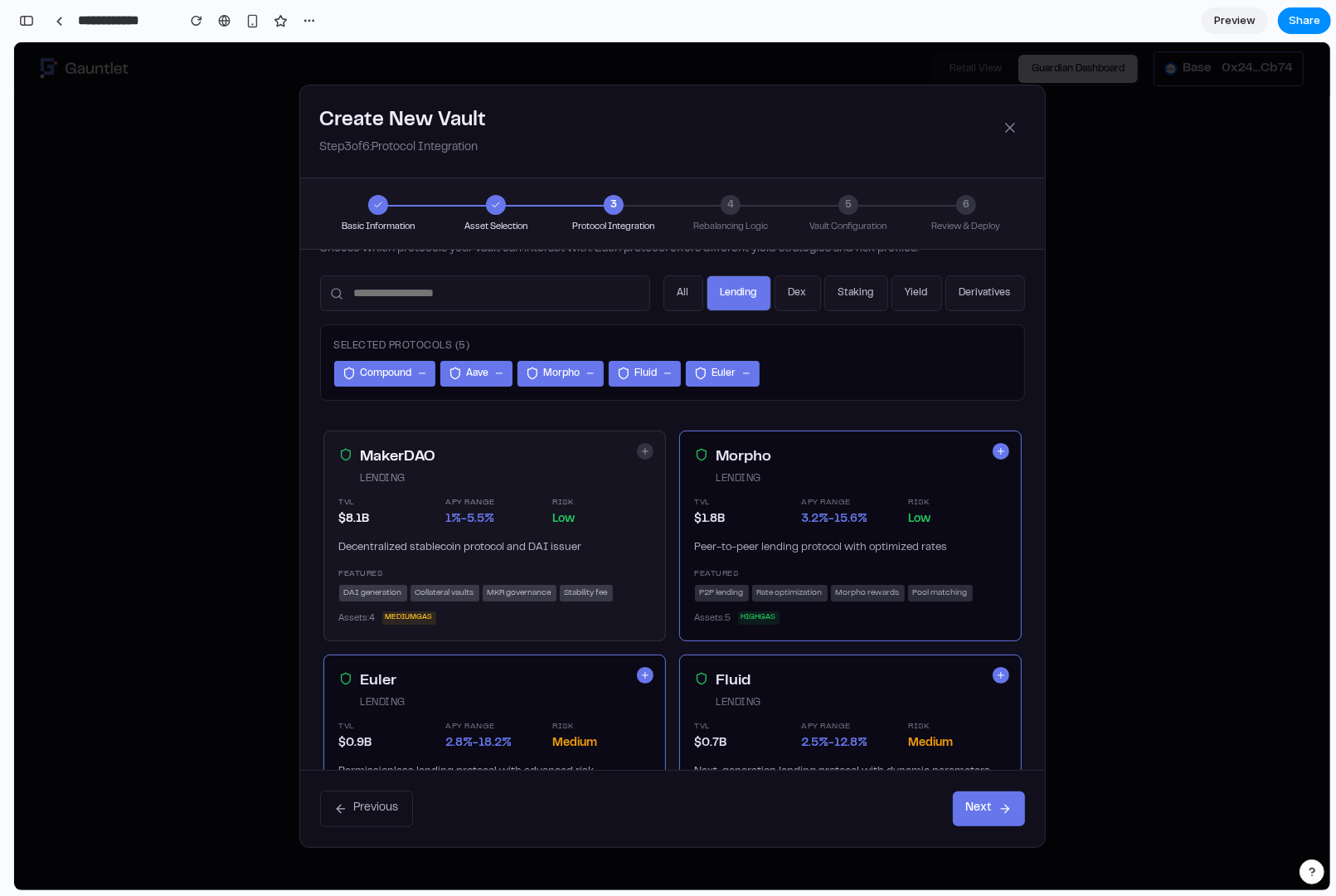
click at [991, 716] on button "Next" at bounding box center [989, 807] width 72 height 34
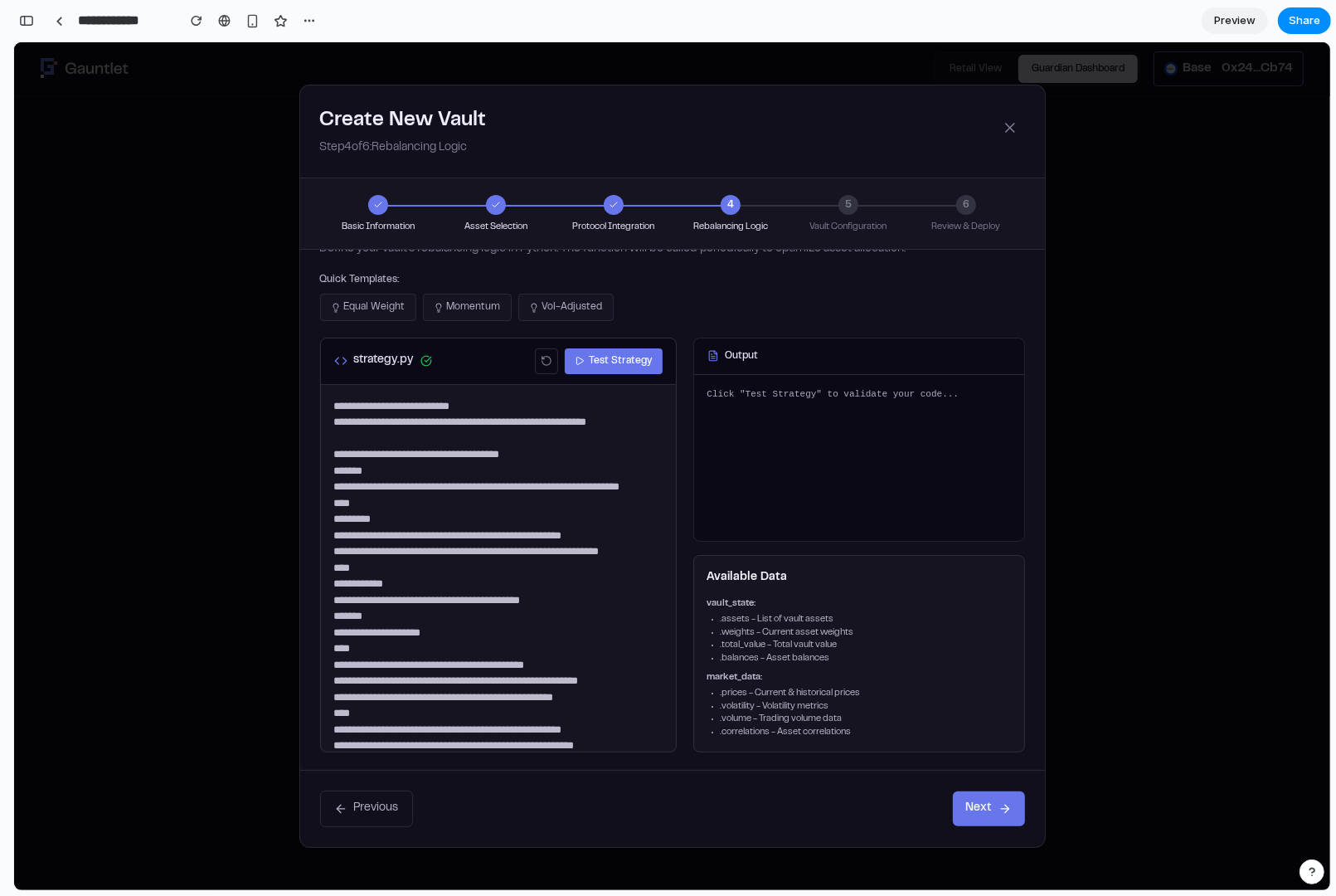
click at [1005, 716] on button "Next" at bounding box center [989, 807] width 72 height 34
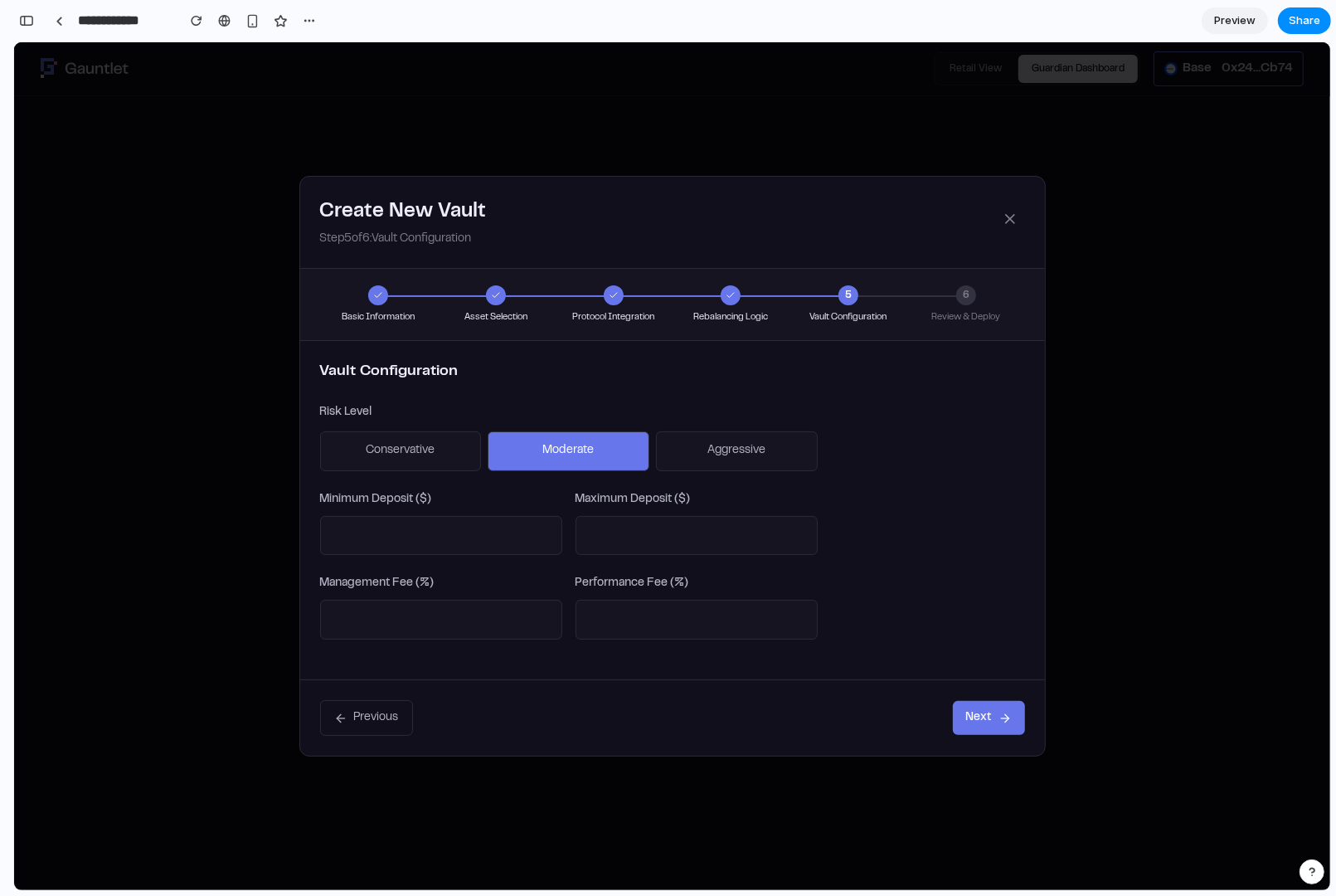
click at [654, 505] on label "Maximum Deposit ($)" at bounding box center [696, 499] width 242 height 19
click at [679, 538] on input "*******" at bounding box center [696, 535] width 242 height 40
type input "*********"
click at [975, 716] on button "Next" at bounding box center [989, 717] width 72 height 34
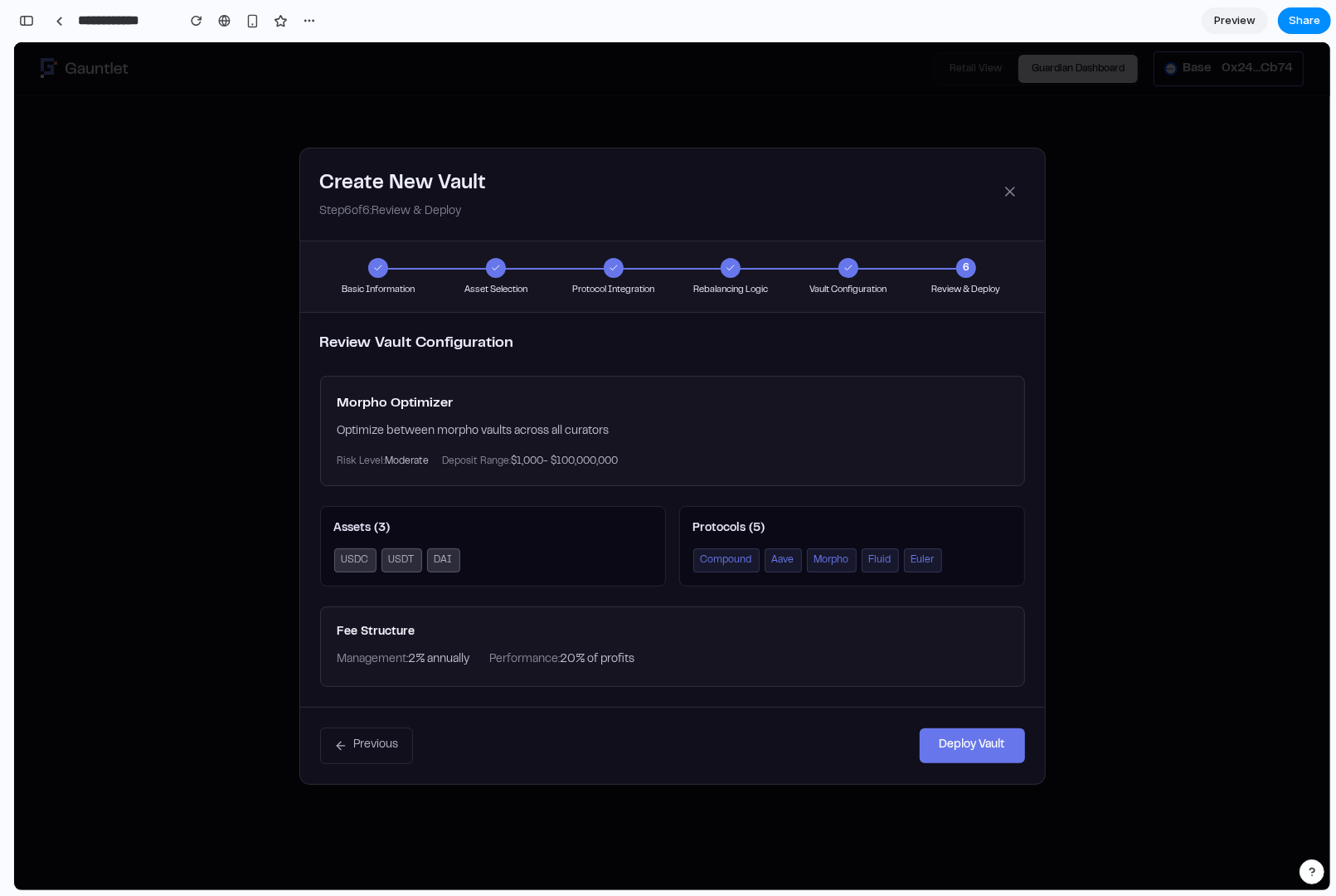
click at [960, 716] on button "Deploy Vault" at bounding box center [972, 744] width 105 height 34
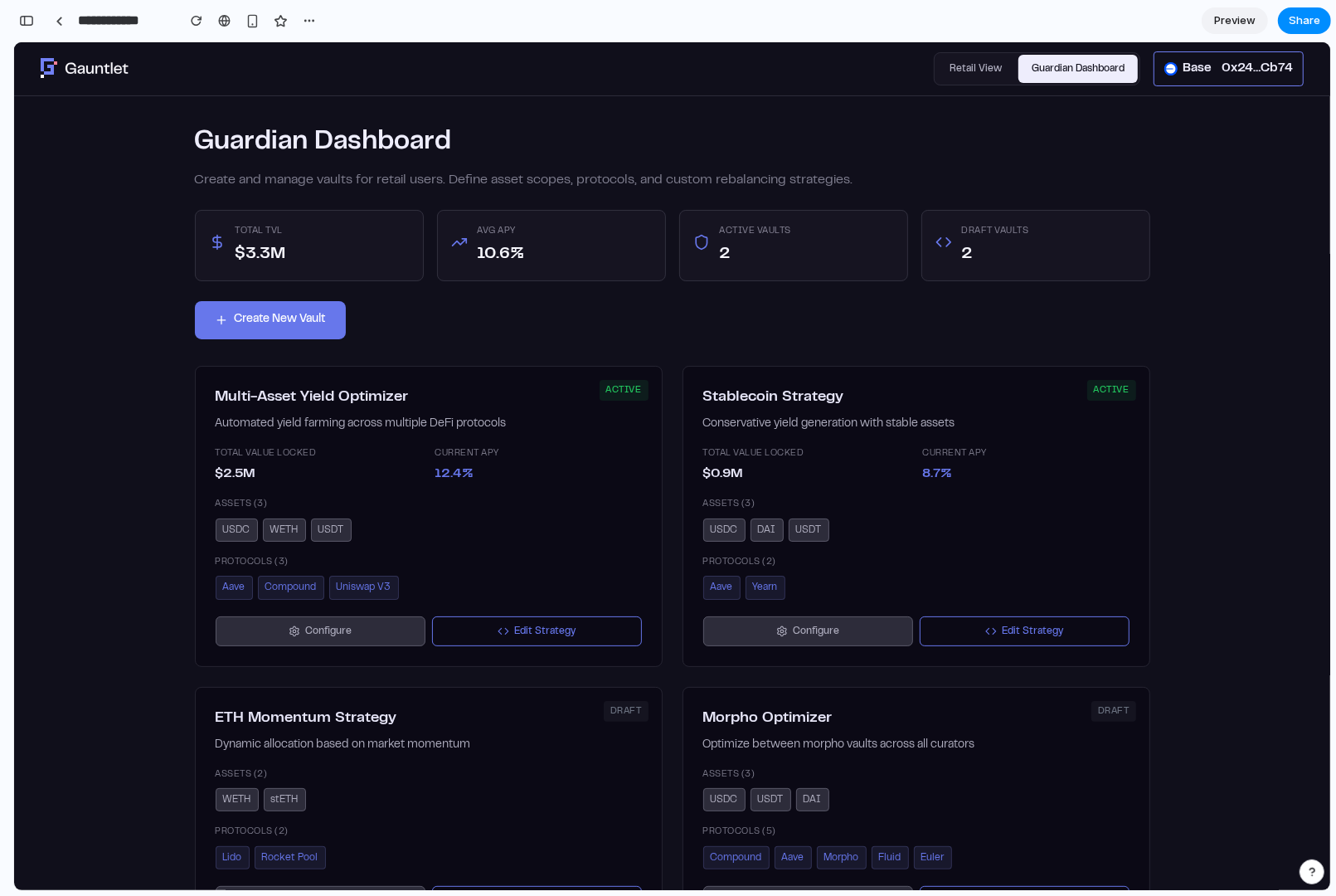
click at [975, 66] on button "Retail View" at bounding box center [975, 68] width 79 height 29
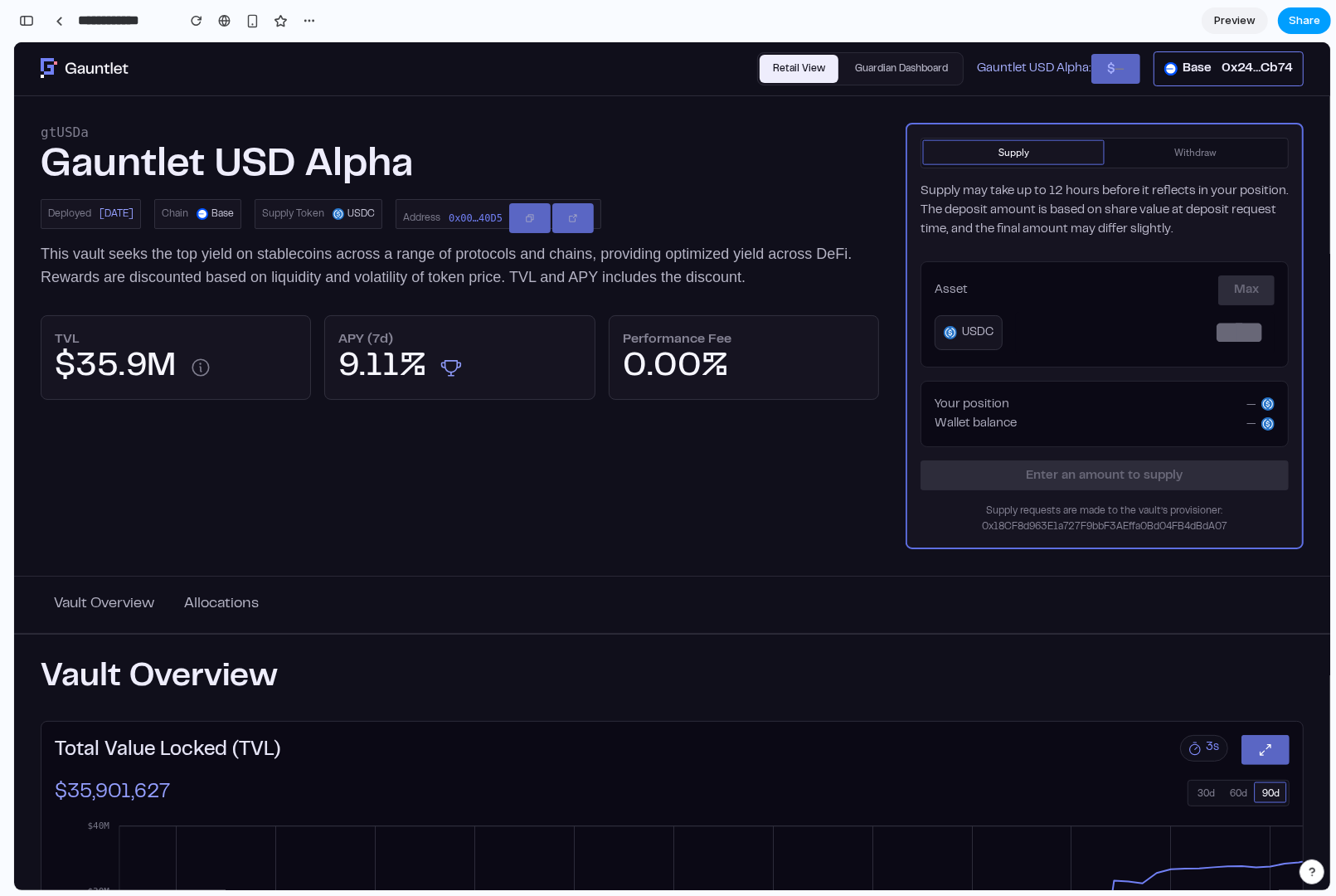
click at [1068, 9] on button "Share" at bounding box center [1304, 20] width 53 height 27
